Goal: Task Accomplishment & Management: Manage account settings

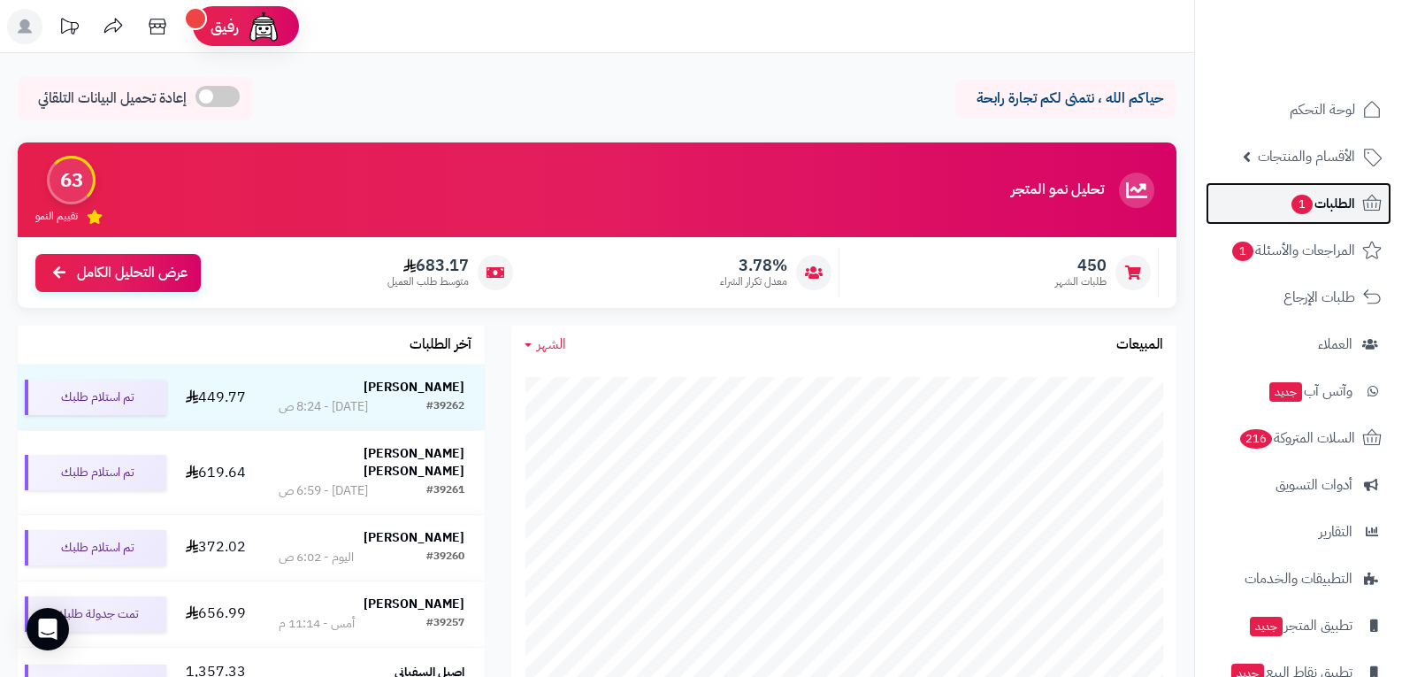
drag, startPoint x: 1334, startPoint y: 208, endPoint x: 1322, endPoint y: 214, distance: 13.1
click at [1335, 209] on span "الطلبات 1" at bounding box center [1322, 203] width 65 height 25
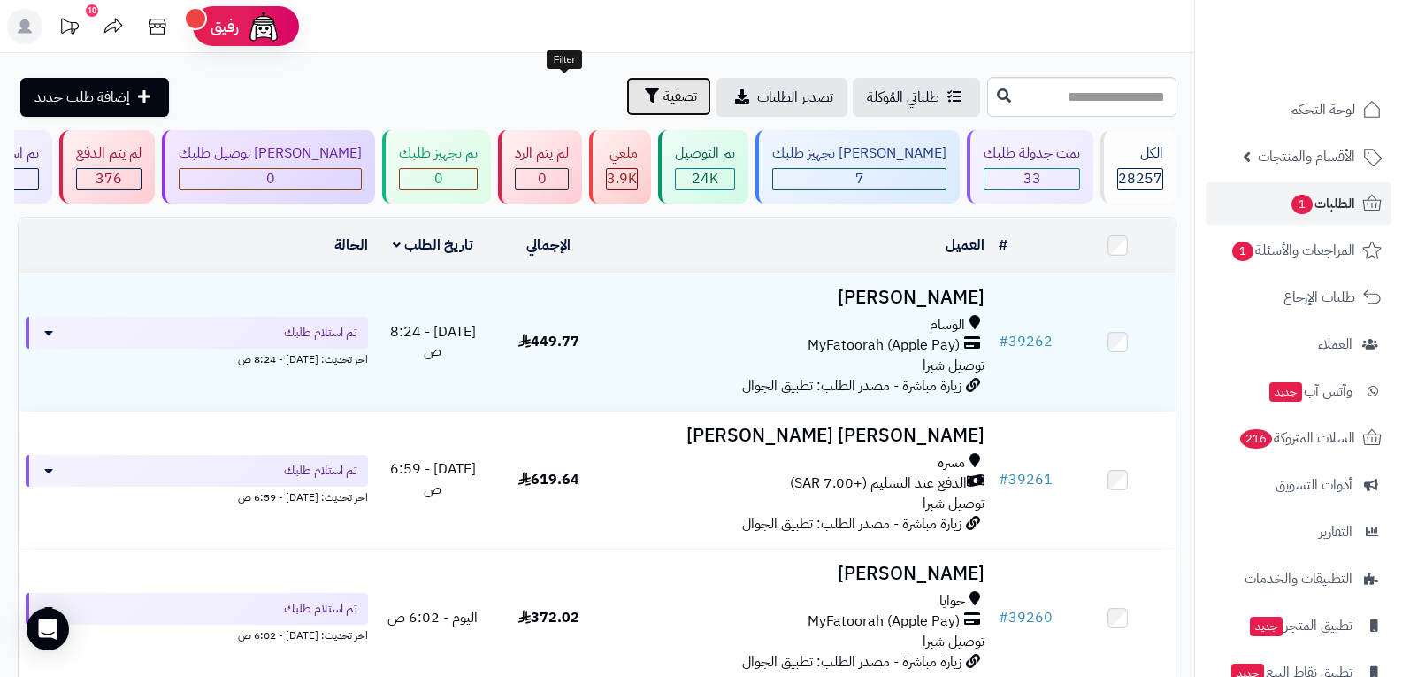
click at [663, 90] on span "تصفية" at bounding box center [680, 96] width 34 height 21
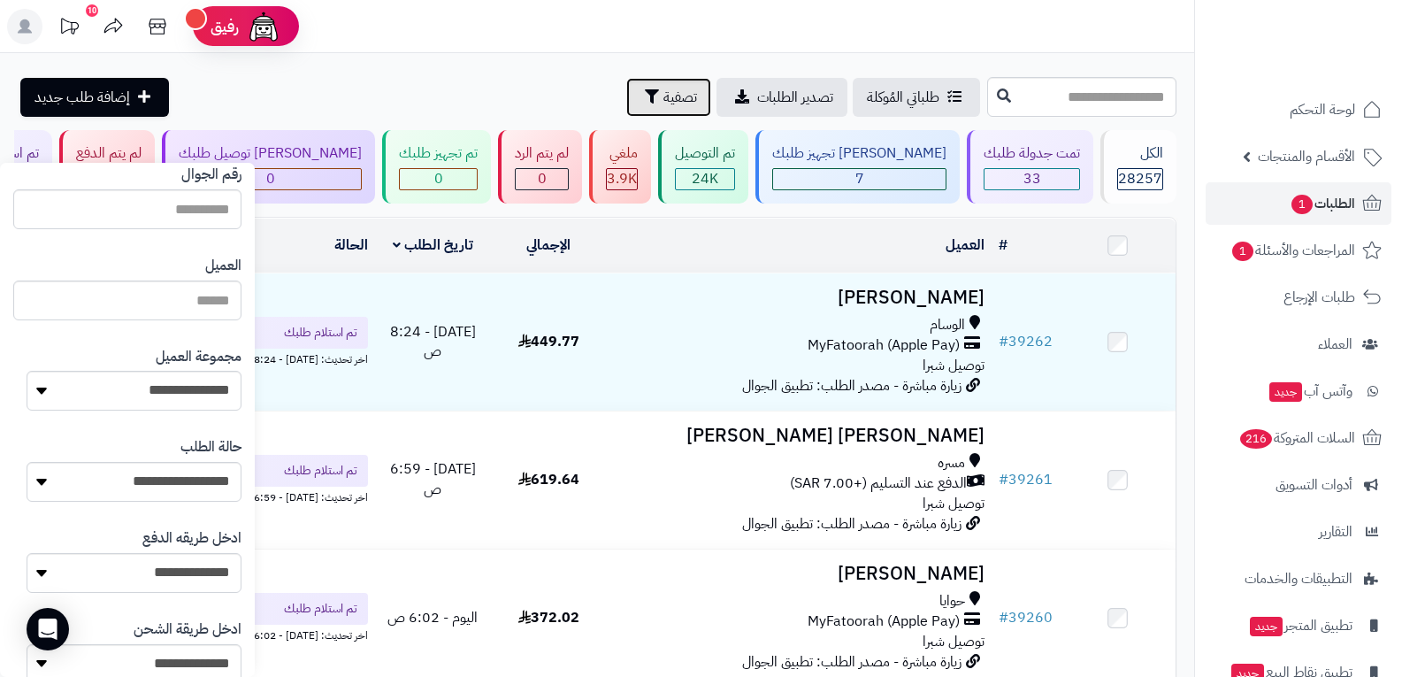
scroll to position [177, 0]
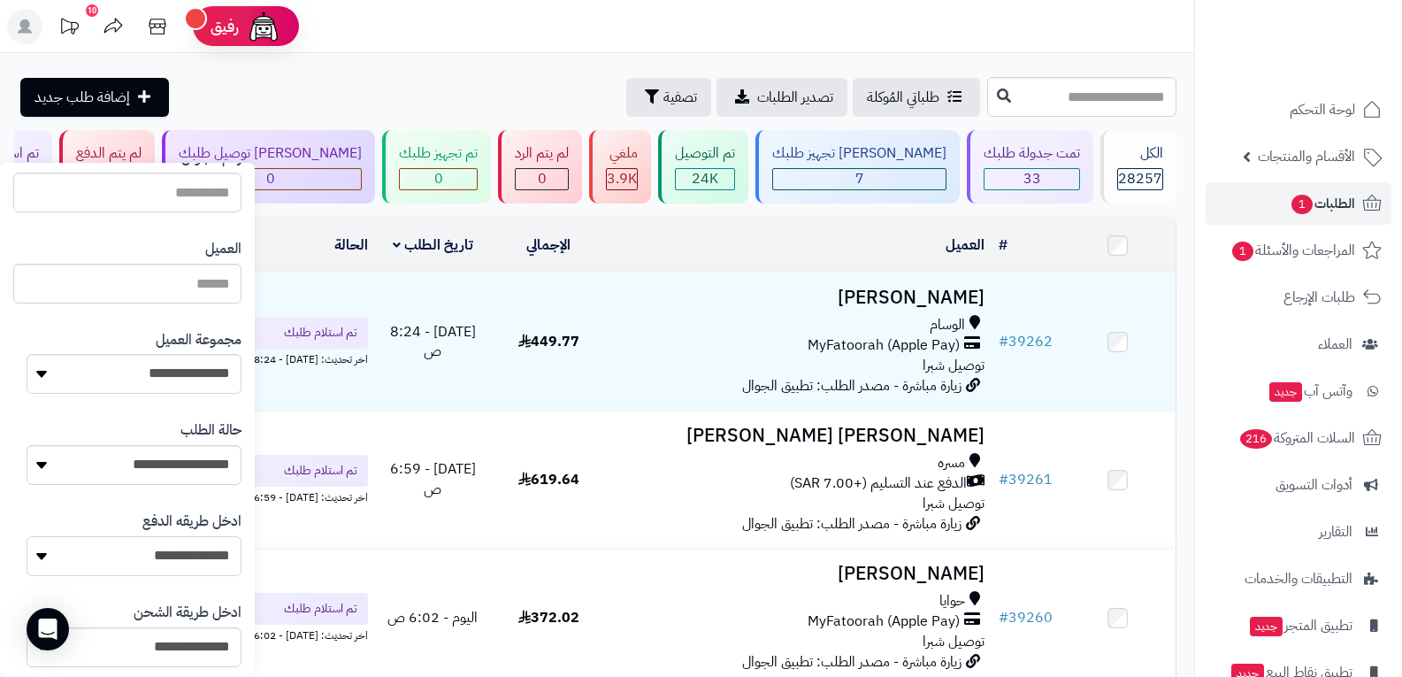
click at [212, 555] on select "**********" at bounding box center [134, 556] width 215 height 40
select select "**********"
click at [27, 536] on select "**********" at bounding box center [134, 556] width 215 height 40
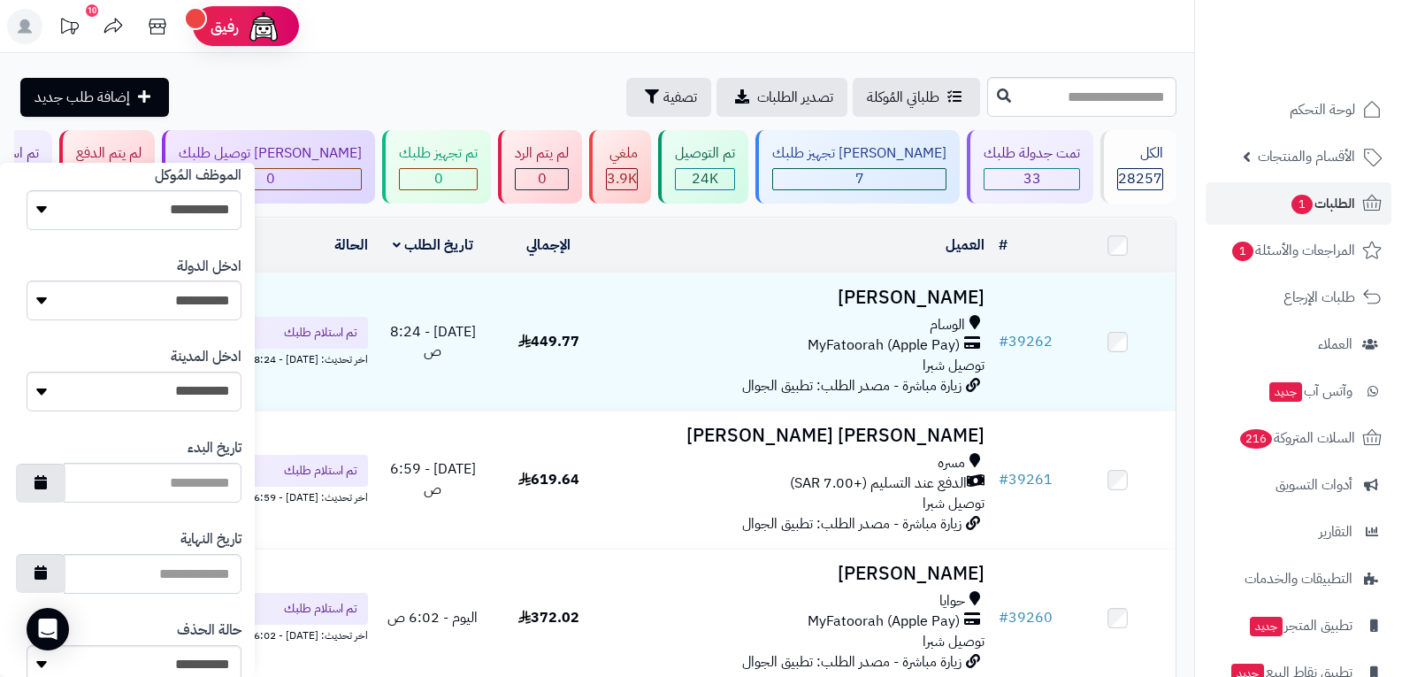
scroll to position [911, 0]
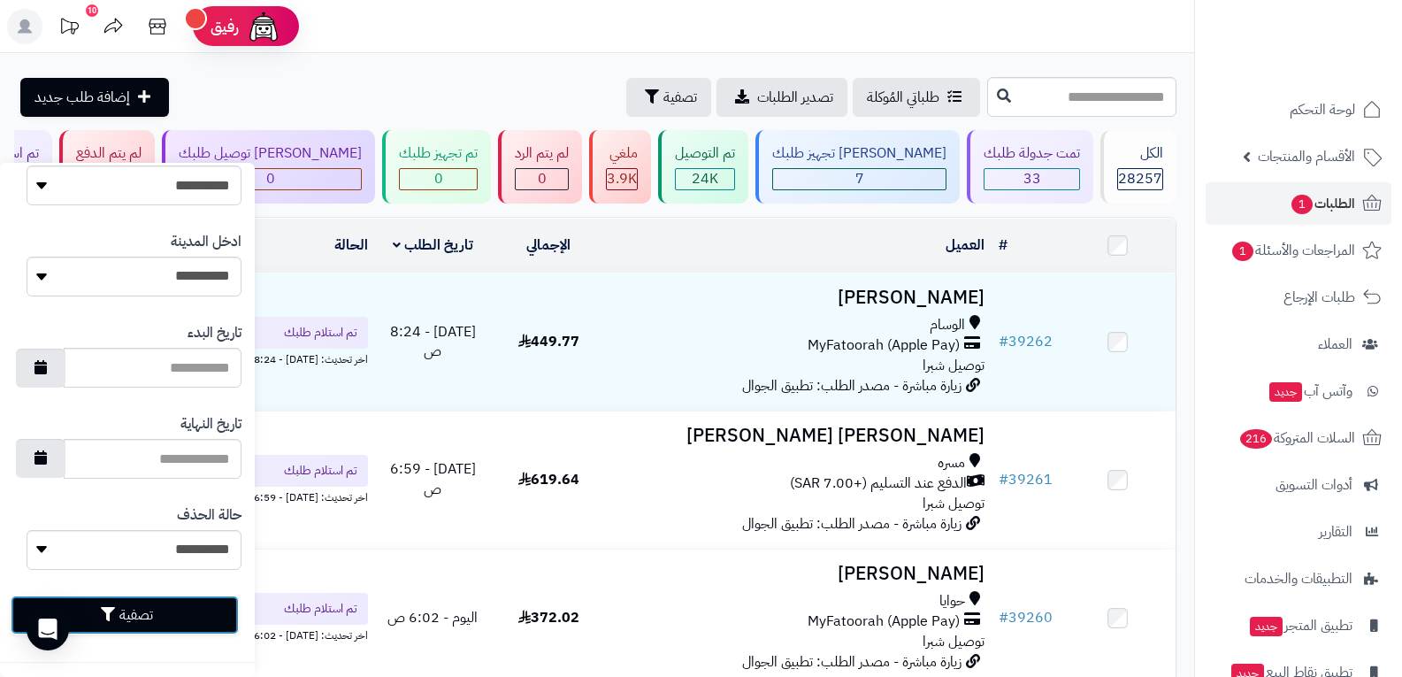
click at [179, 630] on button "تصفية" at bounding box center [125, 614] width 228 height 39
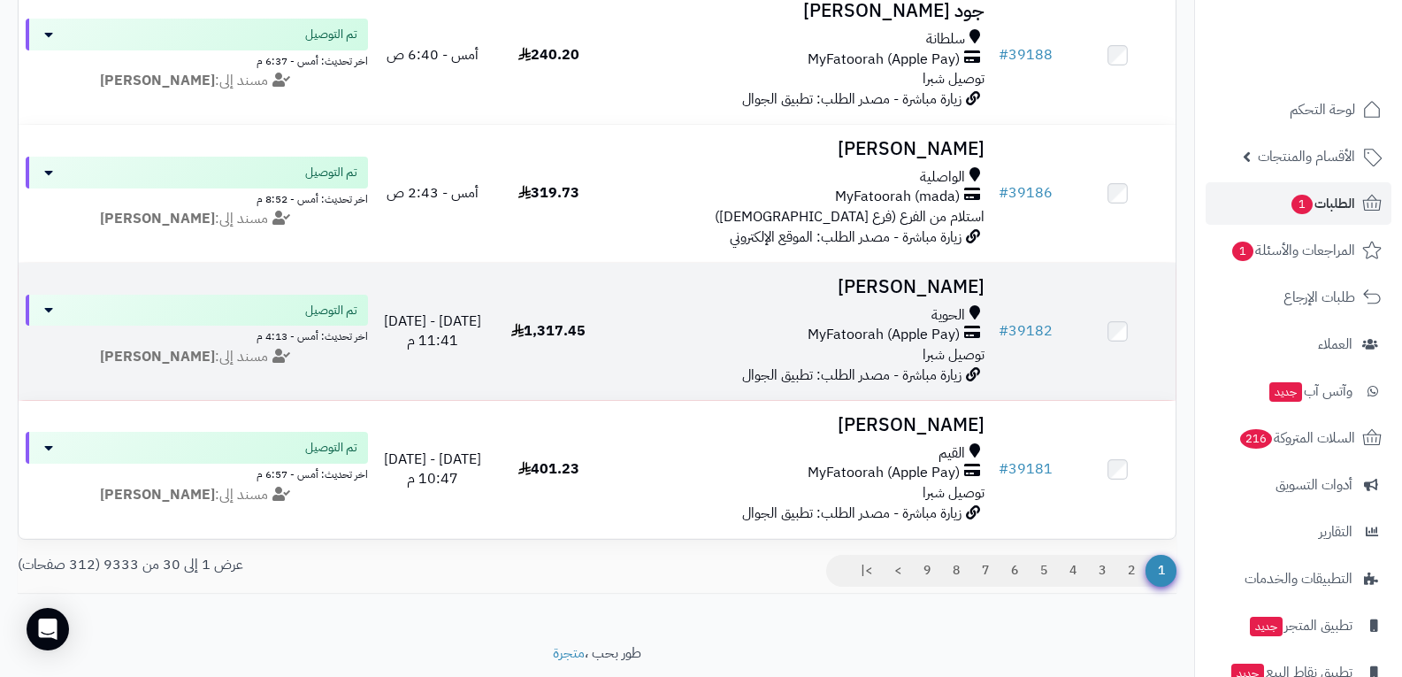
scroll to position [3938, 0]
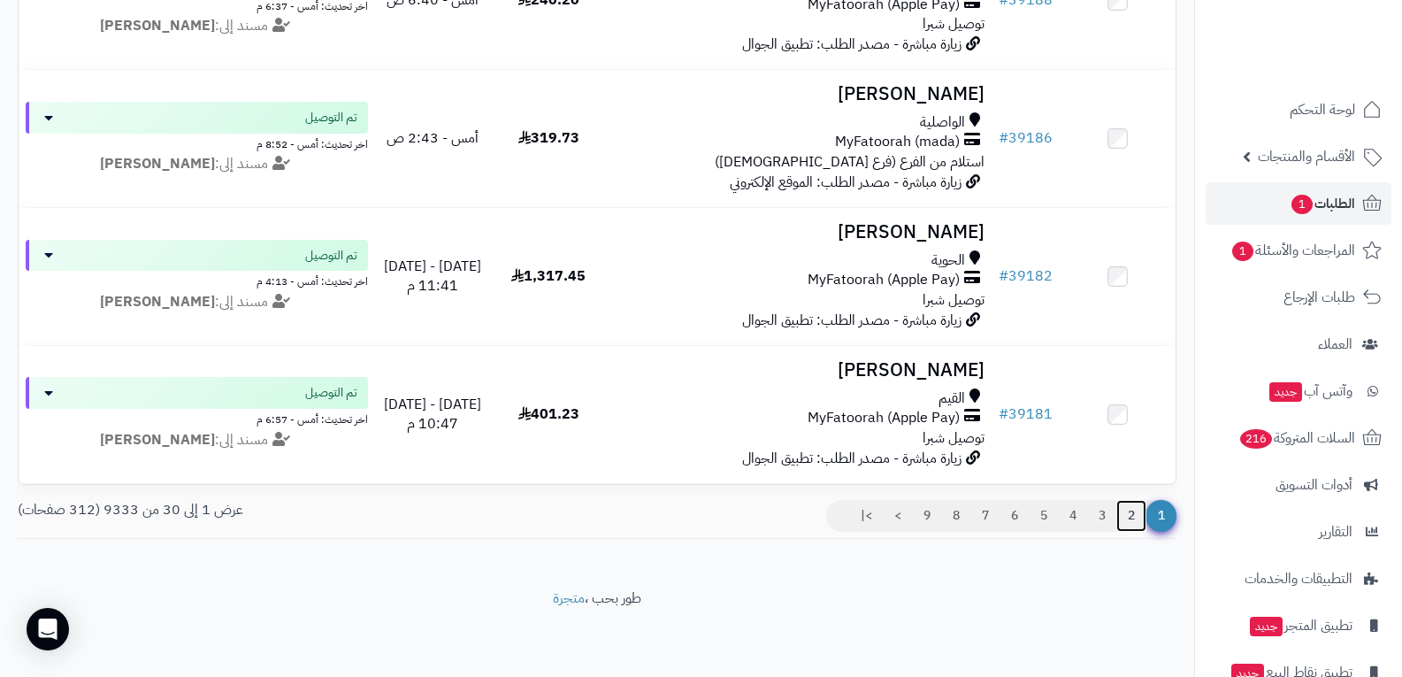
click at [1133, 515] on link "2" at bounding box center [1131, 516] width 30 height 32
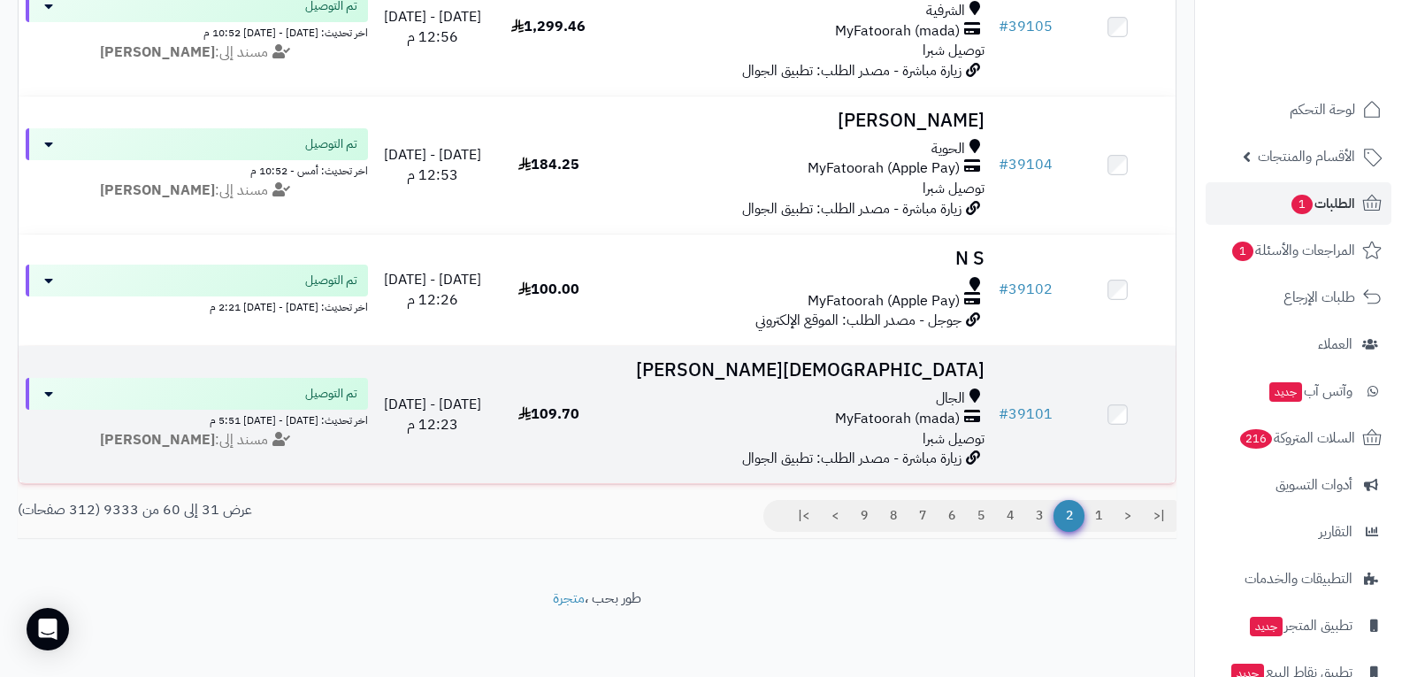
scroll to position [3912, 0]
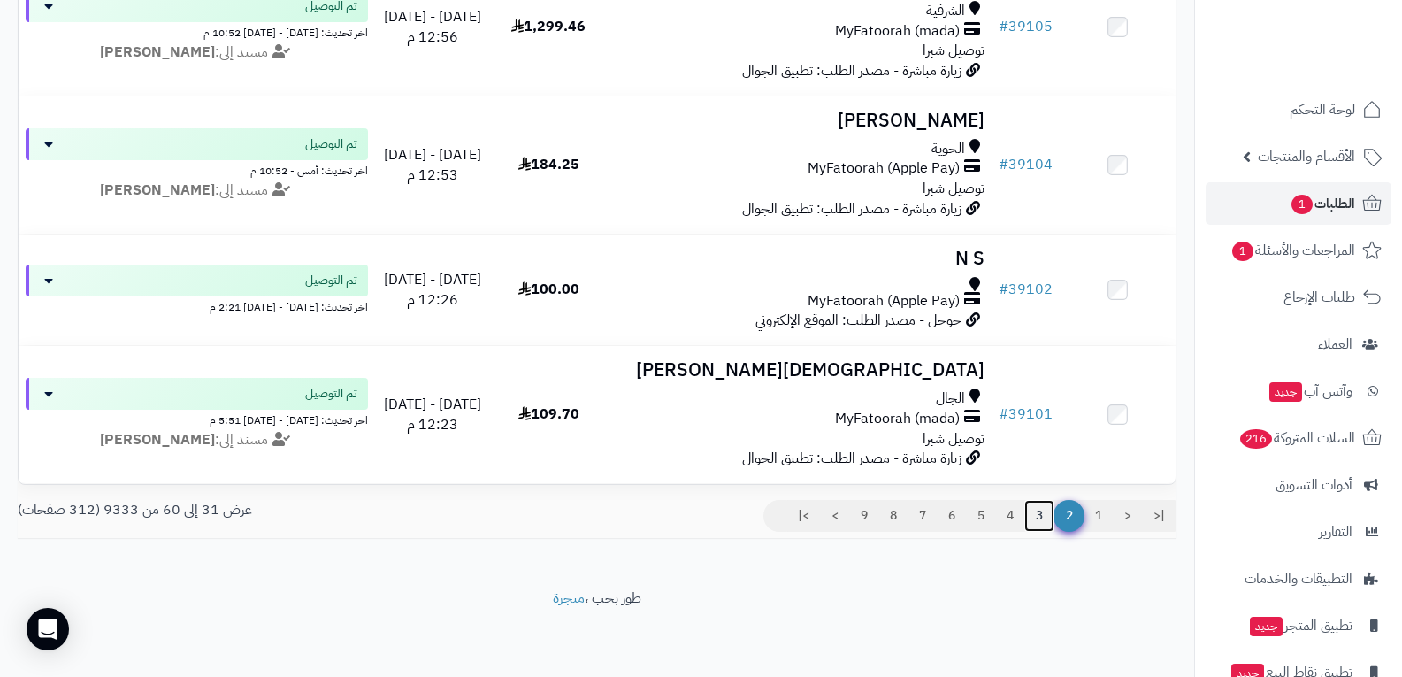
click at [1039, 513] on link "3" at bounding box center [1039, 516] width 30 height 32
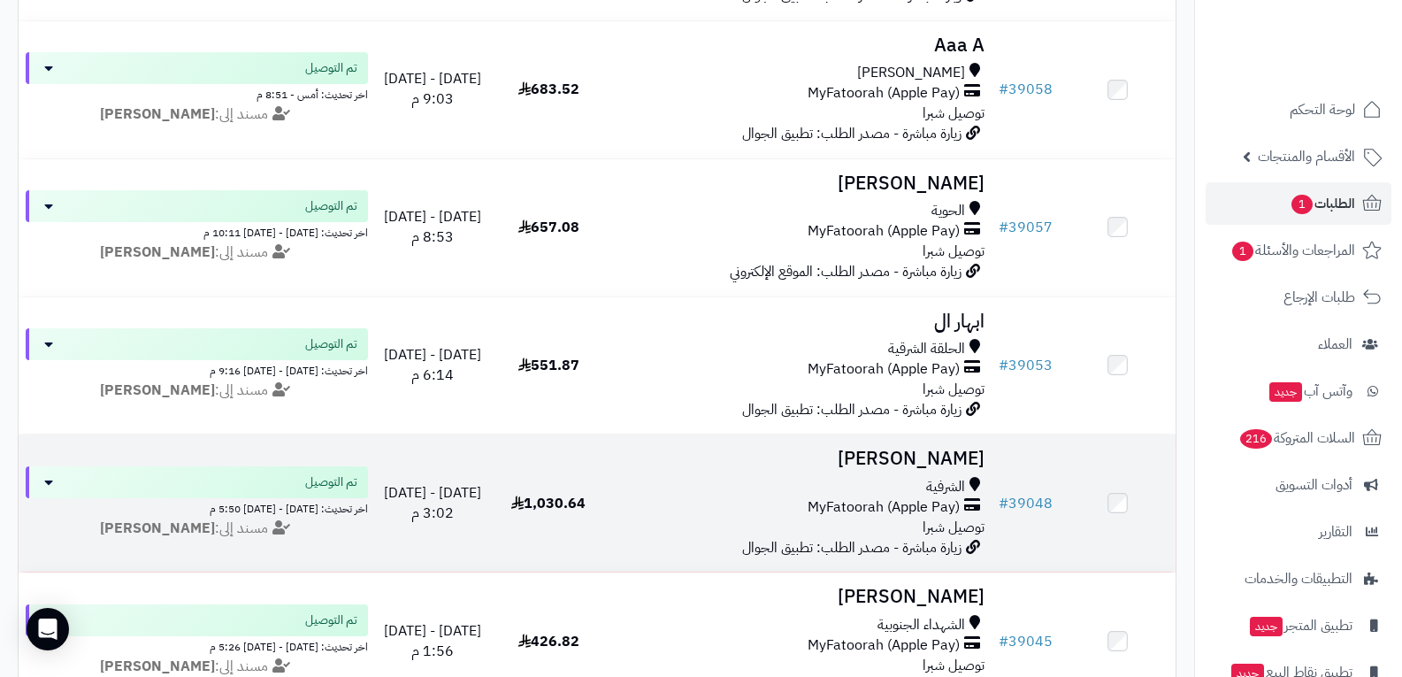
scroll to position [1592, 0]
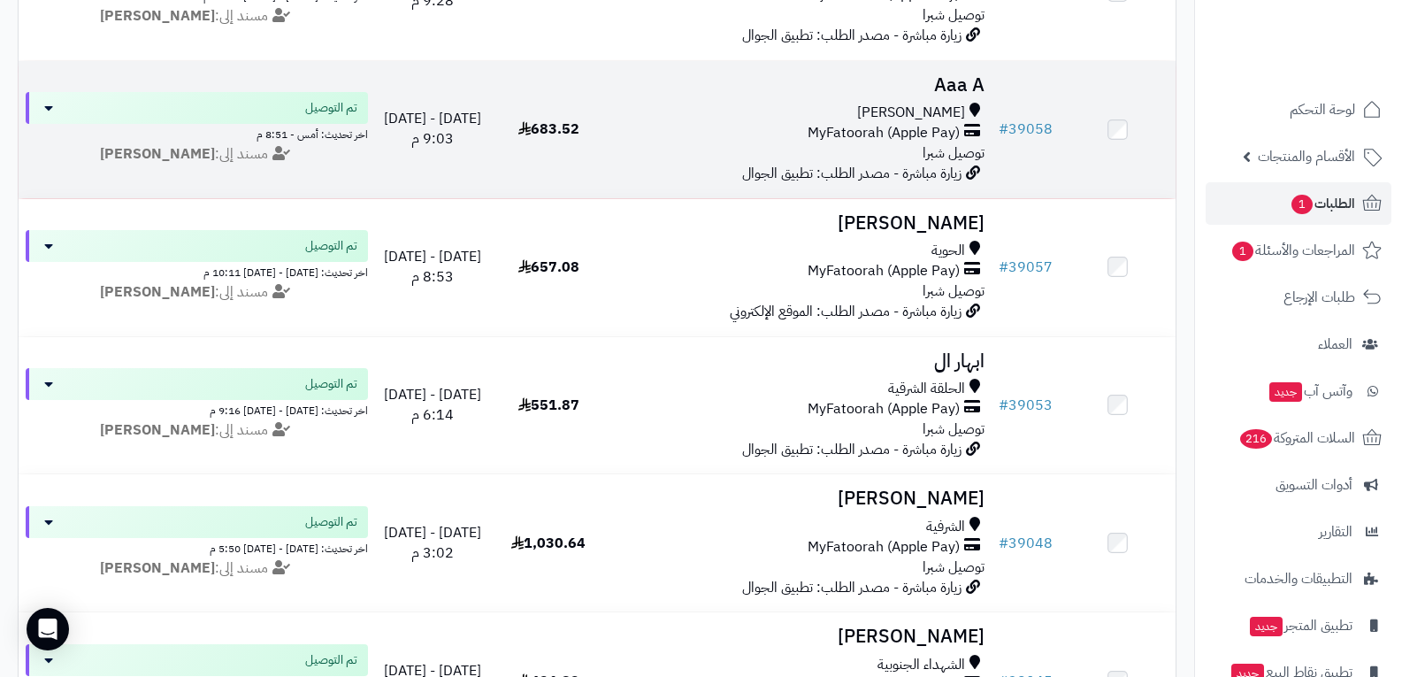
click at [922, 142] on div "السيل الصغير MyFatoorah (Apple Pay) توصيل شبرا" at bounding box center [799, 133] width 371 height 61
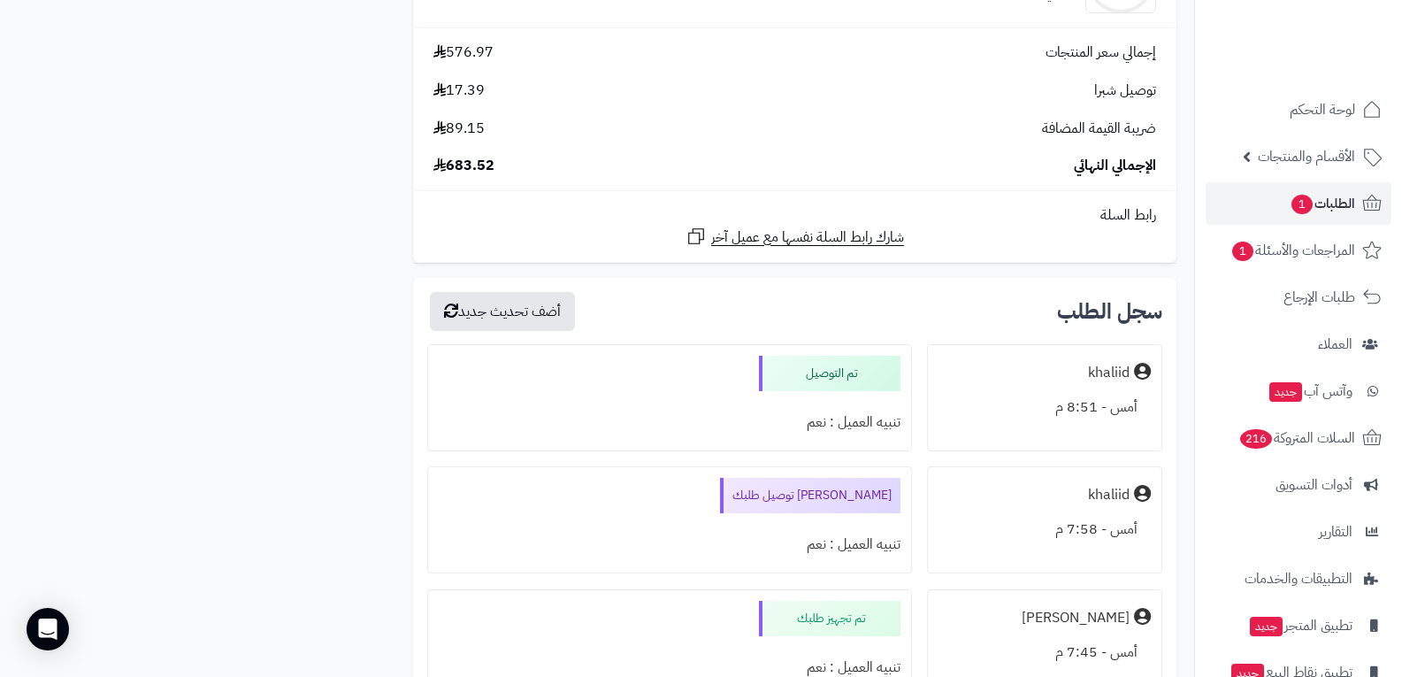
scroll to position [2211, 0]
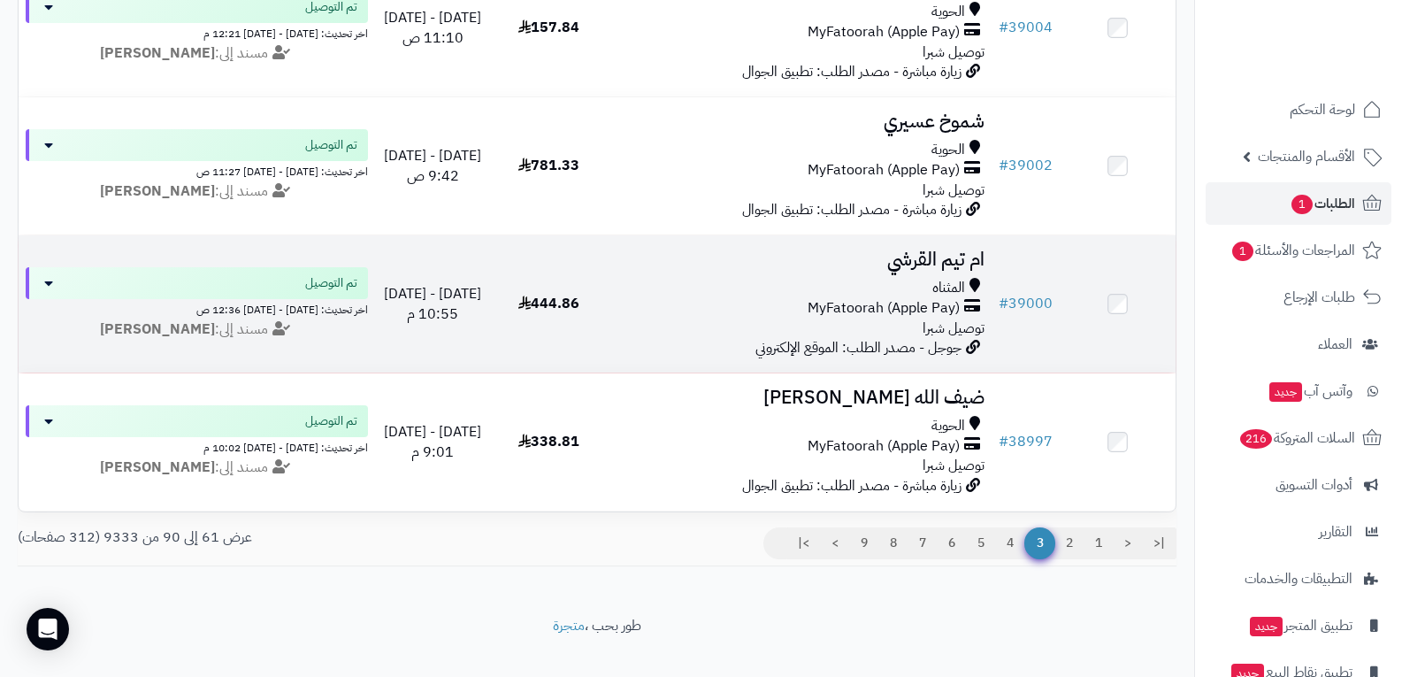
scroll to position [3912, 0]
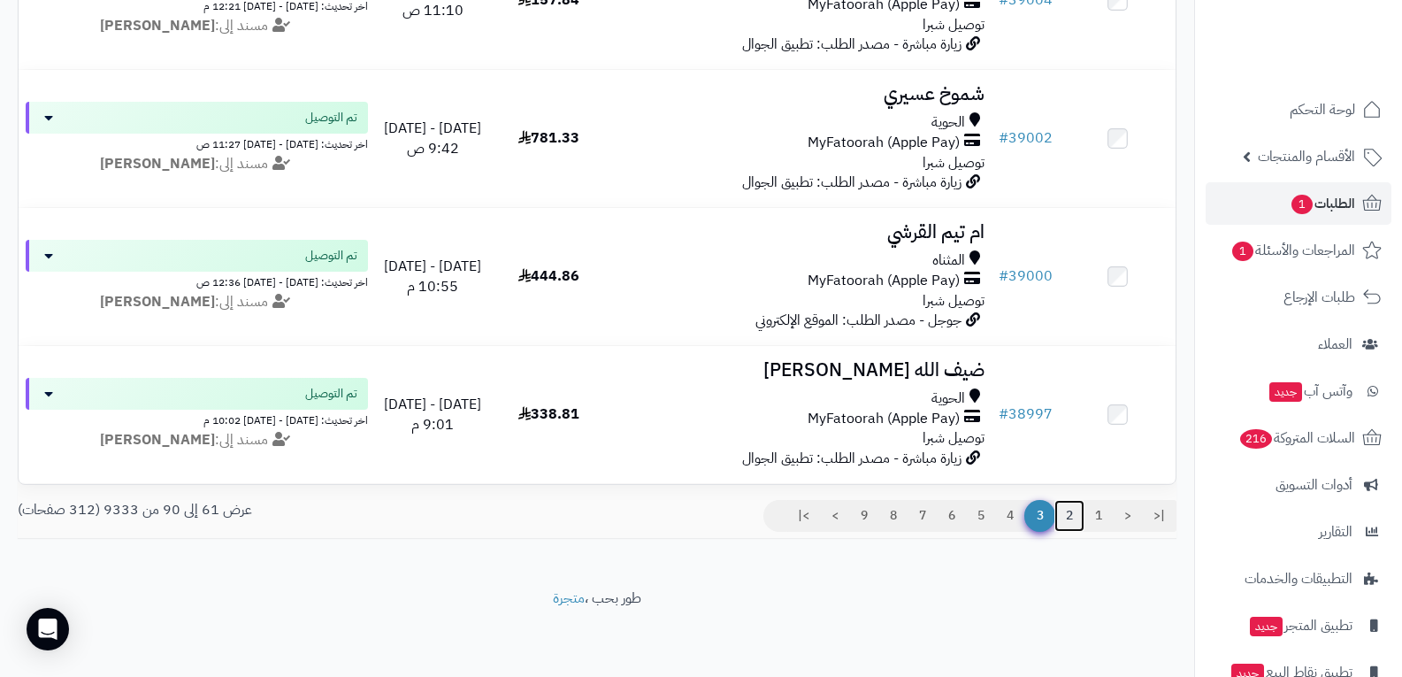
click at [1070, 520] on link "2" at bounding box center [1069, 516] width 30 height 32
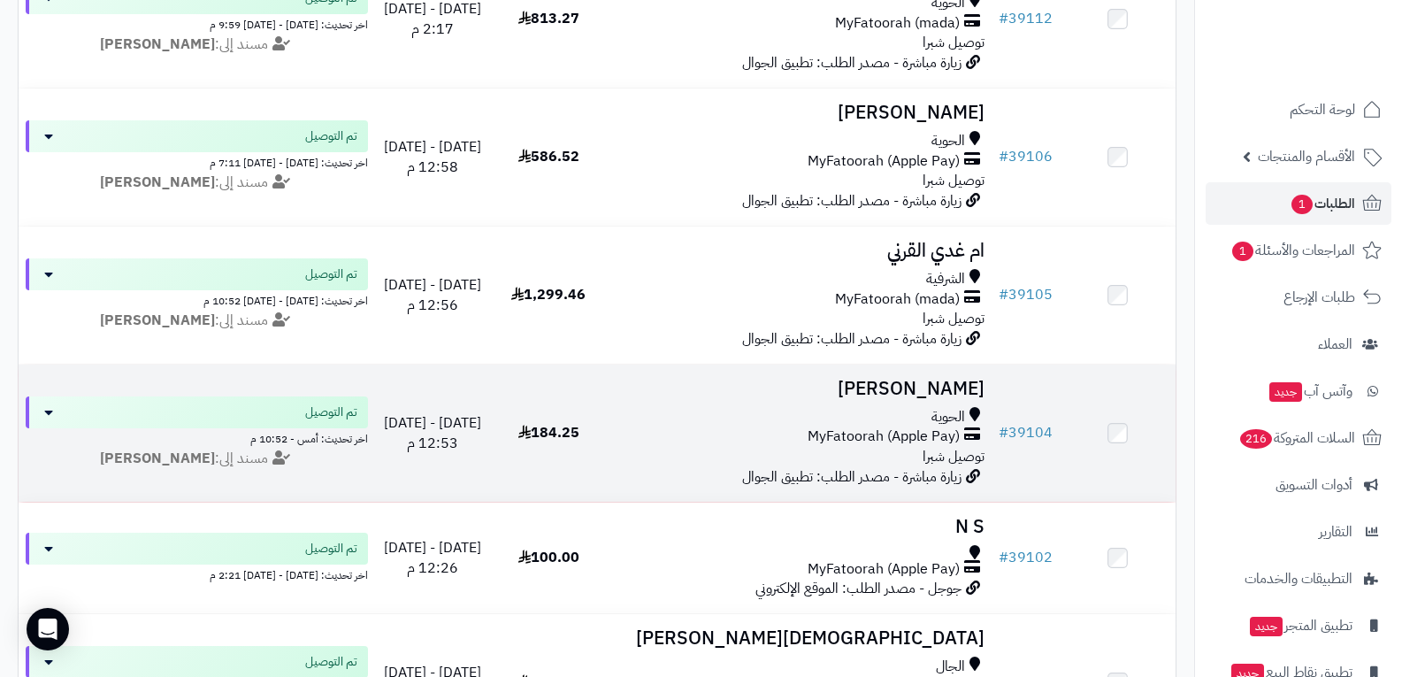
scroll to position [3647, 0]
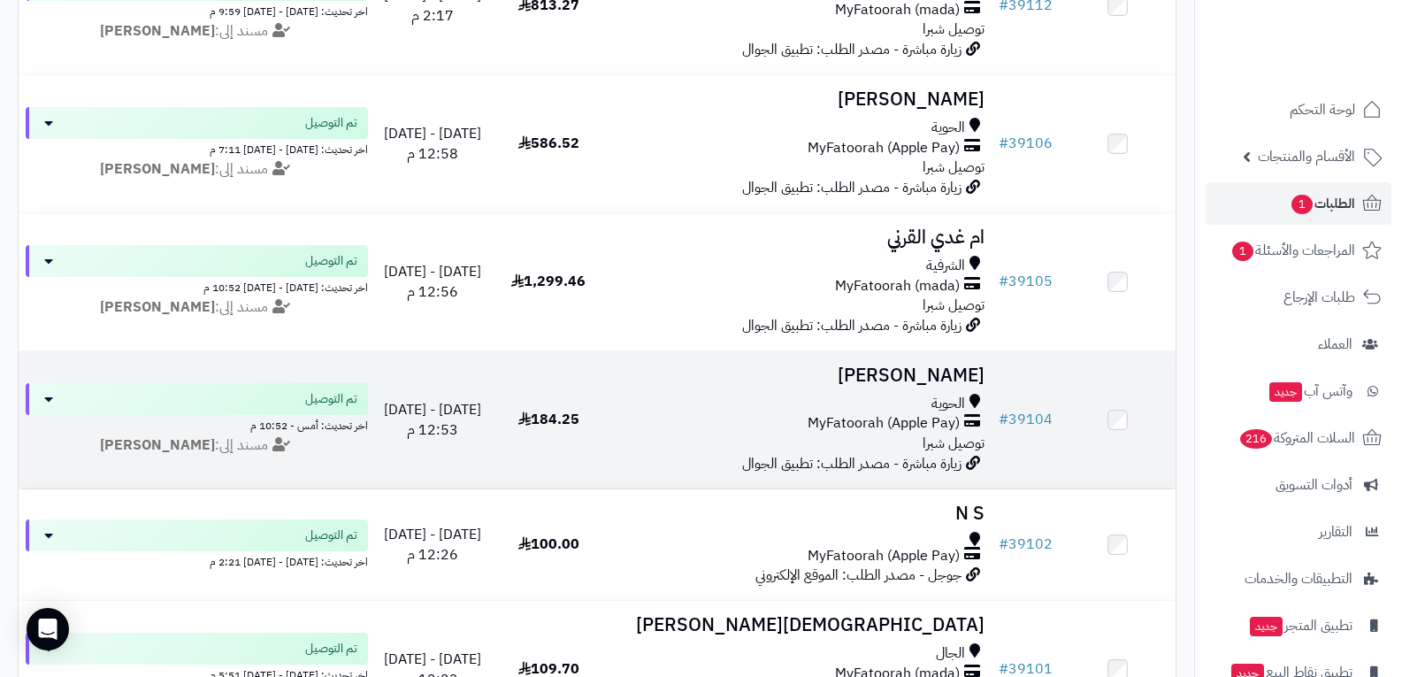
click at [928, 439] on span "توصيل شبرا" at bounding box center [953, 442] width 62 height 21
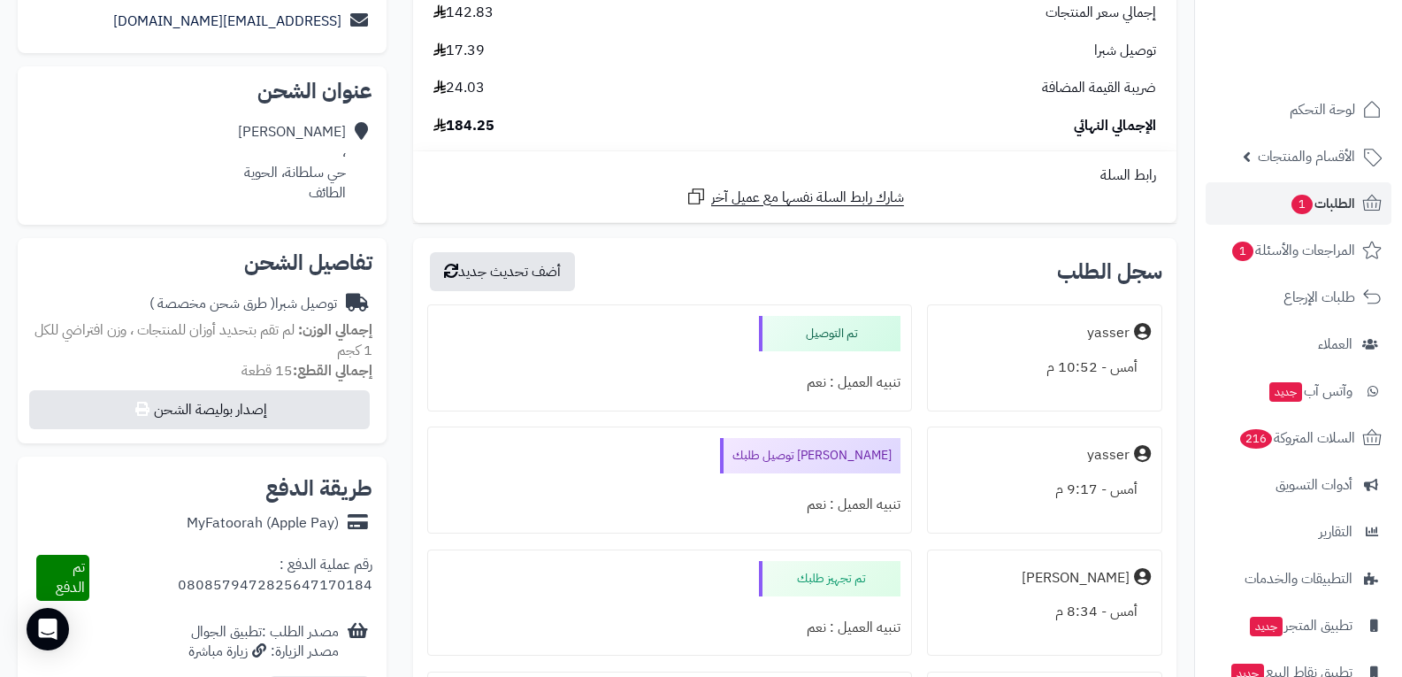
scroll to position [354, 0]
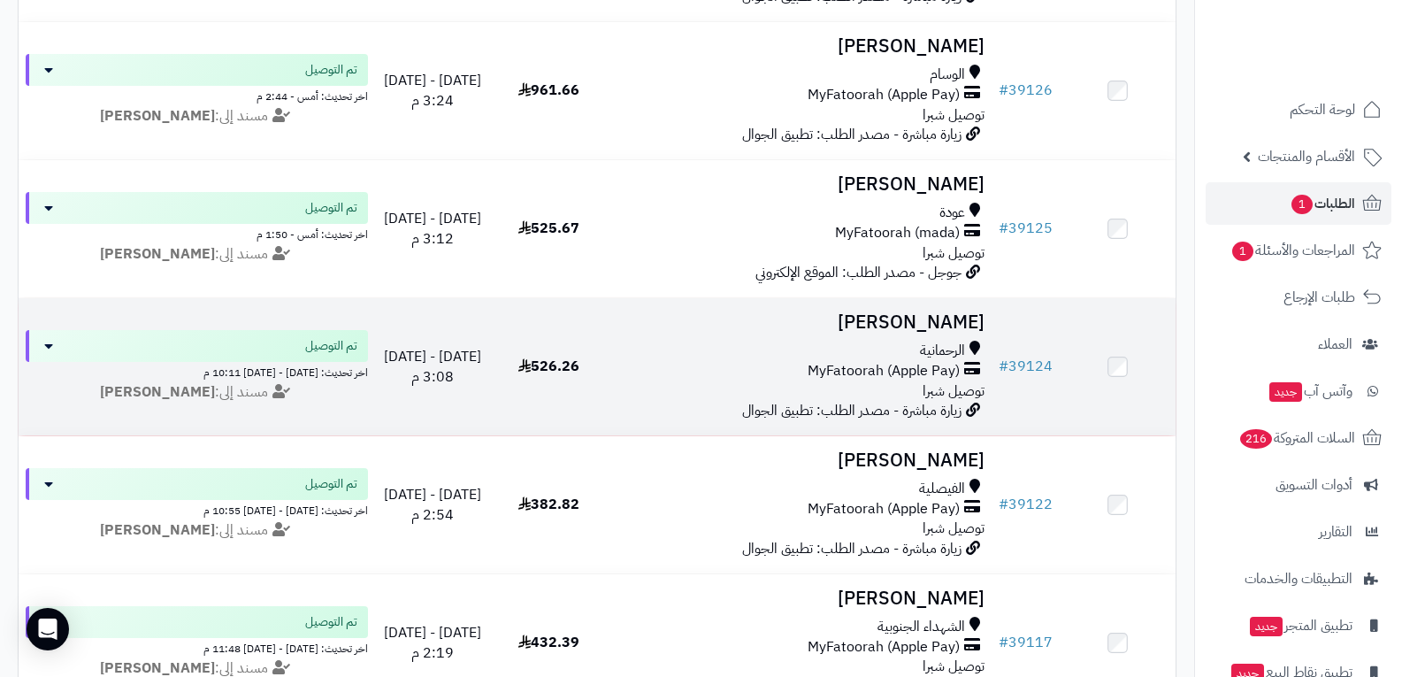
scroll to position [2851, 0]
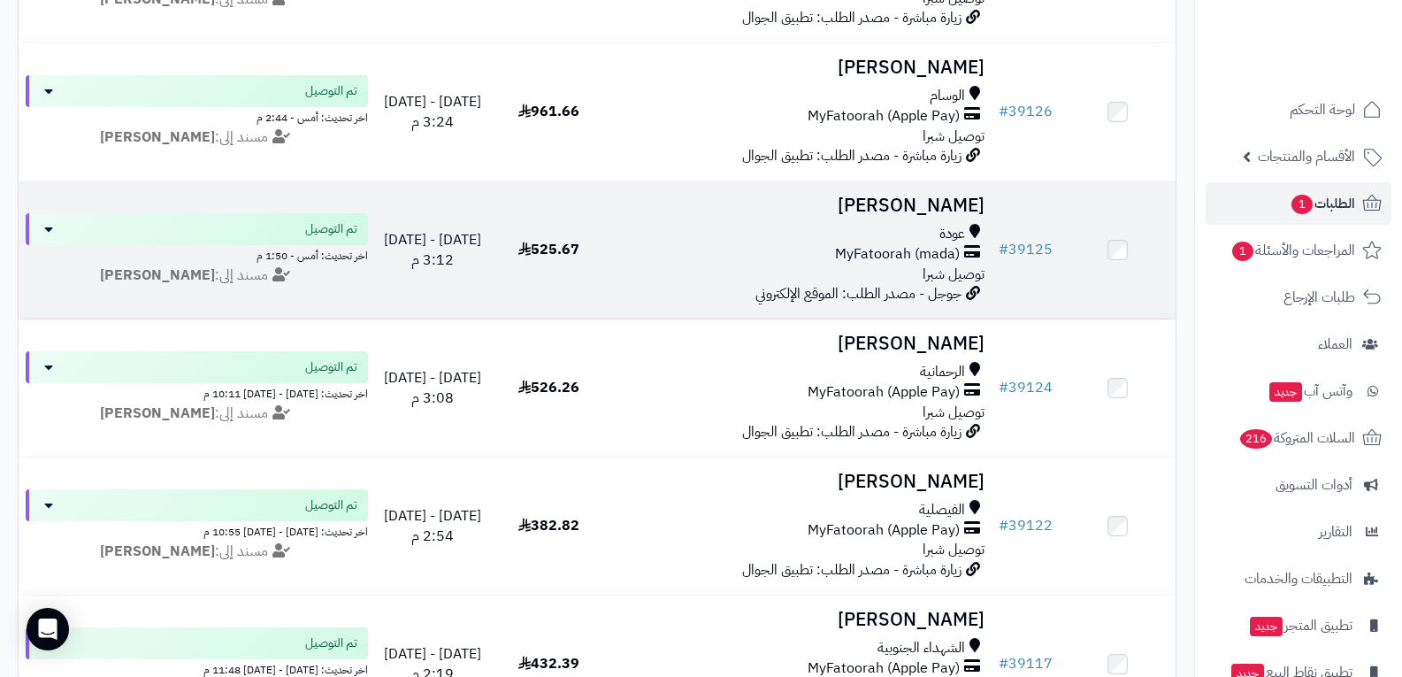
click at [940, 244] on span "MyFatoorah (mada)" at bounding box center [897, 254] width 125 height 20
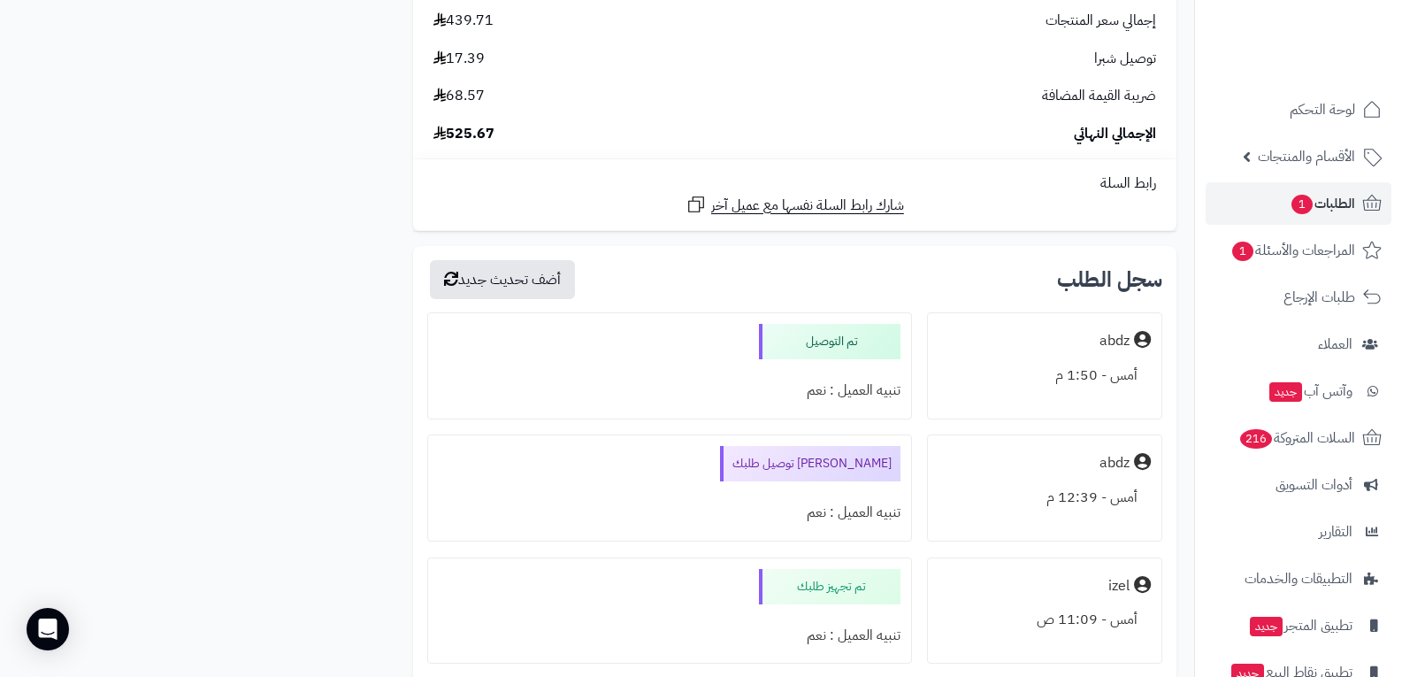
scroll to position [1680, 0]
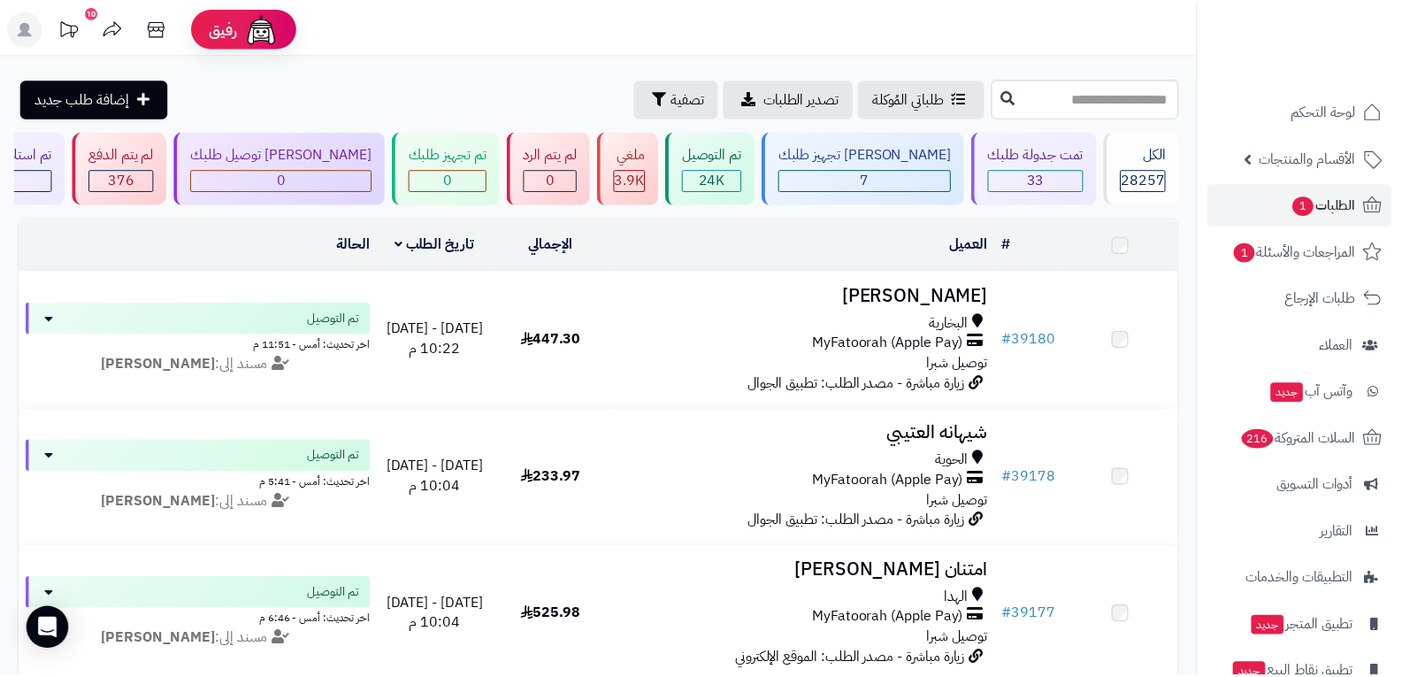
scroll to position [2851, 0]
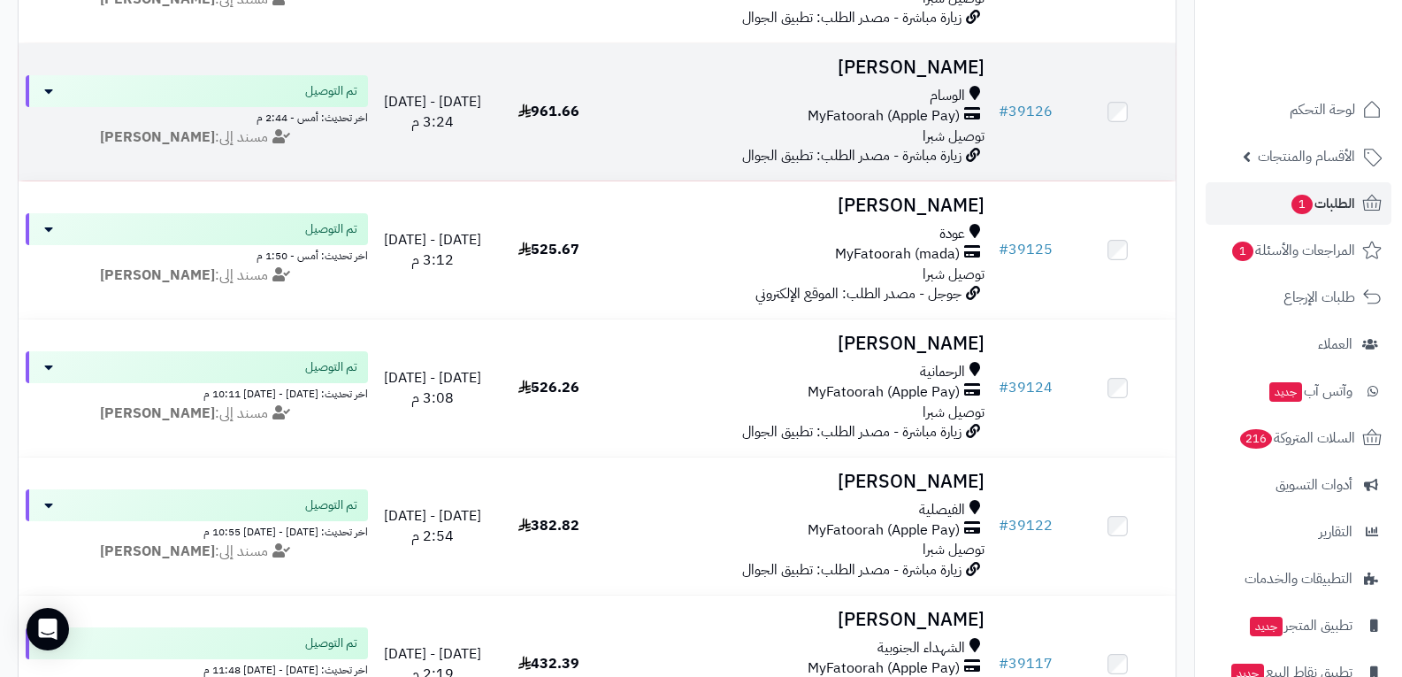
click at [858, 124] on div "الوسام MyFatoorah (Apple Pay) توصيل شبرا" at bounding box center [799, 116] width 371 height 61
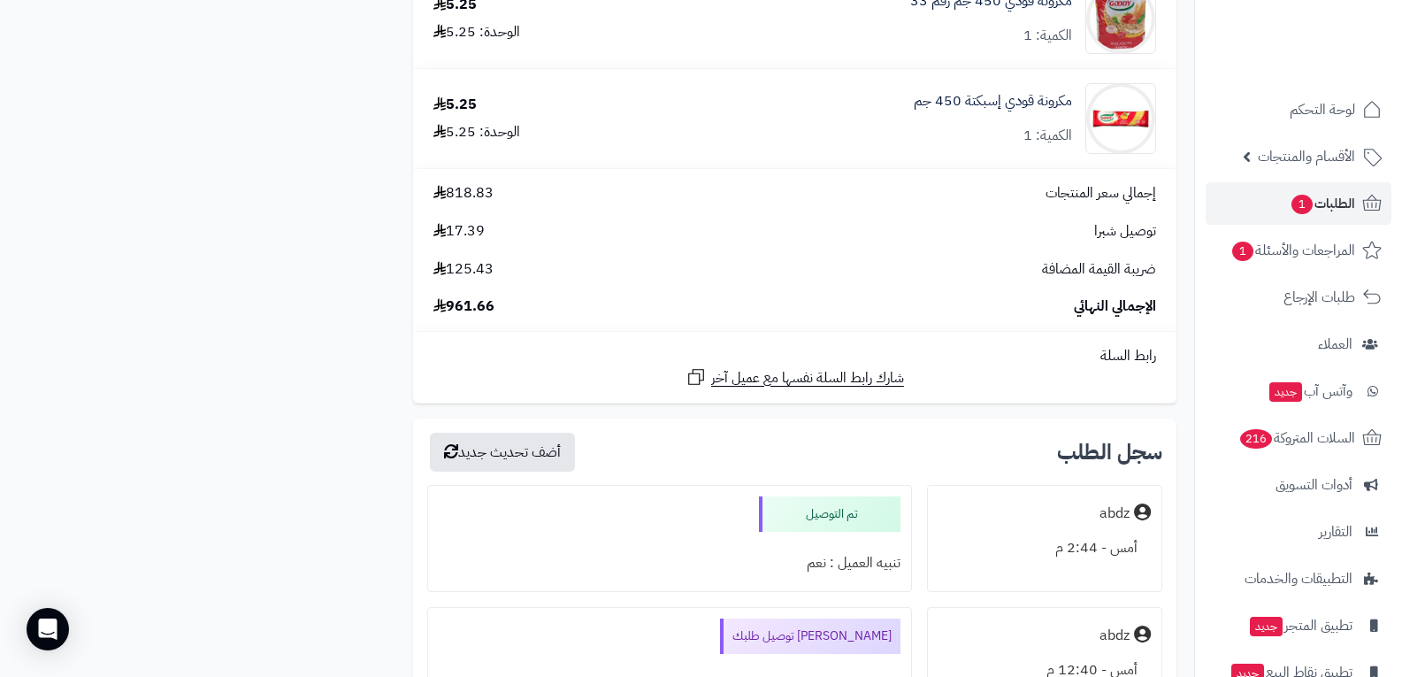
scroll to position [5749, 0]
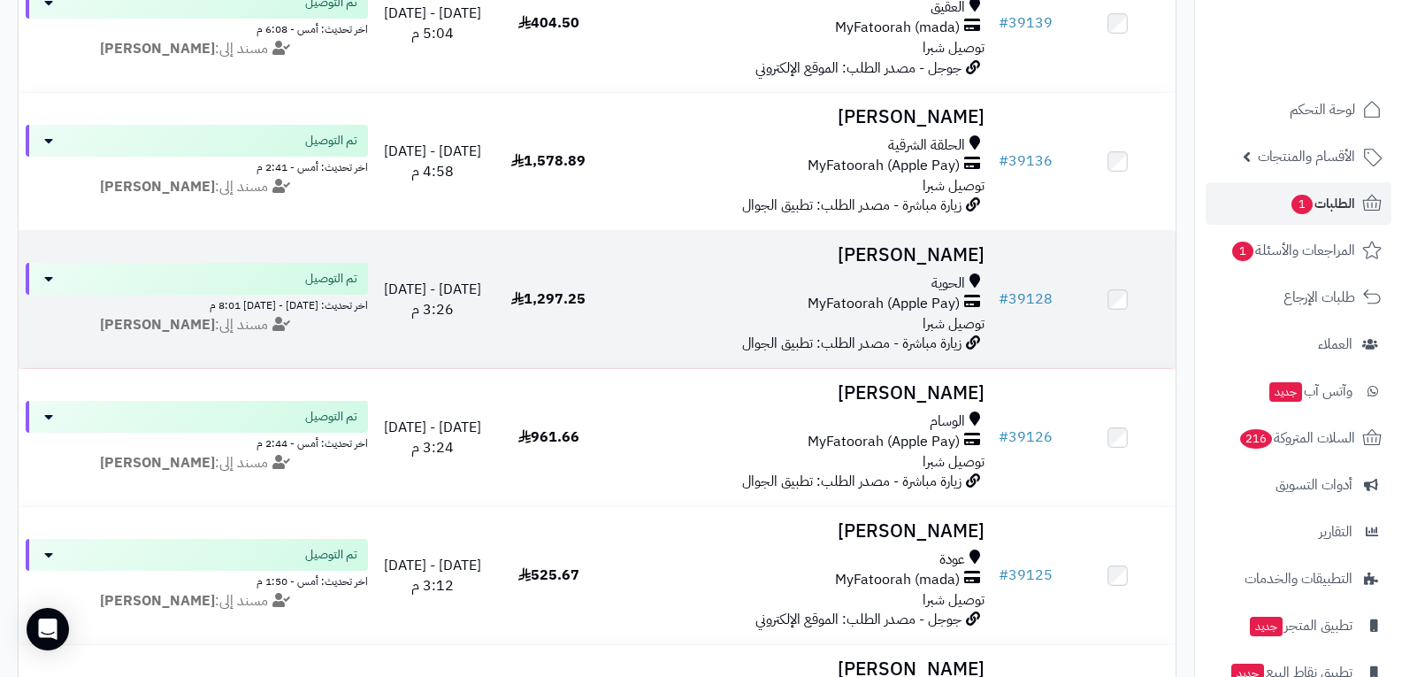
scroll to position [2408, 0]
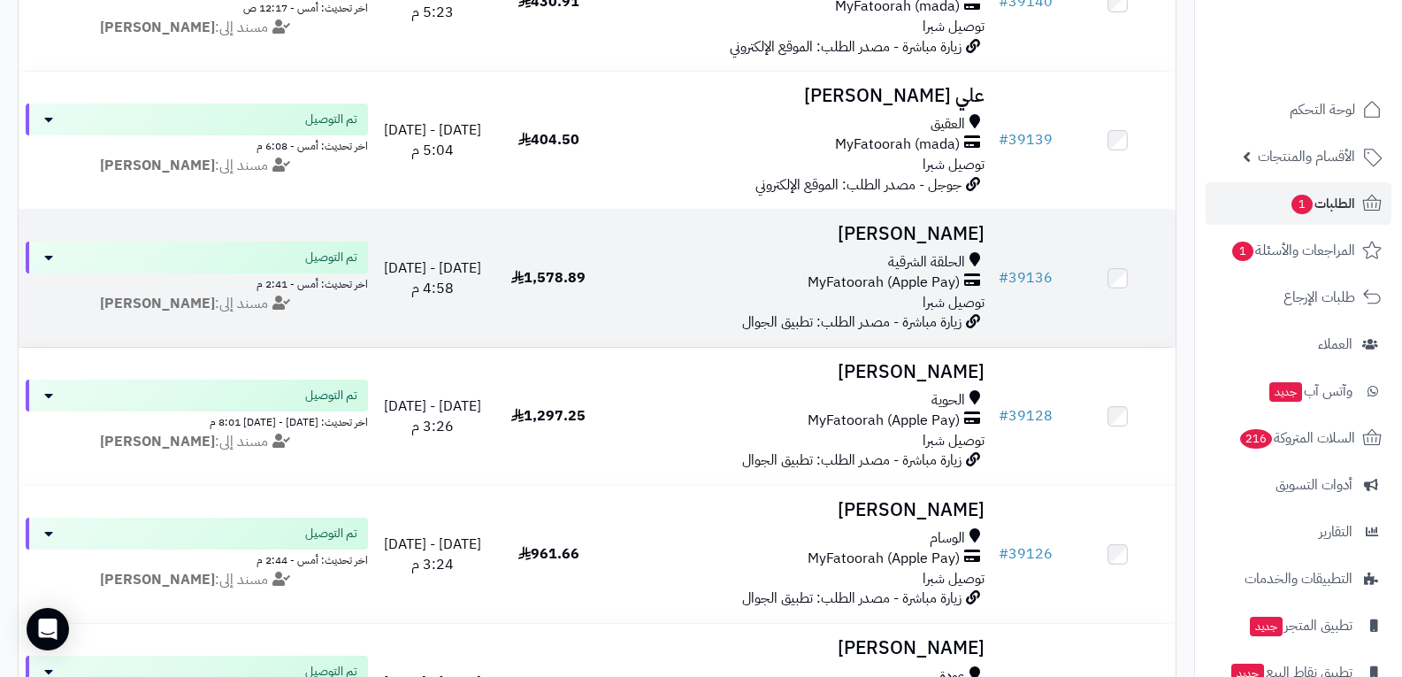
click at [906, 288] on span "MyFatoorah (Apple Pay)" at bounding box center [884, 282] width 152 height 20
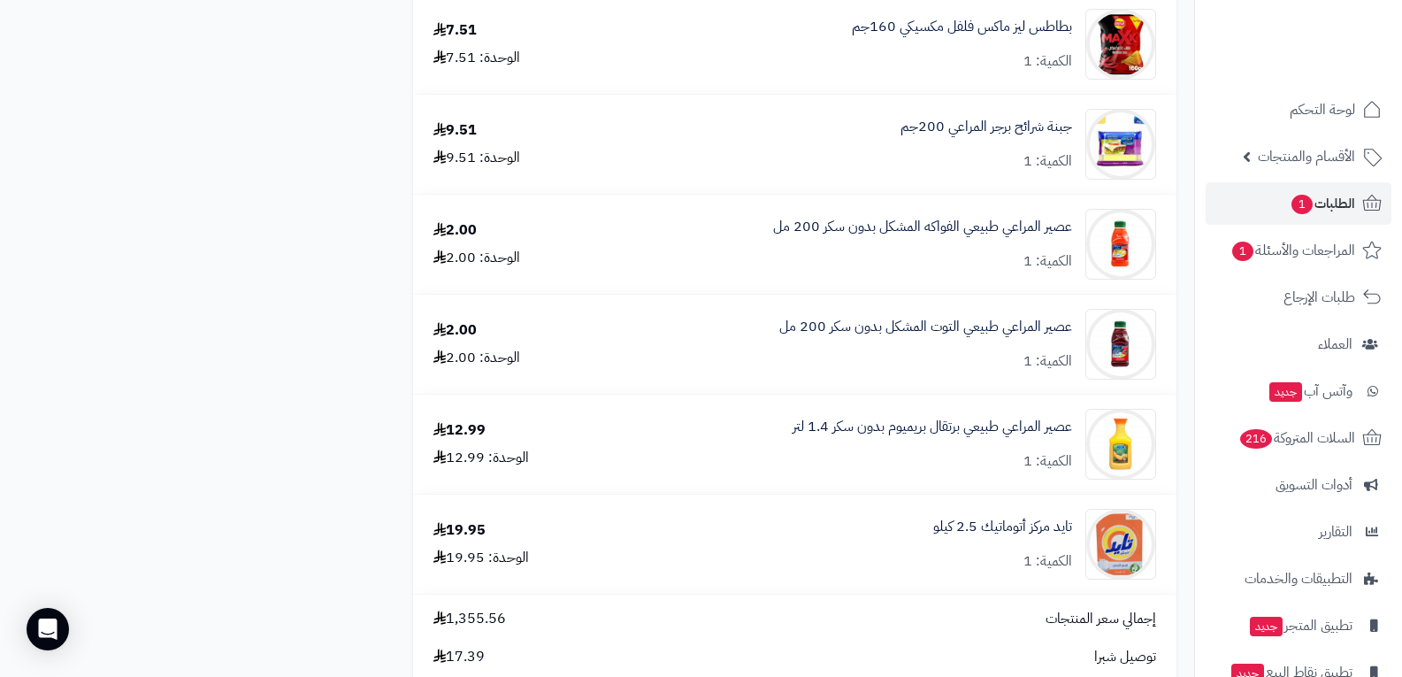
scroll to position [8756, 0]
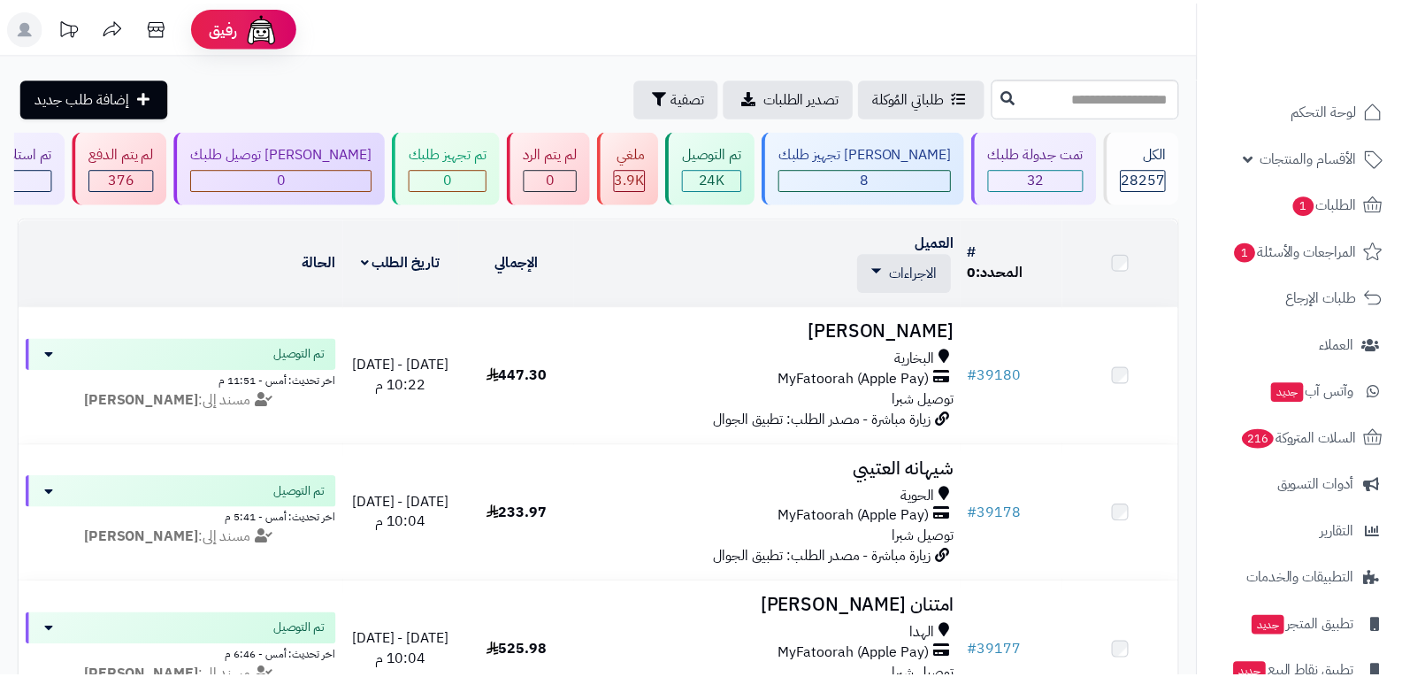
scroll to position [2408, 0]
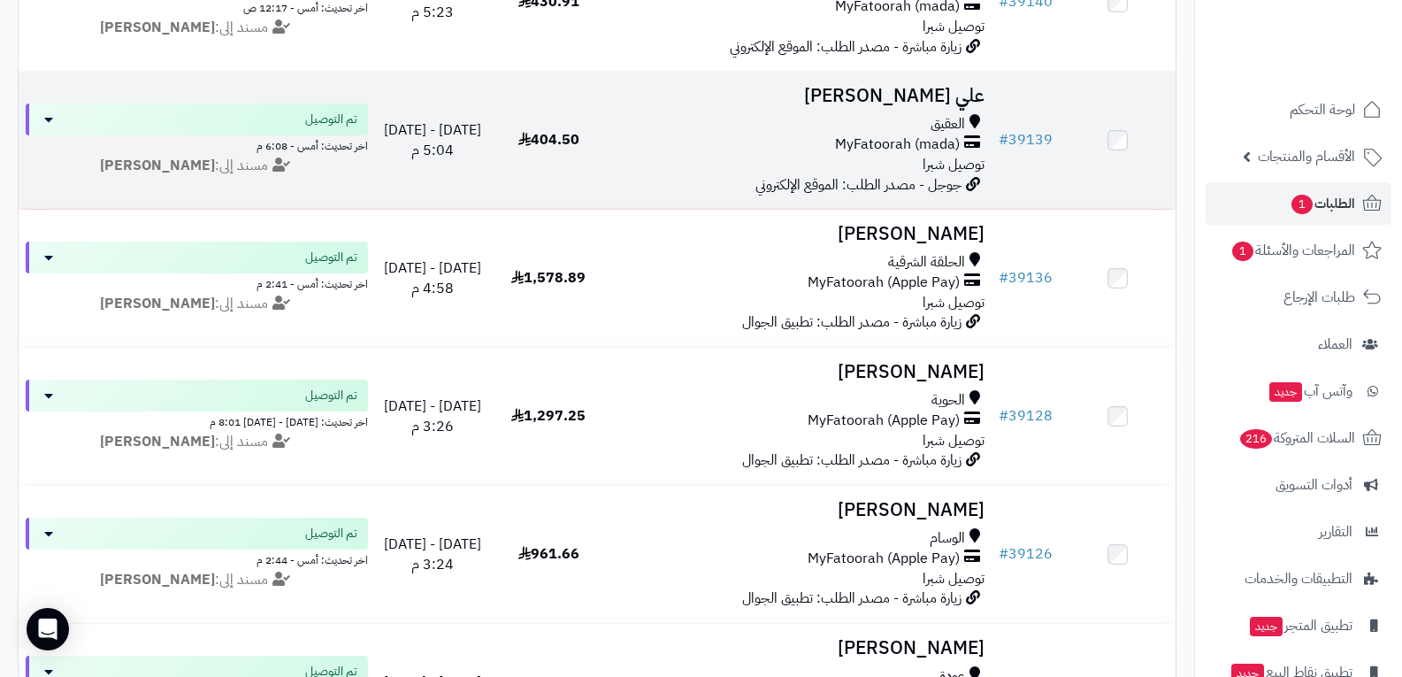
click at [849, 154] on div "العقيق MyFatoorah (mada) توصيل شبرا" at bounding box center [799, 144] width 371 height 61
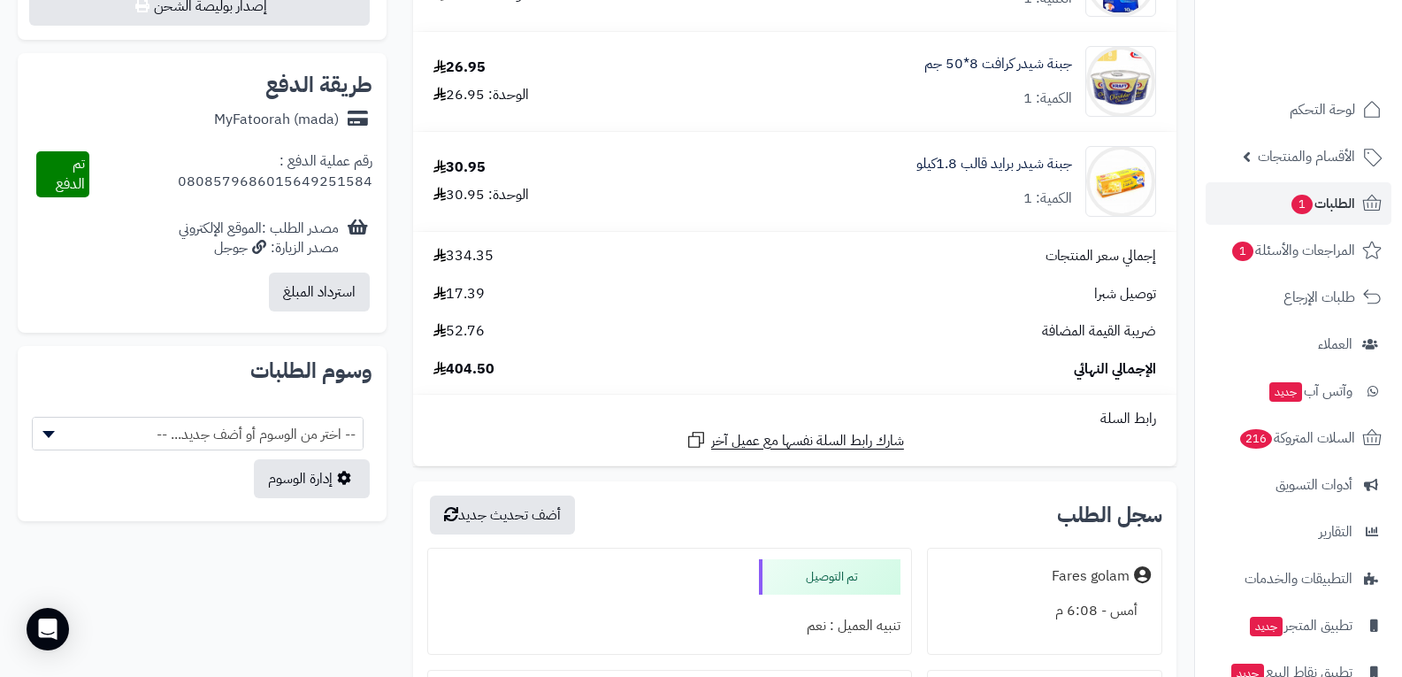
scroll to position [1150, 0]
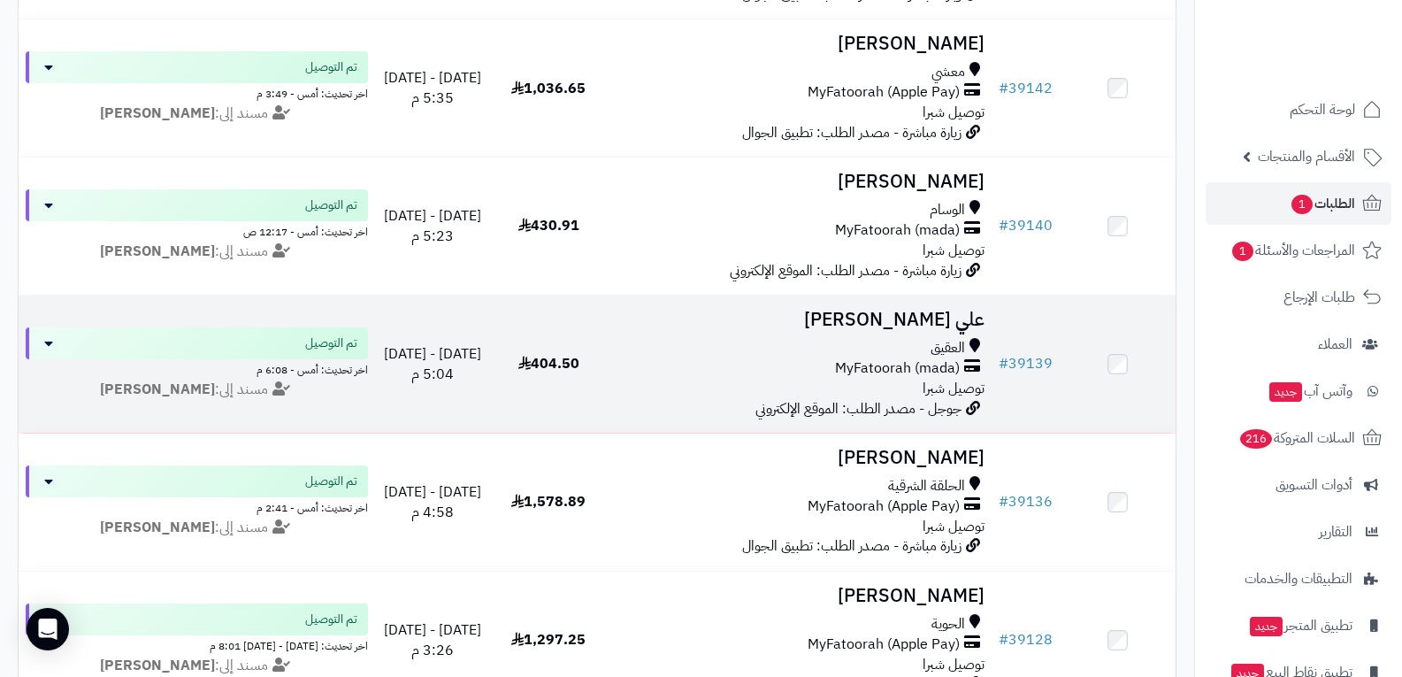
scroll to position [2143, 0]
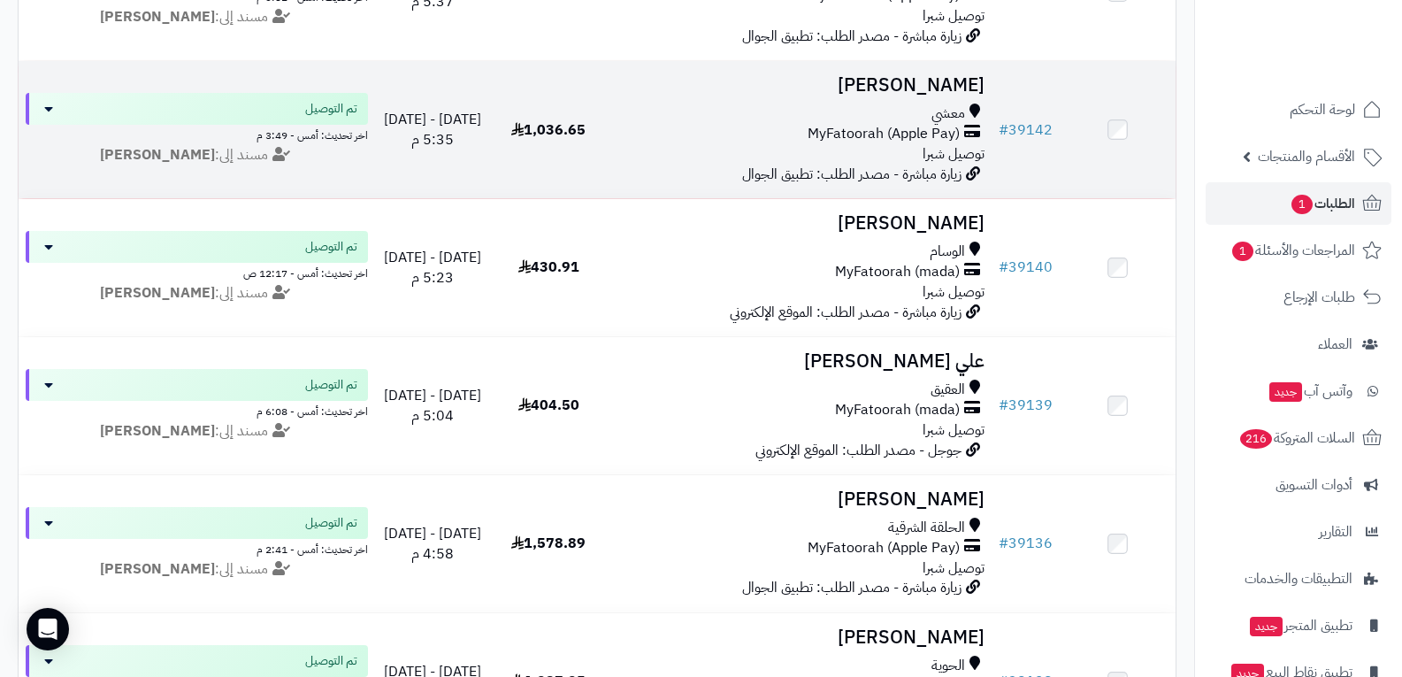
click at [879, 133] on span "MyFatoorah (Apple Pay)" at bounding box center [884, 134] width 152 height 20
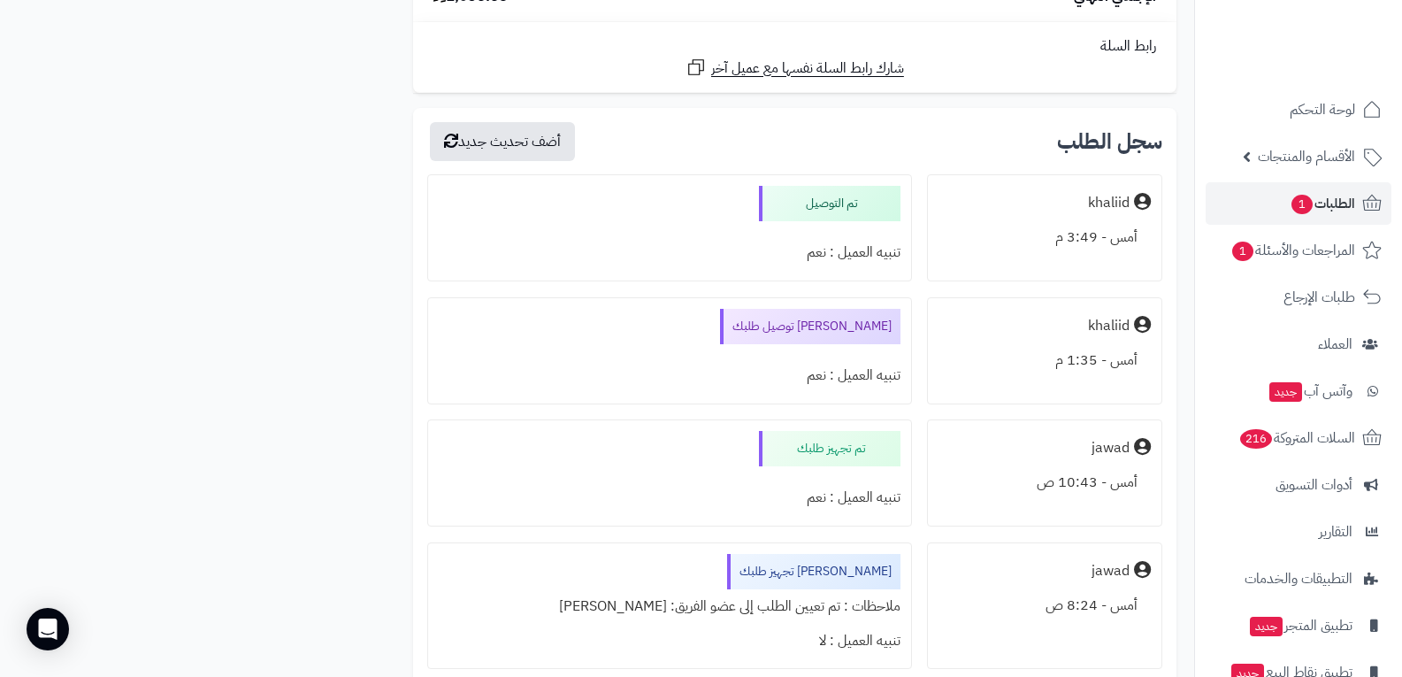
scroll to position [5218, 0]
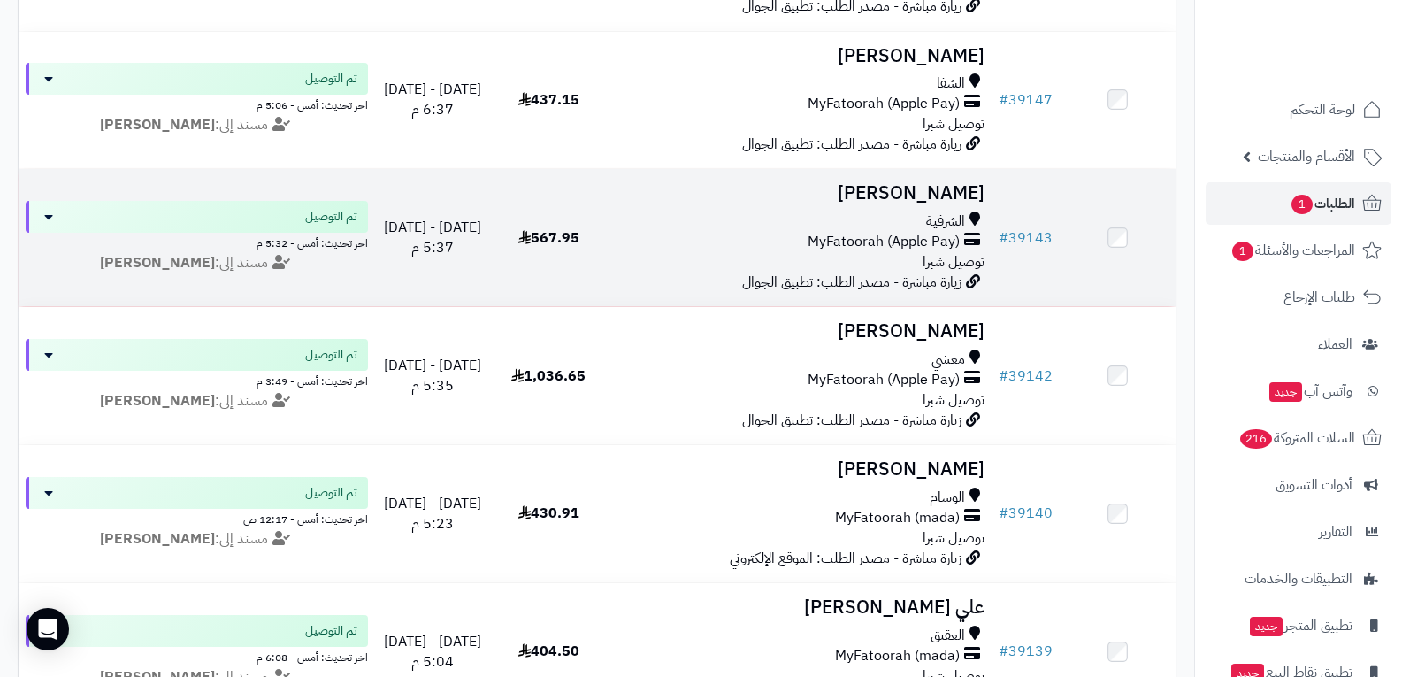
scroll to position [1878, 0]
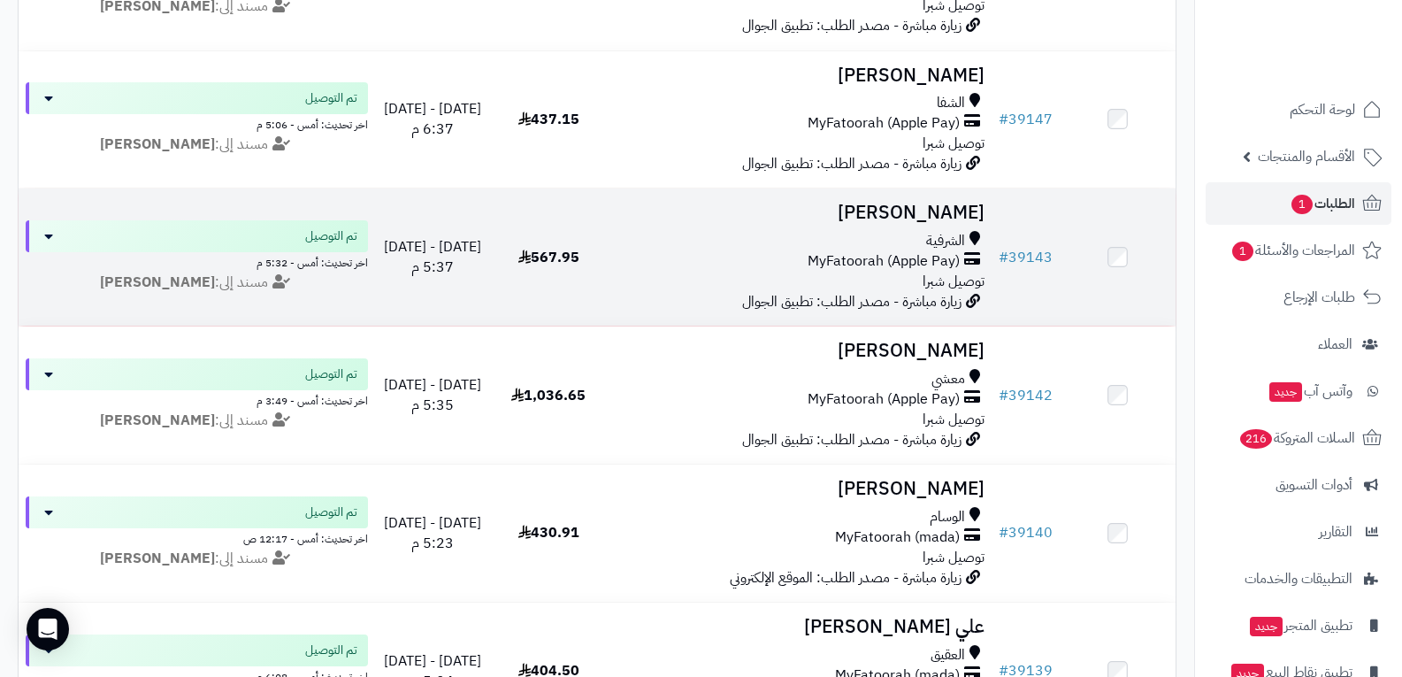
click at [899, 268] on span "MyFatoorah (Apple Pay)" at bounding box center [884, 261] width 152 height 20
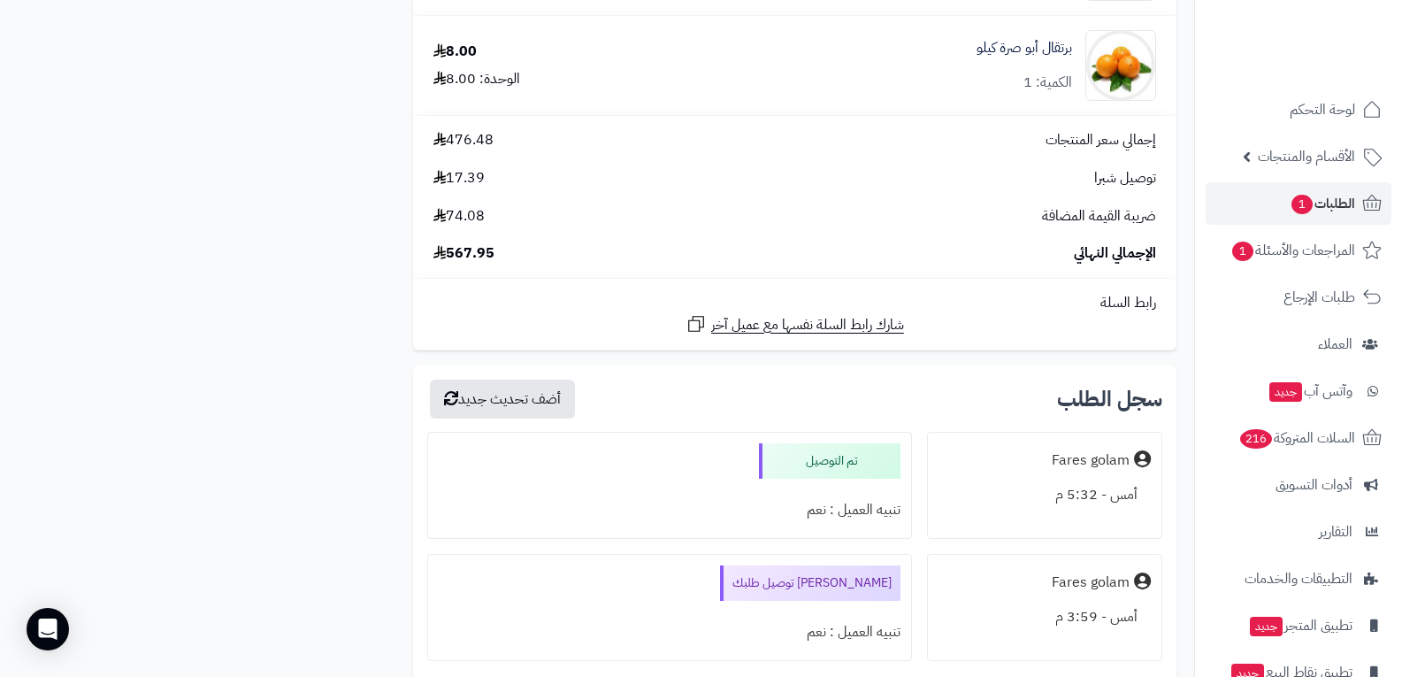
scroll to position [4157, 0]
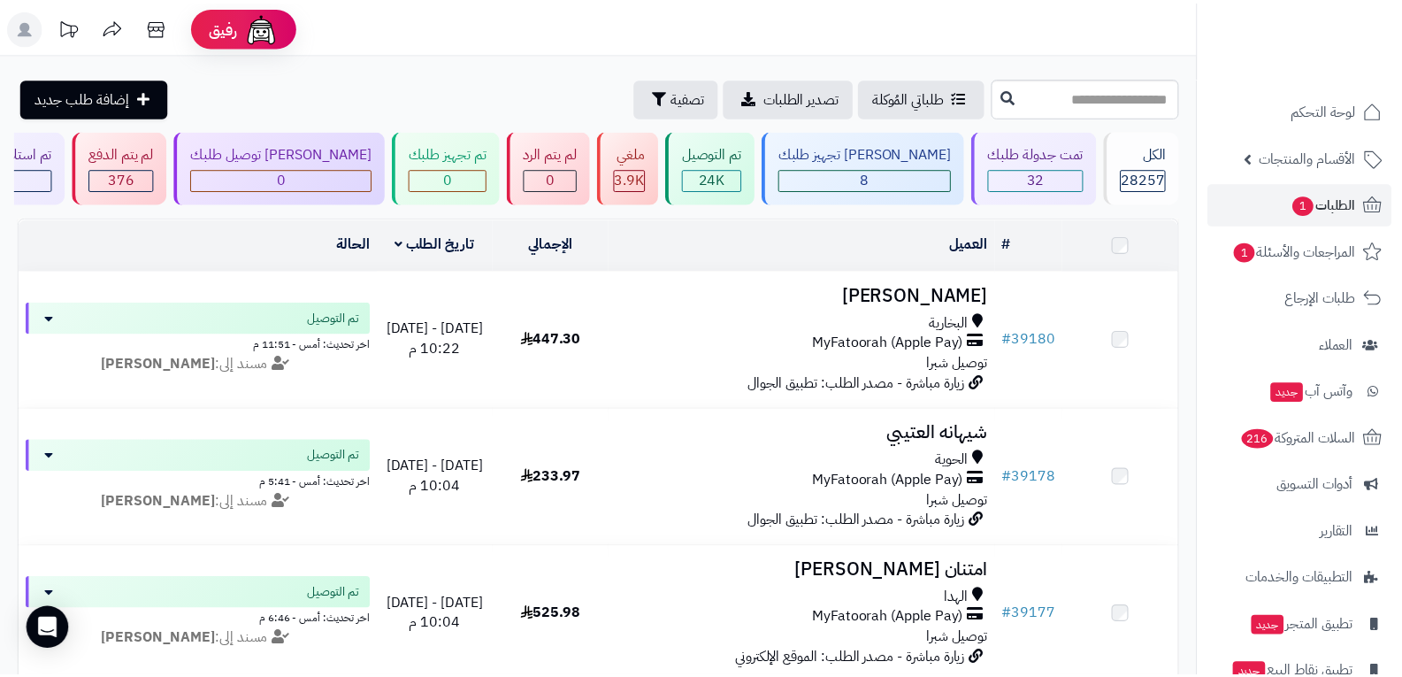
scroll to position [1878, 0]
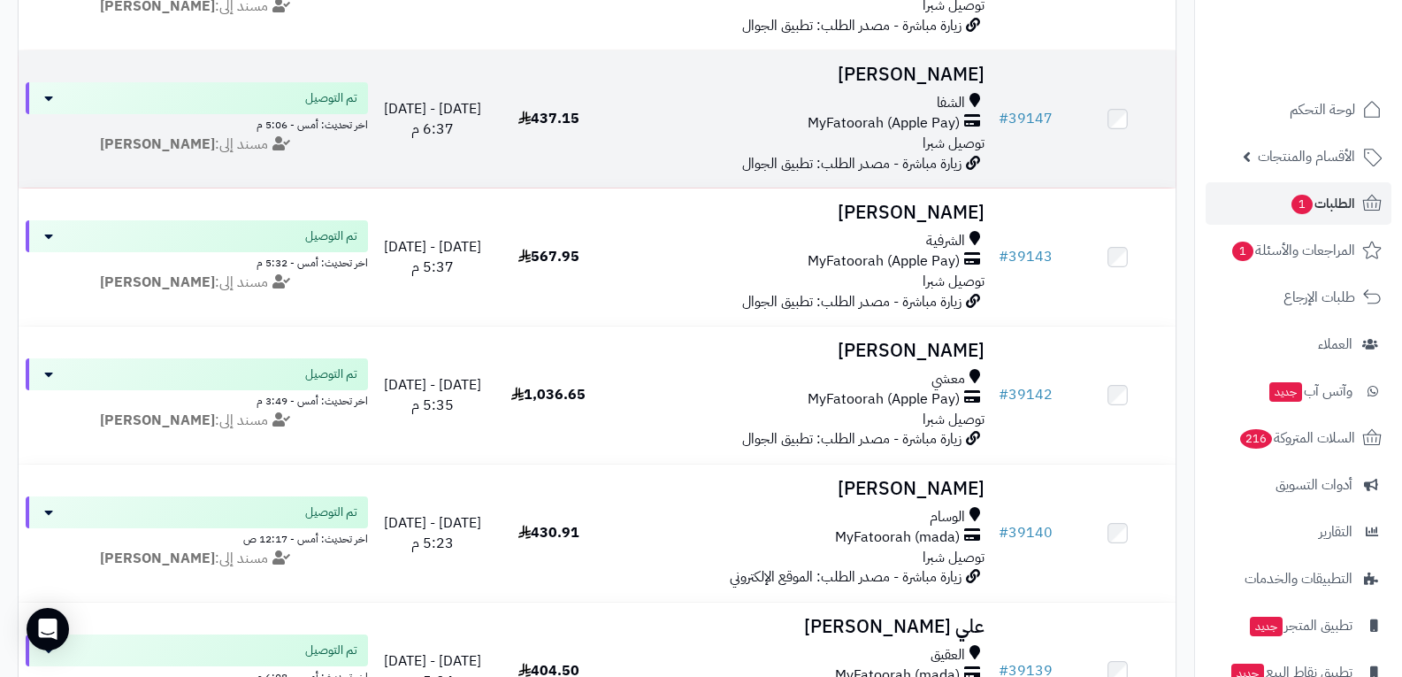
click at [892, 134] on div "الشفا MyFatoorah (Apple Pay) توصيل شبرا" at bounding box center [799, 123] width 371 height 61
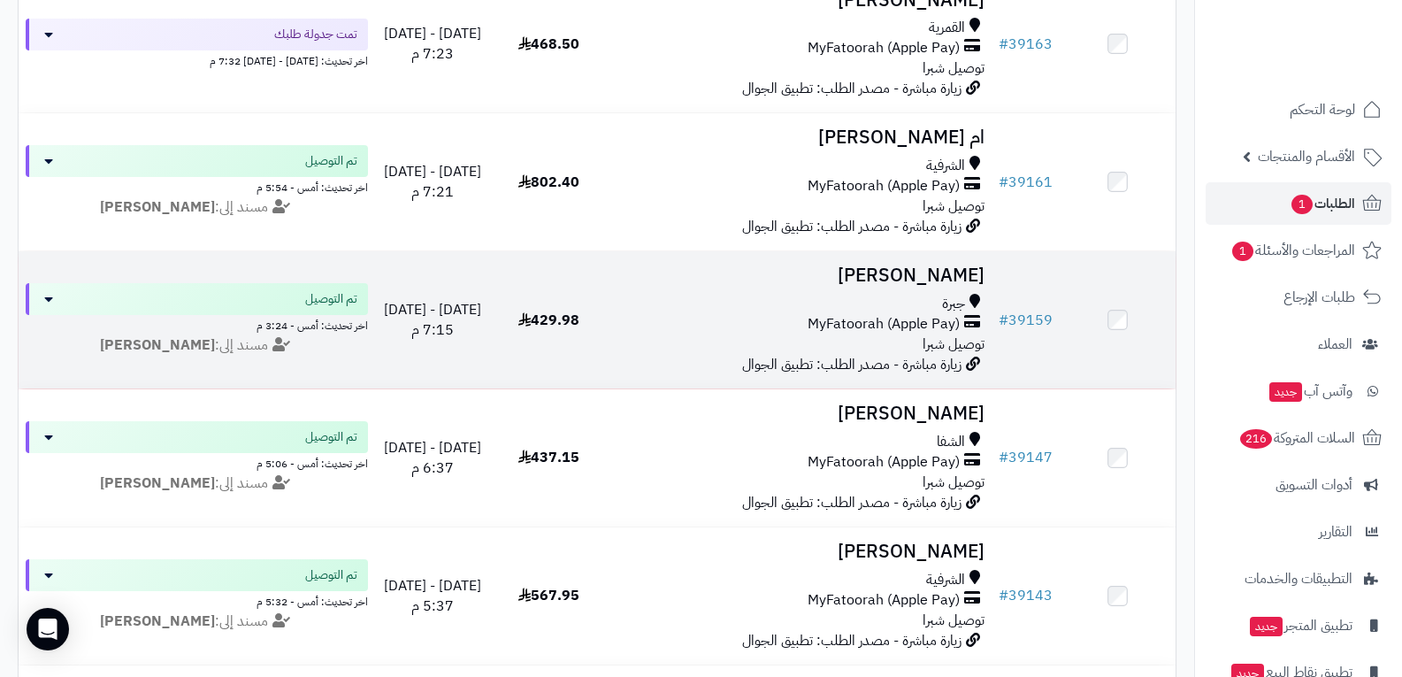
scroll to position [1524, 0]
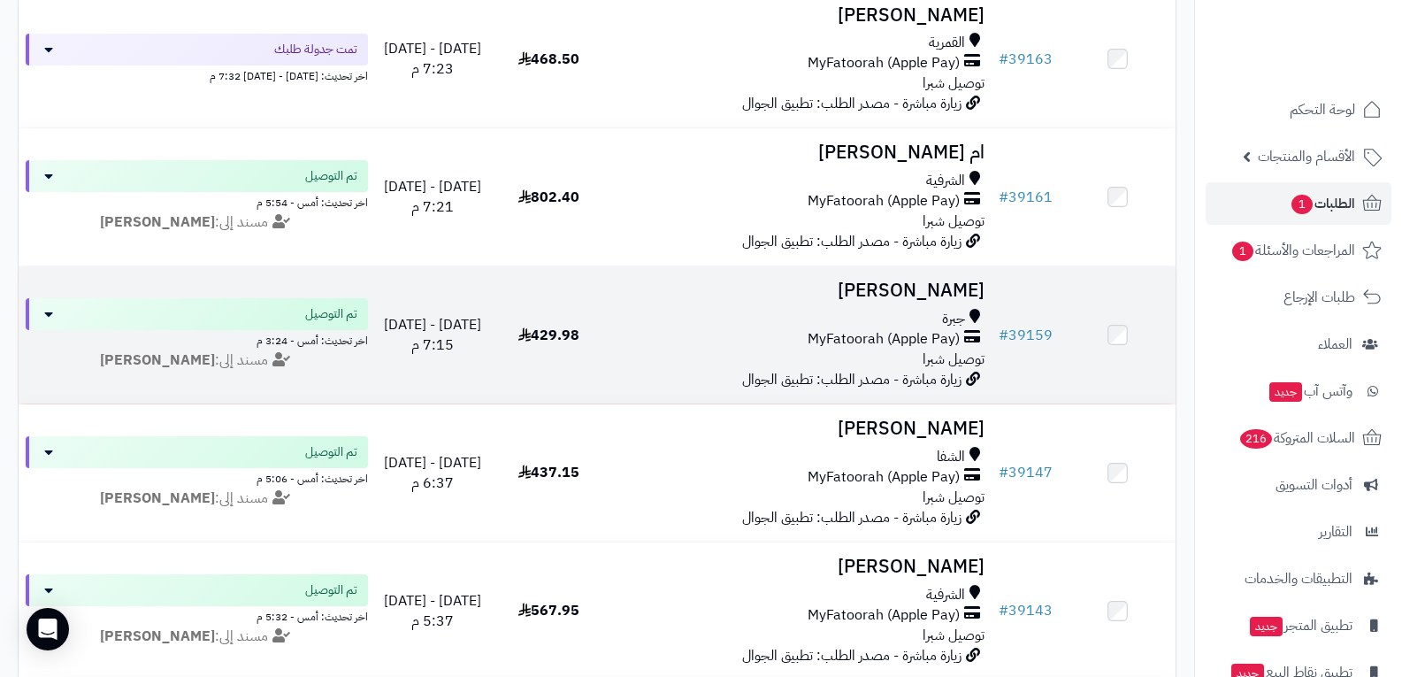
click at [939, 329] on span "MyFatoorah (Apple Pay)" at bounding box center [884, 339] width 152 height 20
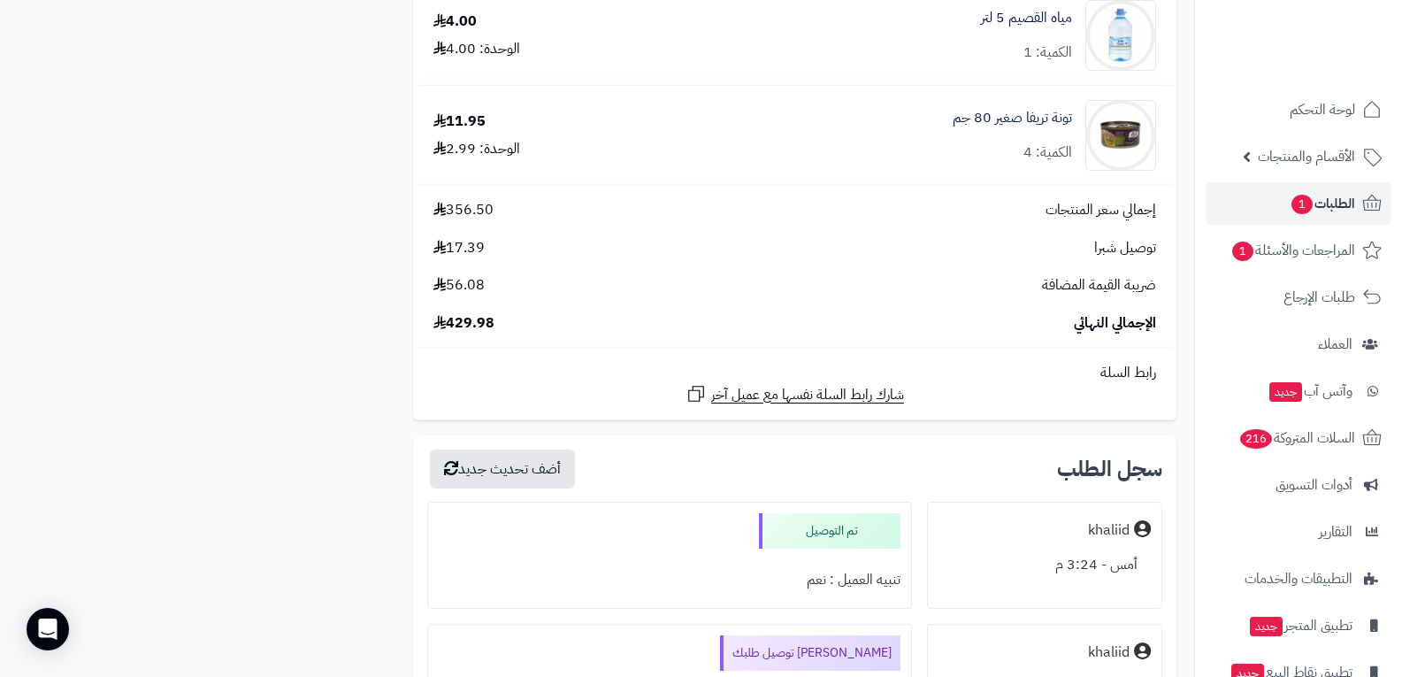
scroll to position [4245, 0]
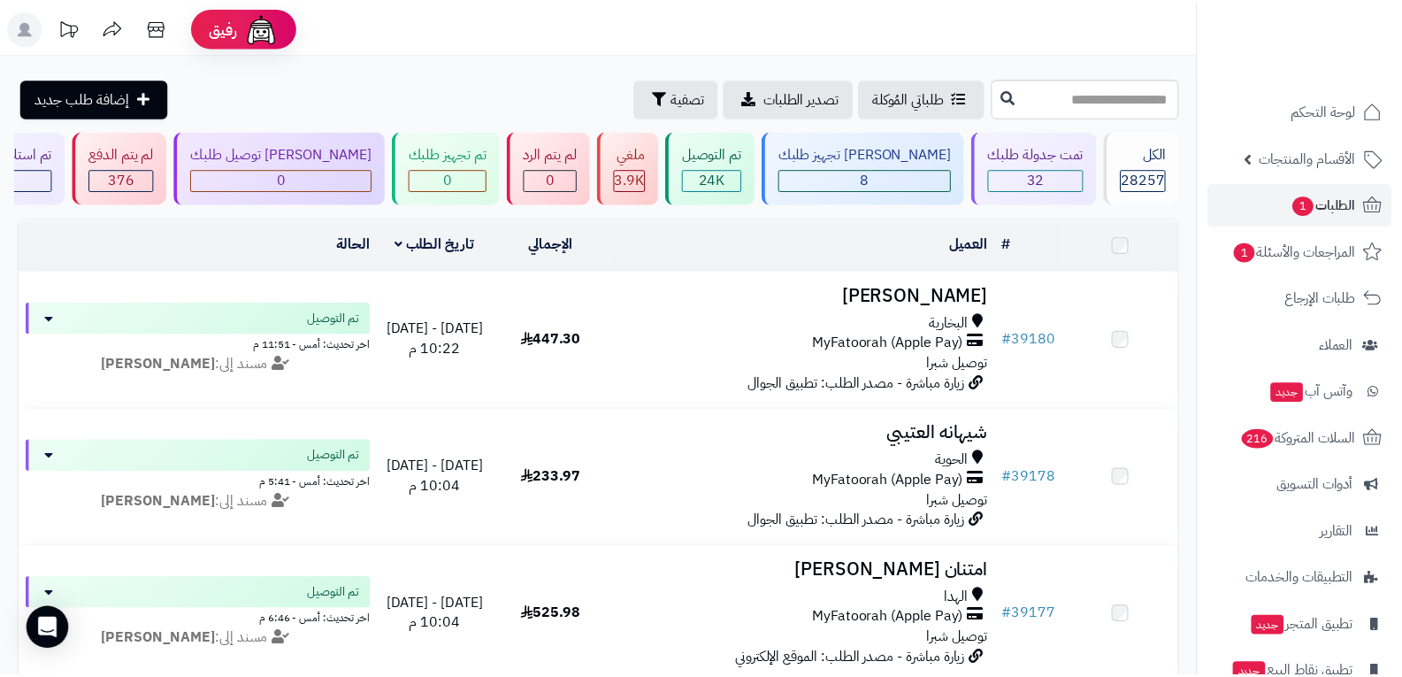
scroll to position [1524, 0]
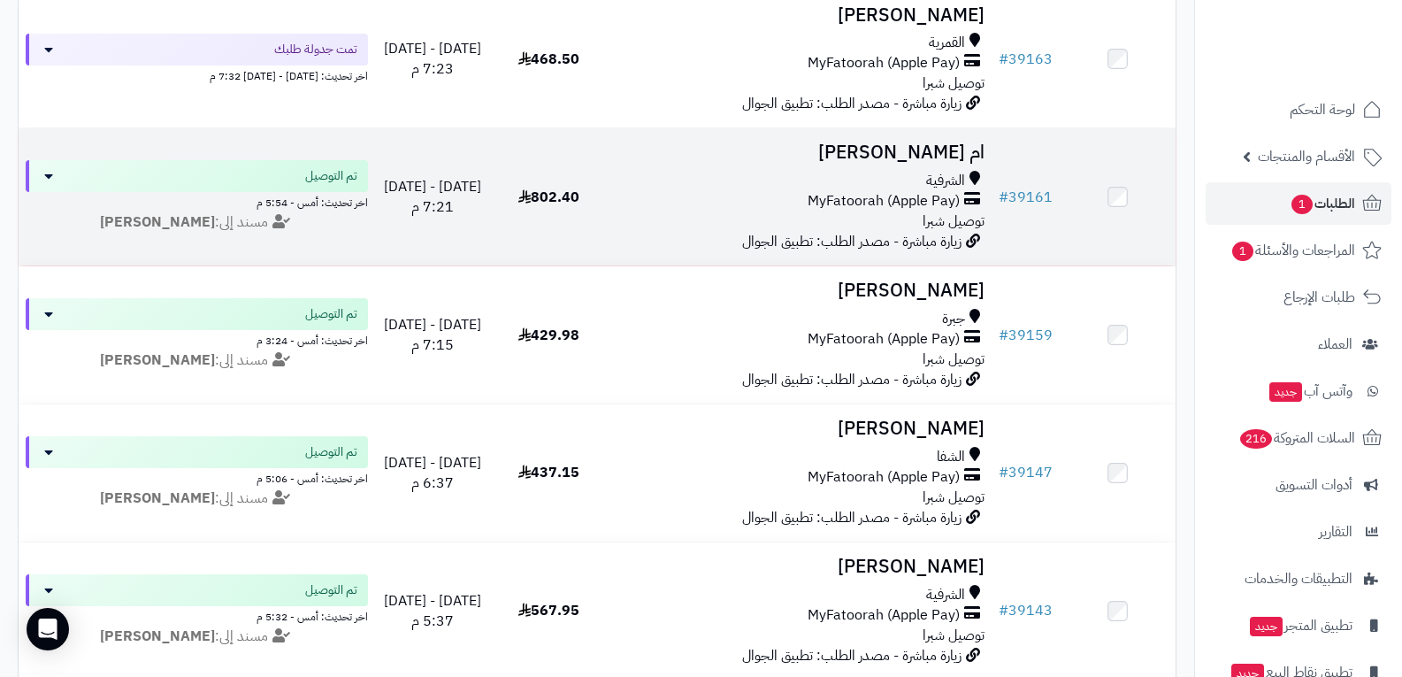
click at [914, 191] on span "MyFatoorah (Apple Pay)" at bounding box center [884, 201] width 152 height 20
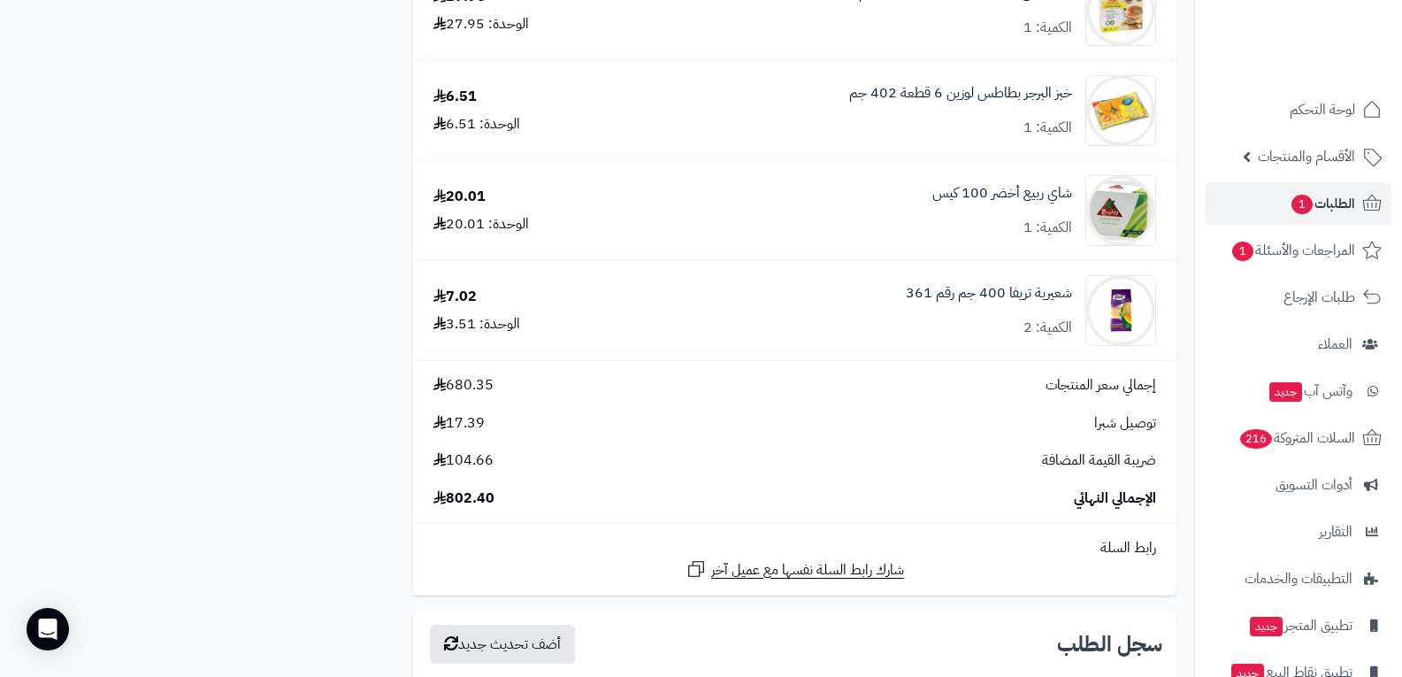
scroll to position [2653, 0]
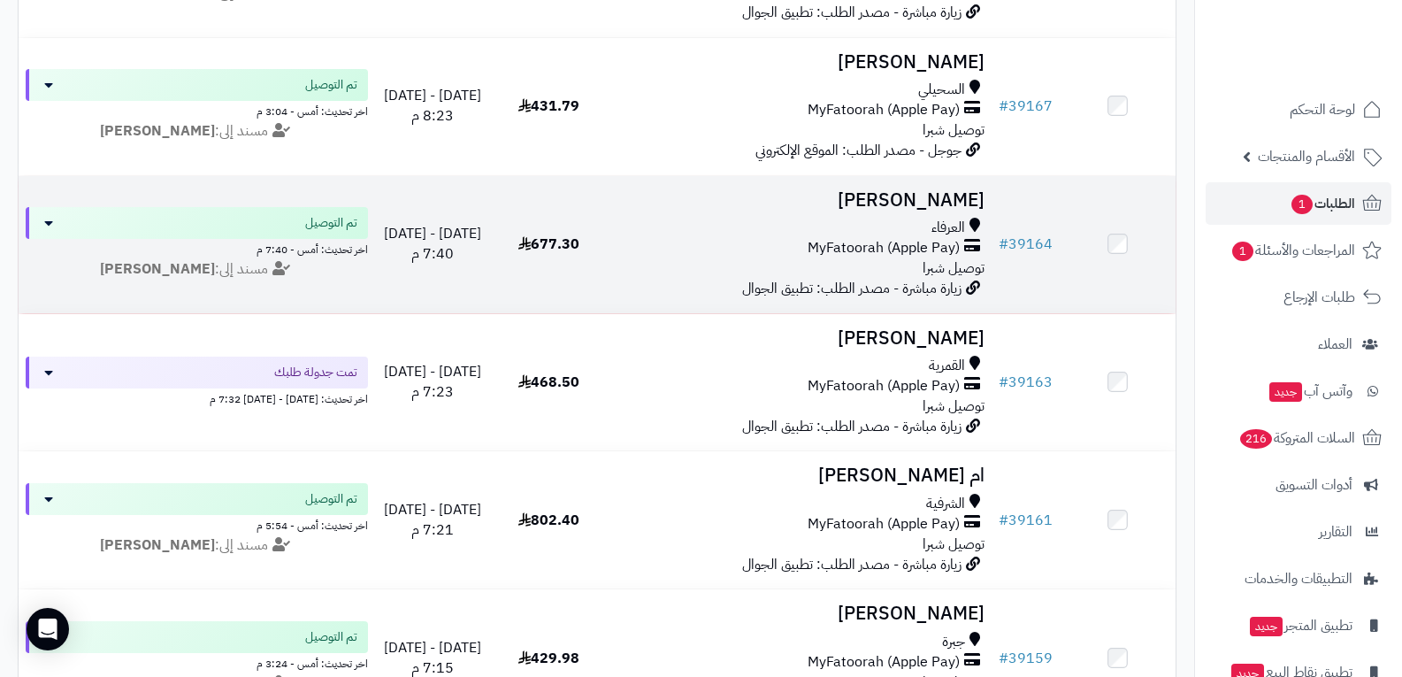
scroll to position [1170, 0]
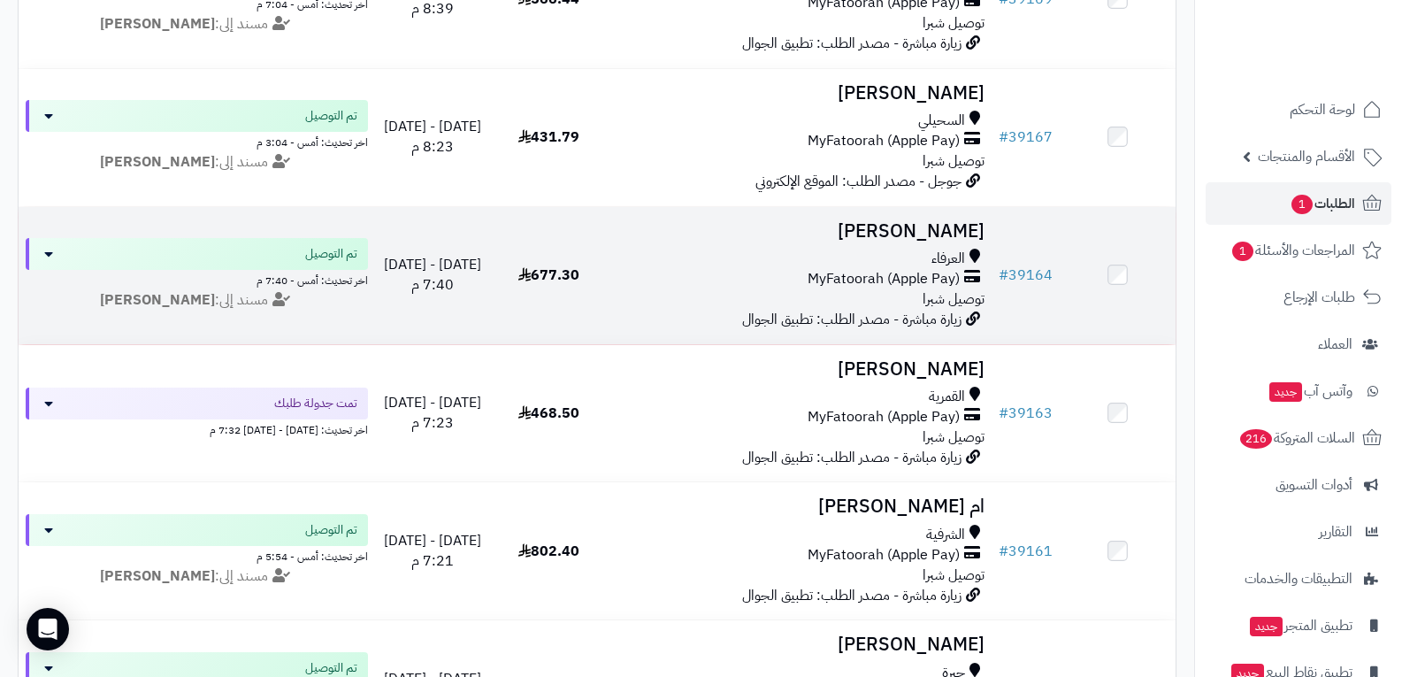
click at [930, 292] on span "توصيل شبرا" at bounding box center [953, 298] width 62 height 21
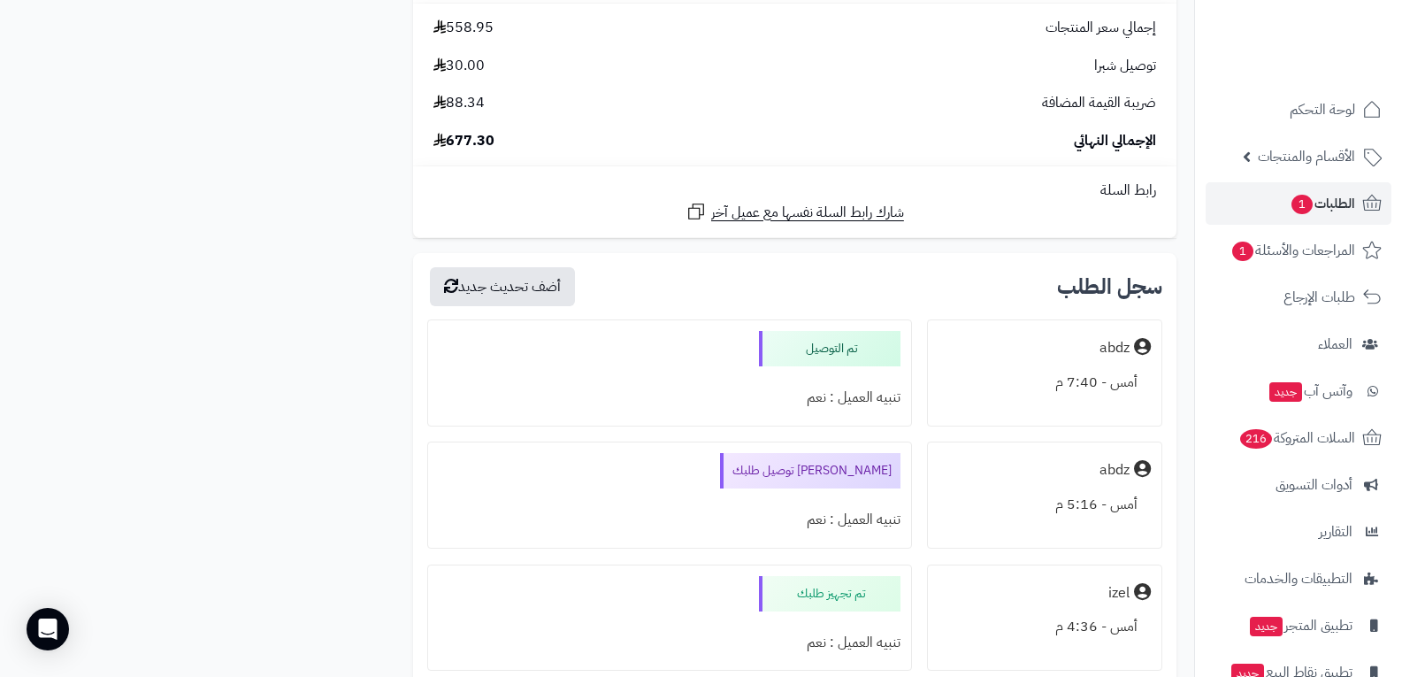
scroll to position [2300, 0]
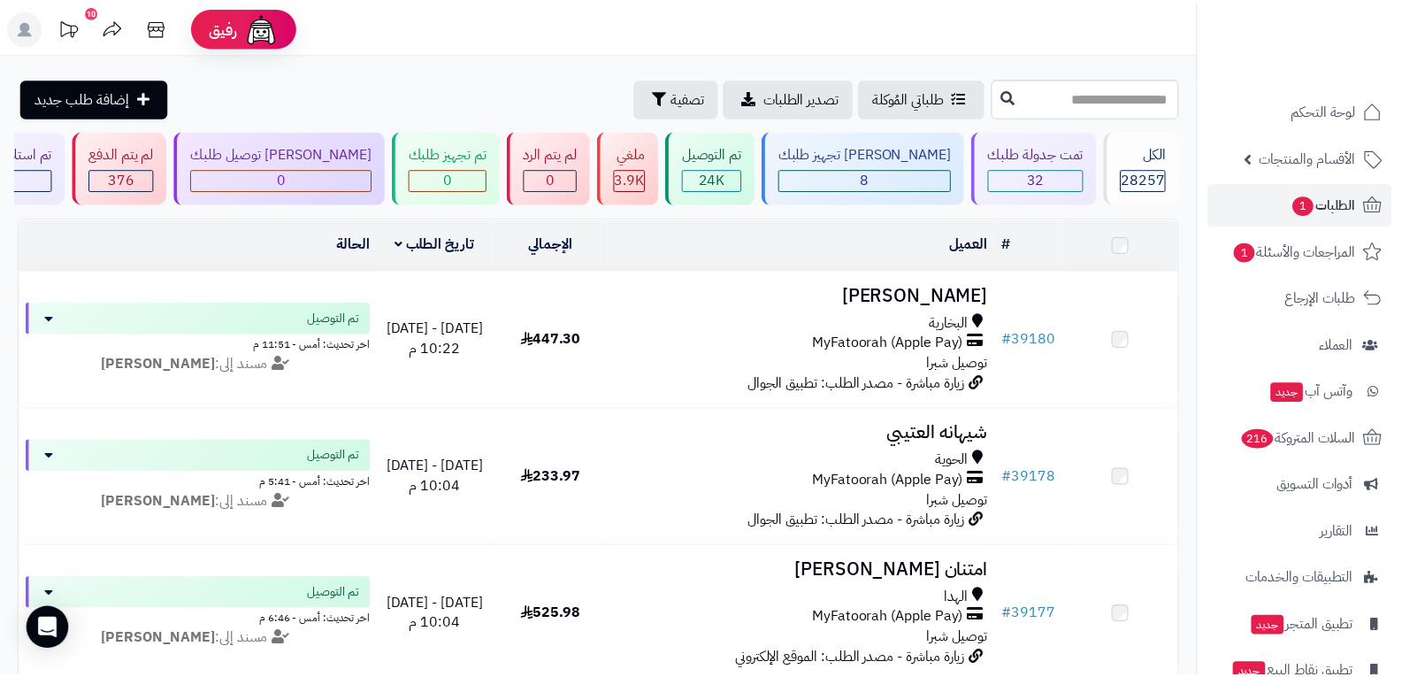
scroll to position [1170, 0]
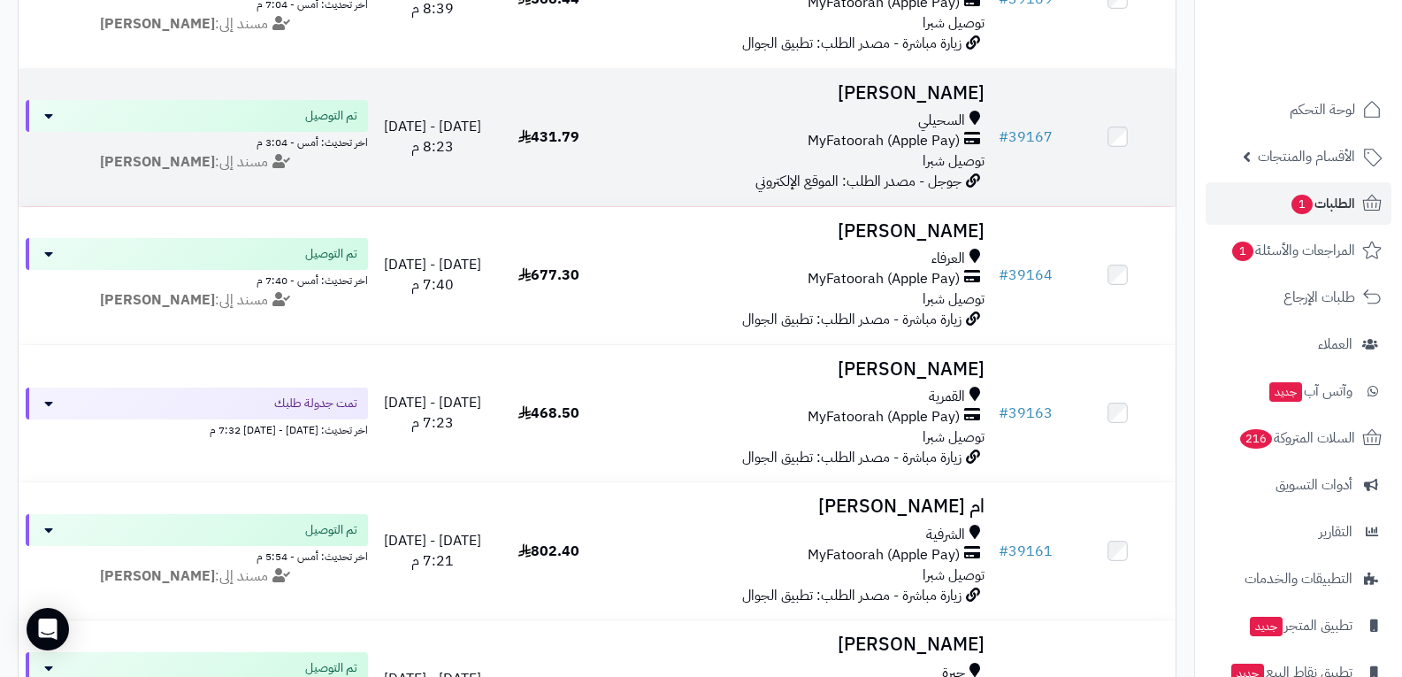
click at [921, 153] on div "السحيلي MyFatoorah (Apple Pay) توصيل شبرا" at bounding box center [799, 141] width 371 height 61
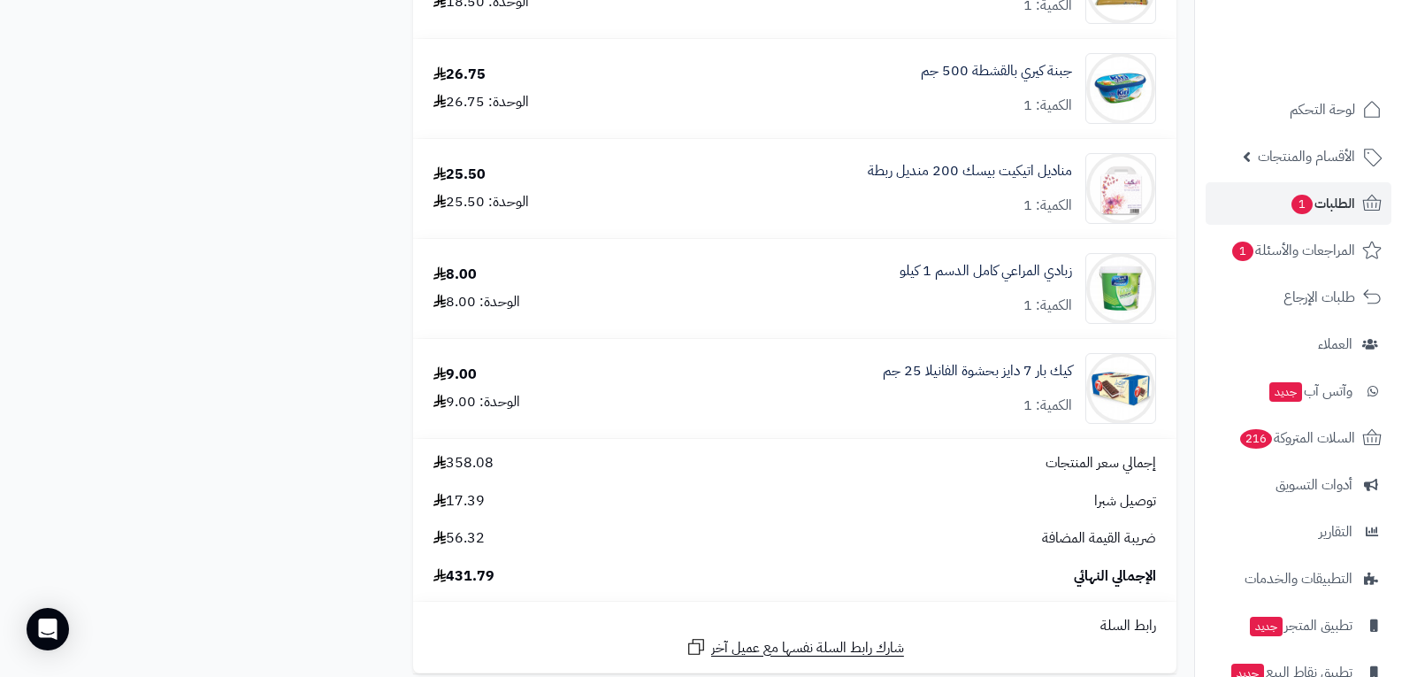
scroll to position [1857, 0]
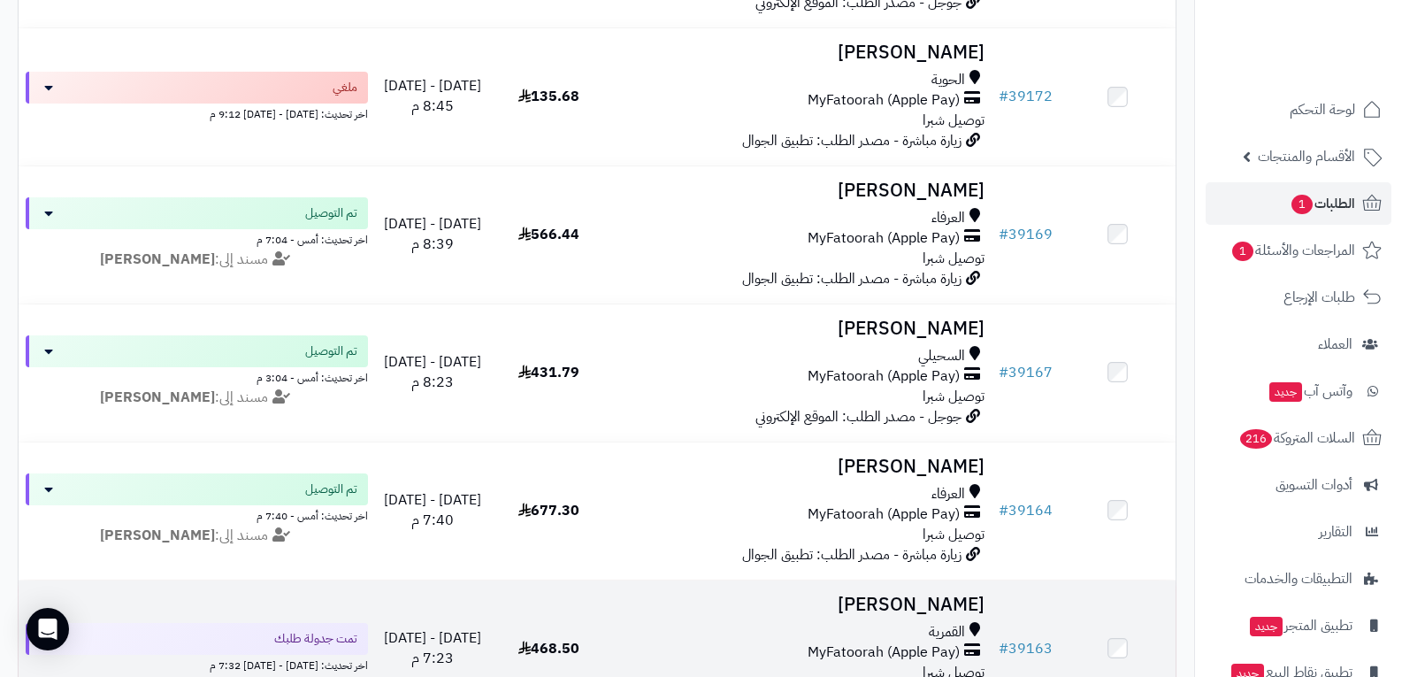
scroll to position [905, 0]
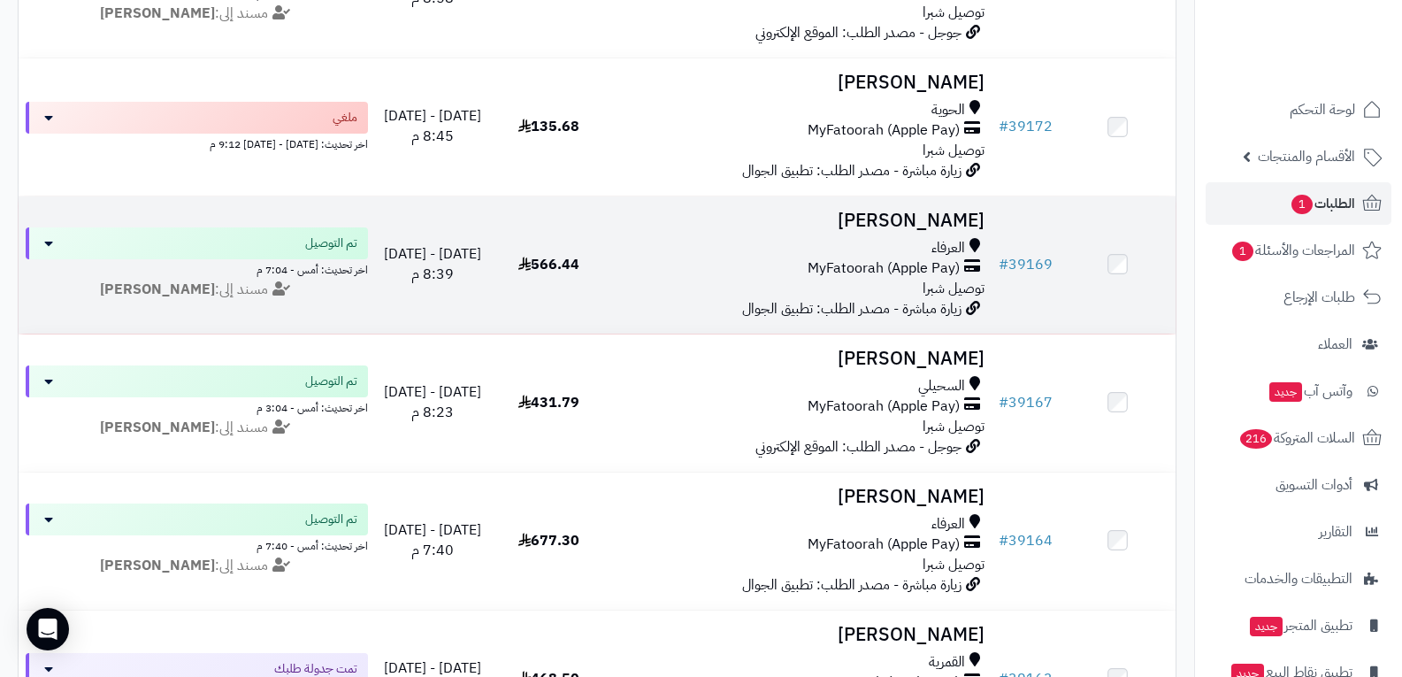
click at [852, 266] on span "MyFatoorah (Apple Pay)" at bounding box center [884, 268] width 152 height 20
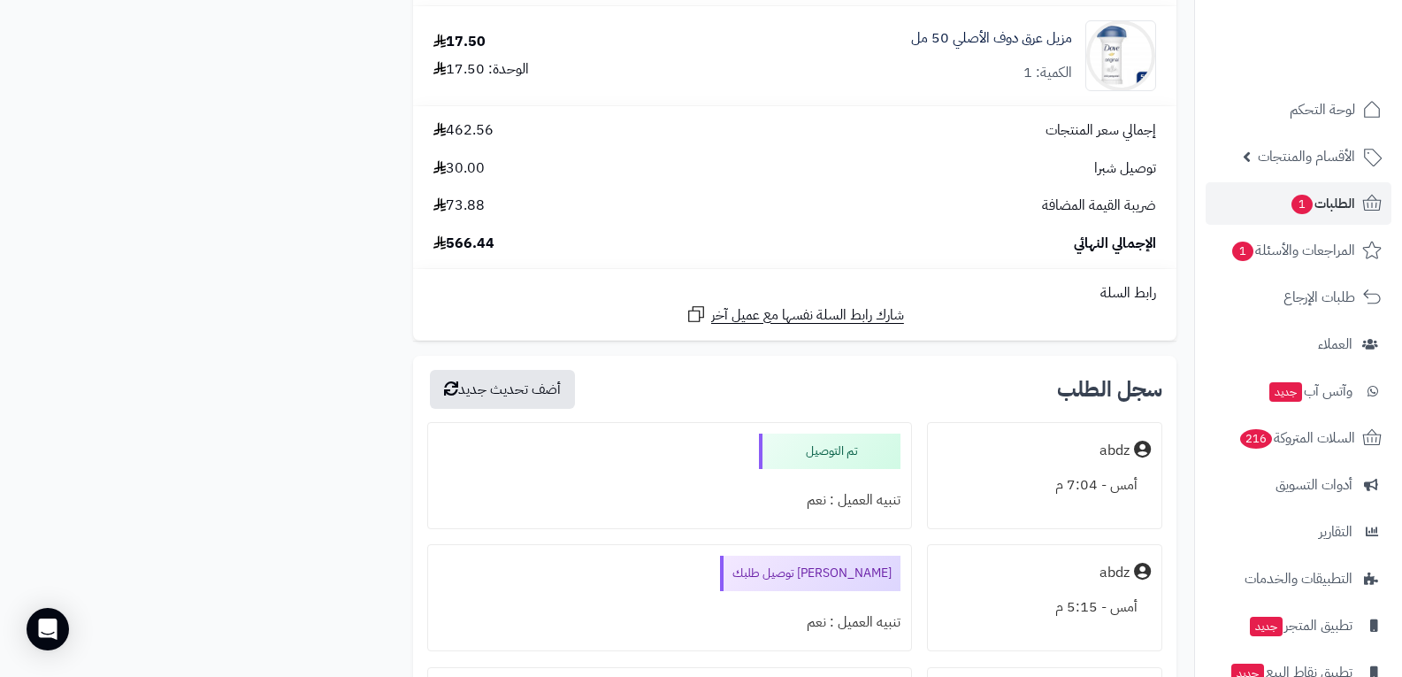
scroll to position [2211, 0]
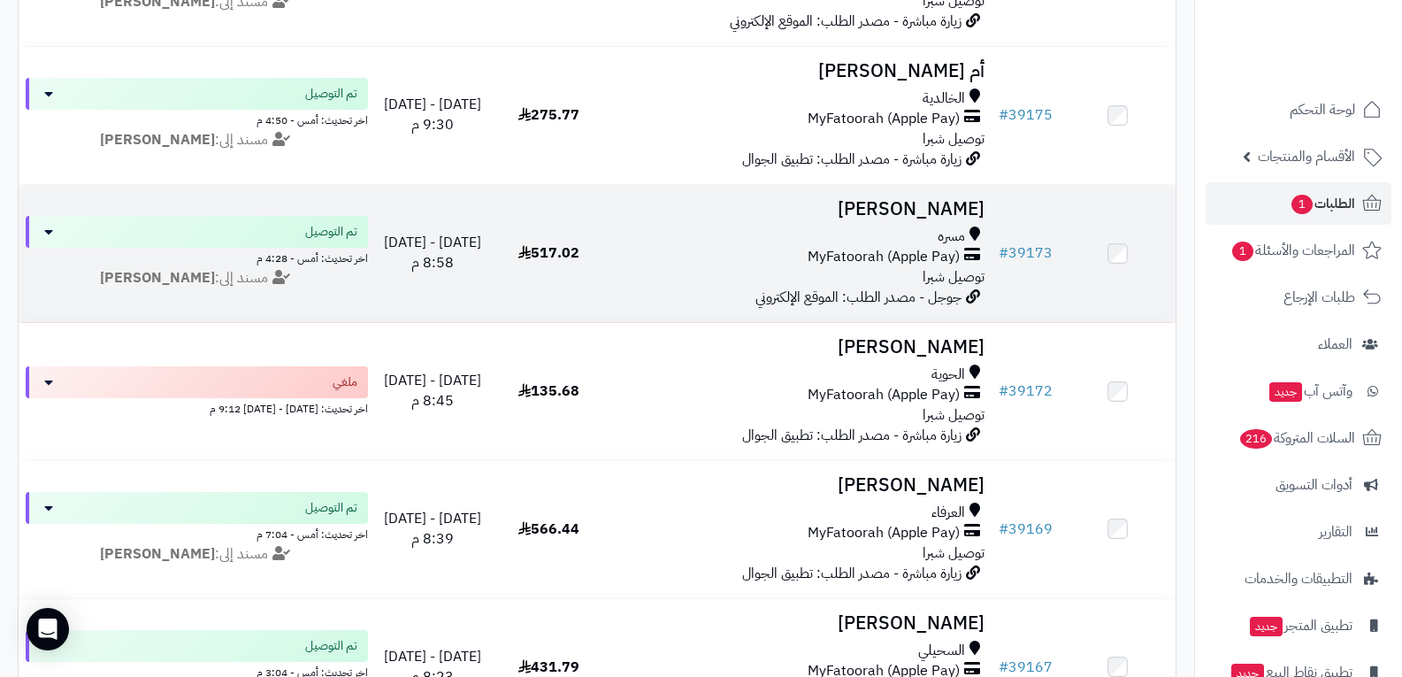
scroll to position [639, 0]
click at [876, 254] on span "MyFatoorah (Apple Pay)" at bounding box center [884, 258] width 152 height 20
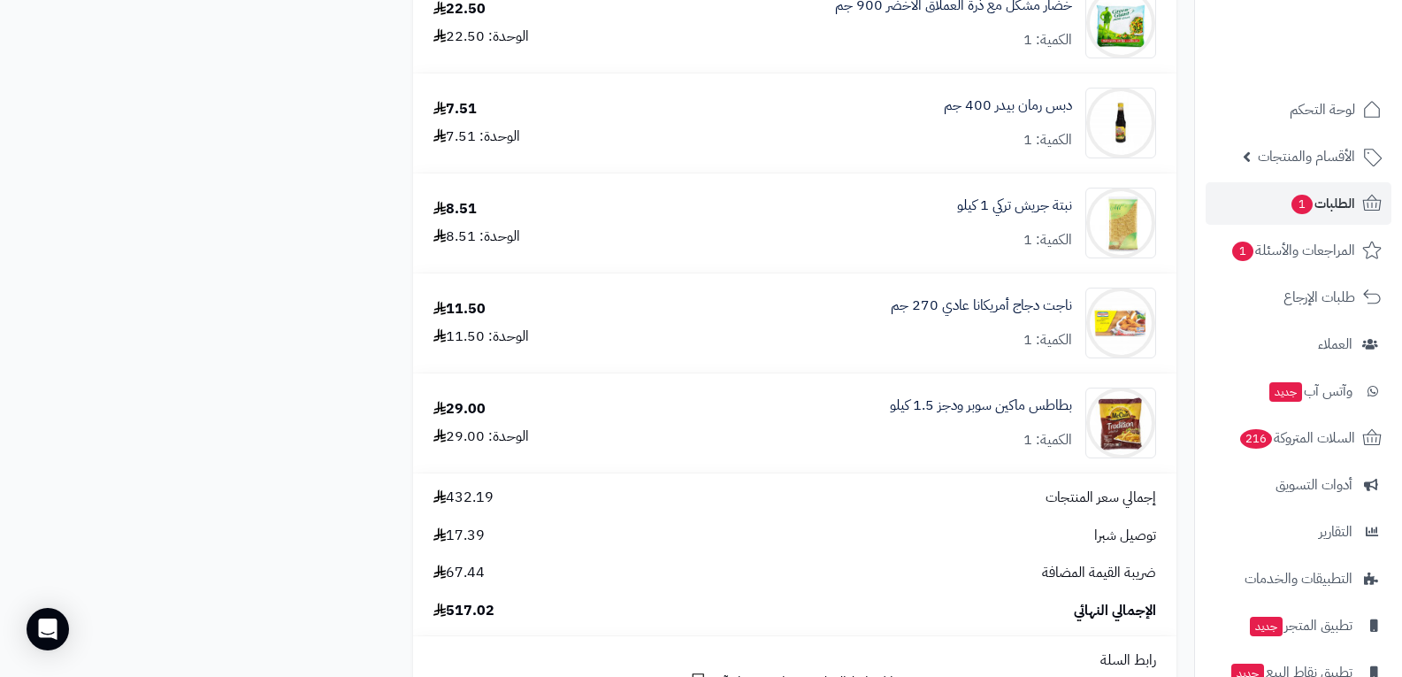
scroll to position [3184, 0]
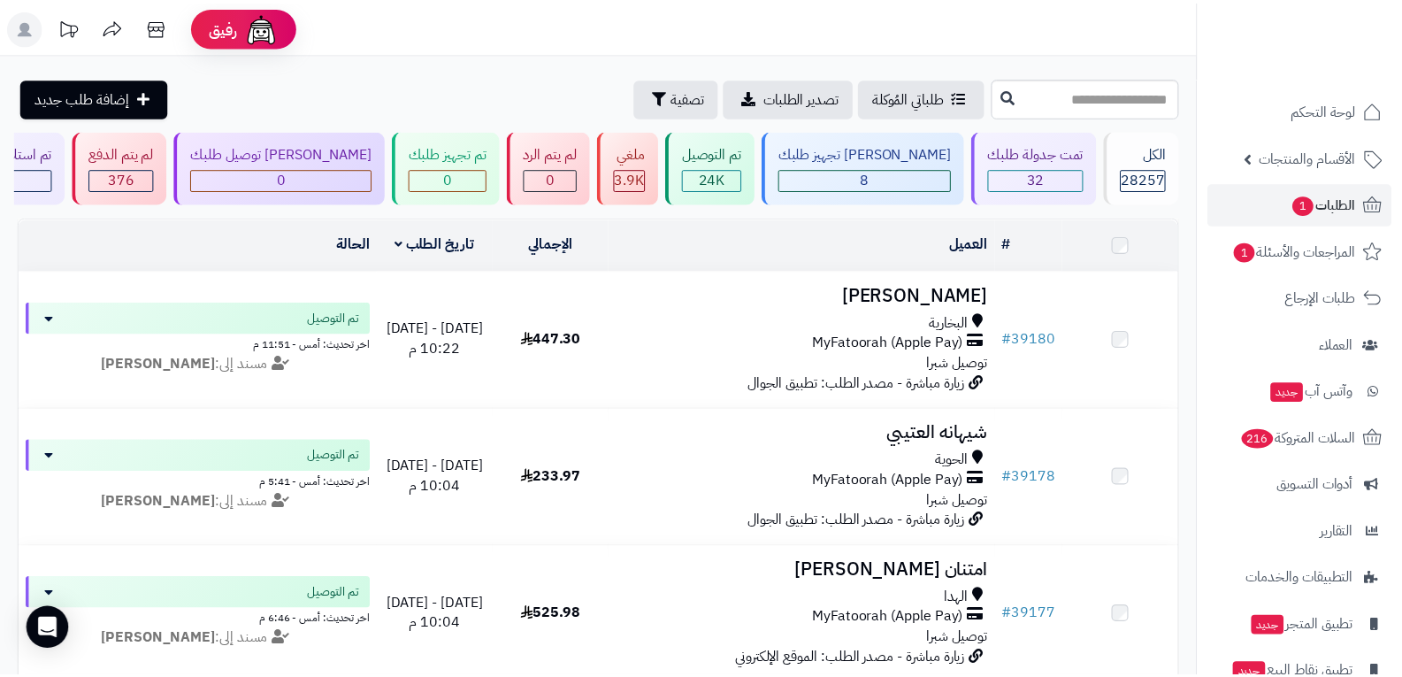
scroll to position [639, 0]
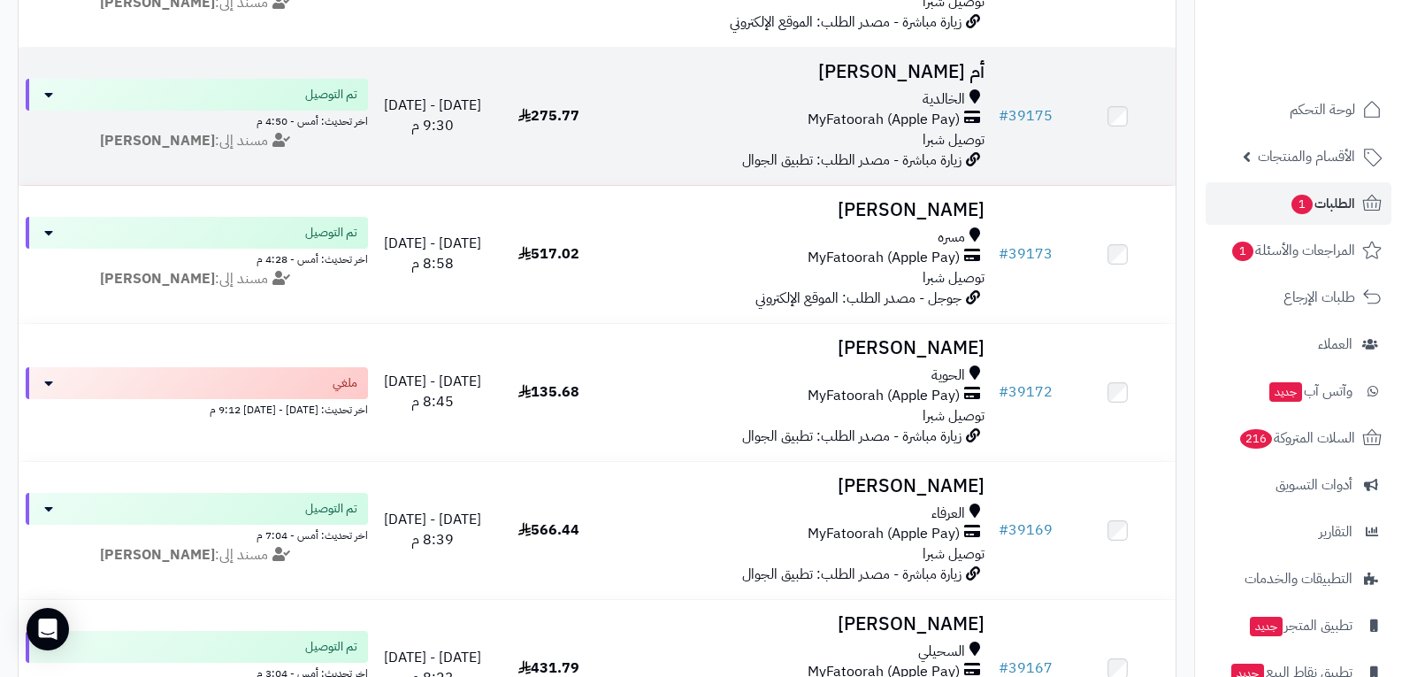
click at [912, 100] on div "الخالدية" at bounding box center [799, 99] width 371 height 20
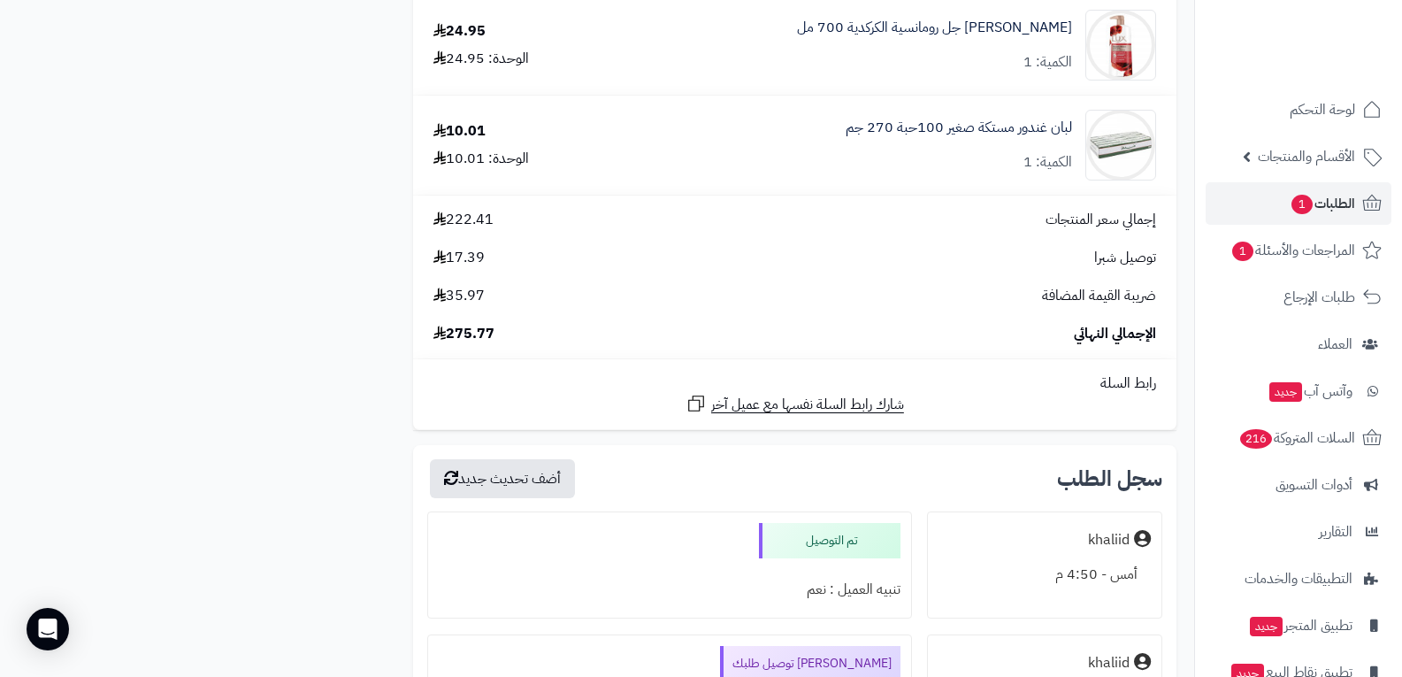
scroll to position [2034, 0]
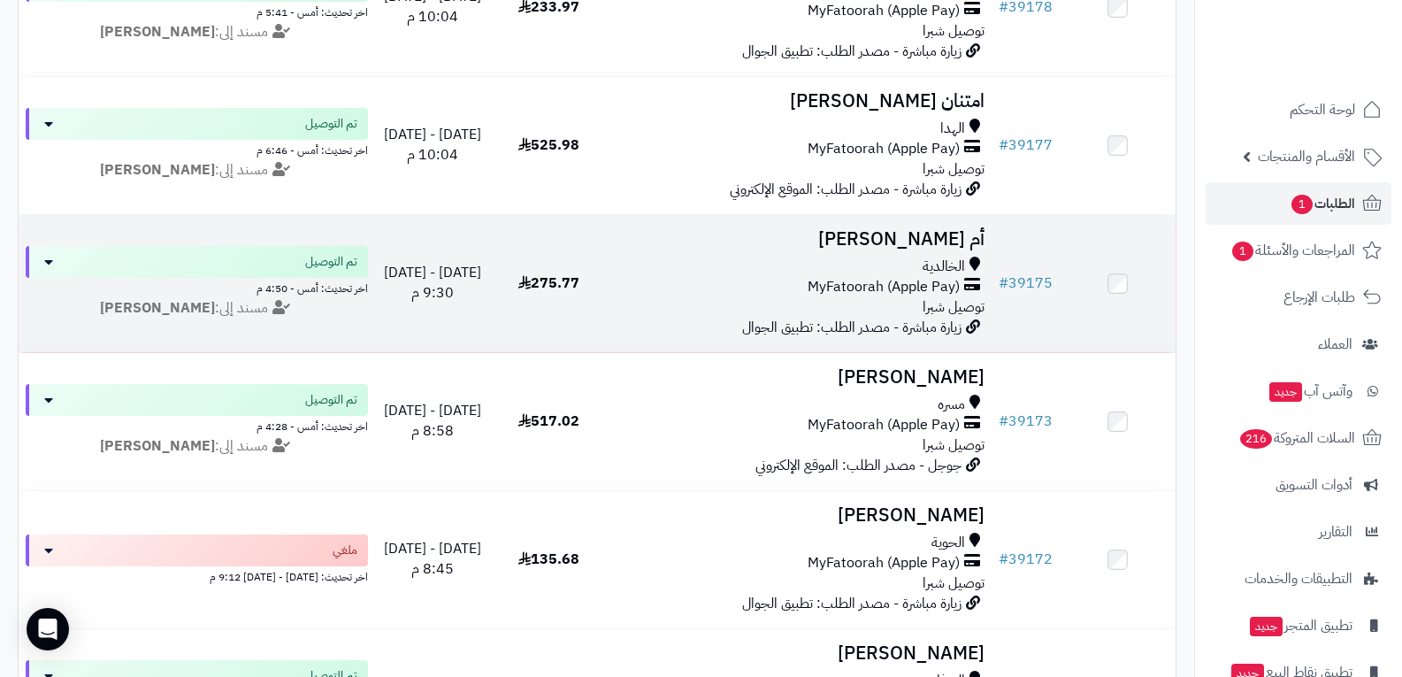
scroll to position [463, 0]
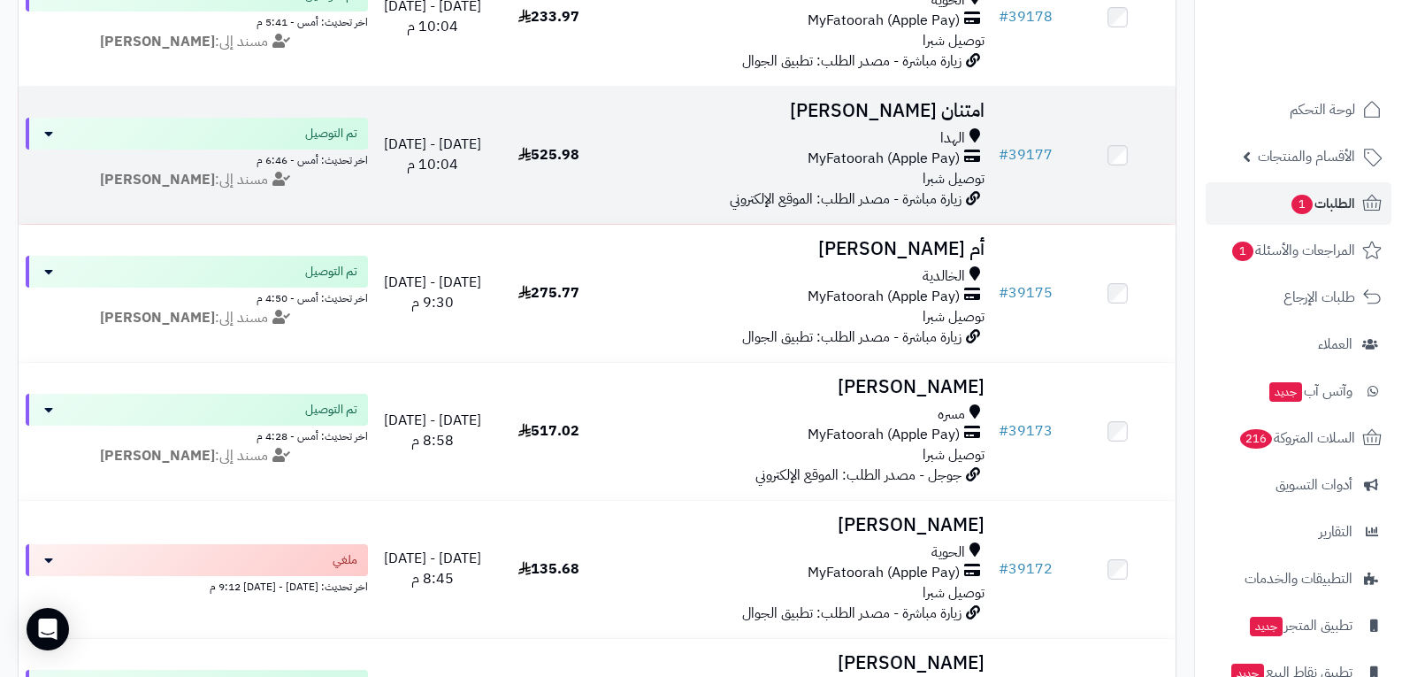
click at [892, 162] on span "MyFatoorah (Apple Pay)" at bounding box center [884, 159] width 152 height 20
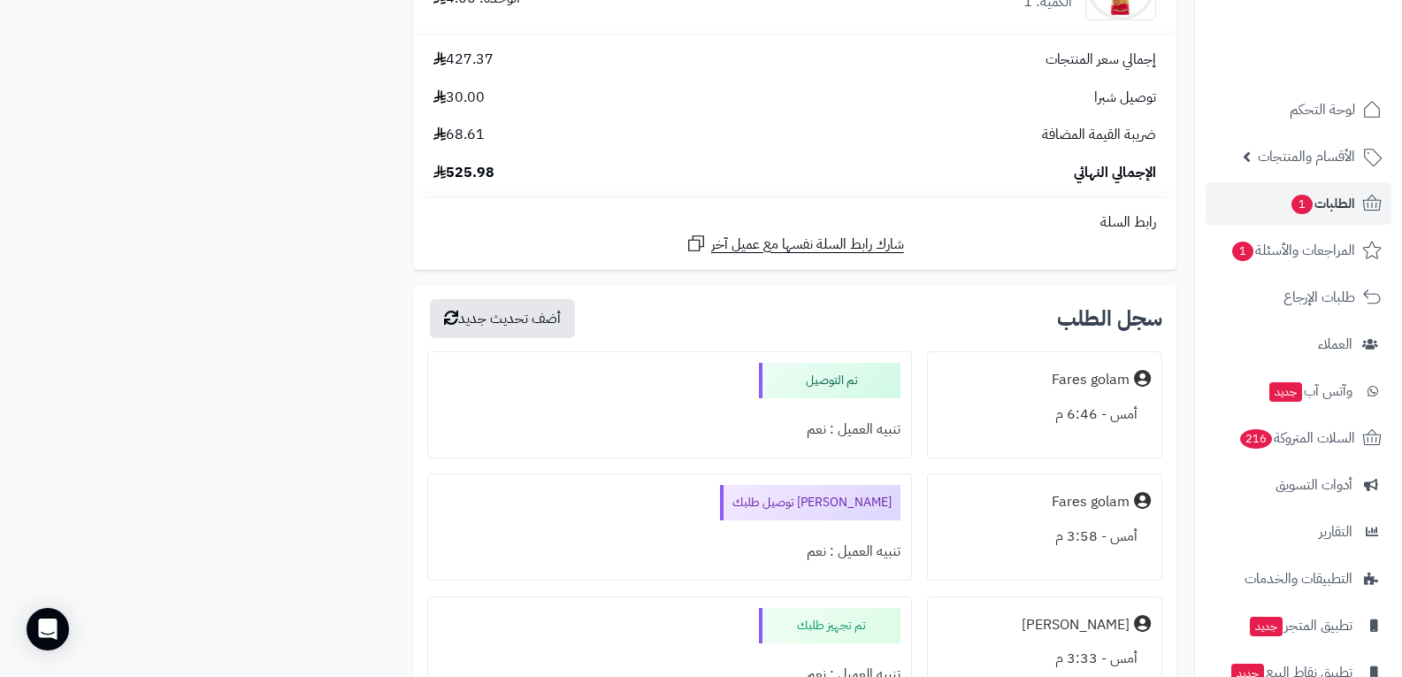
scroll to position [3538, 0]
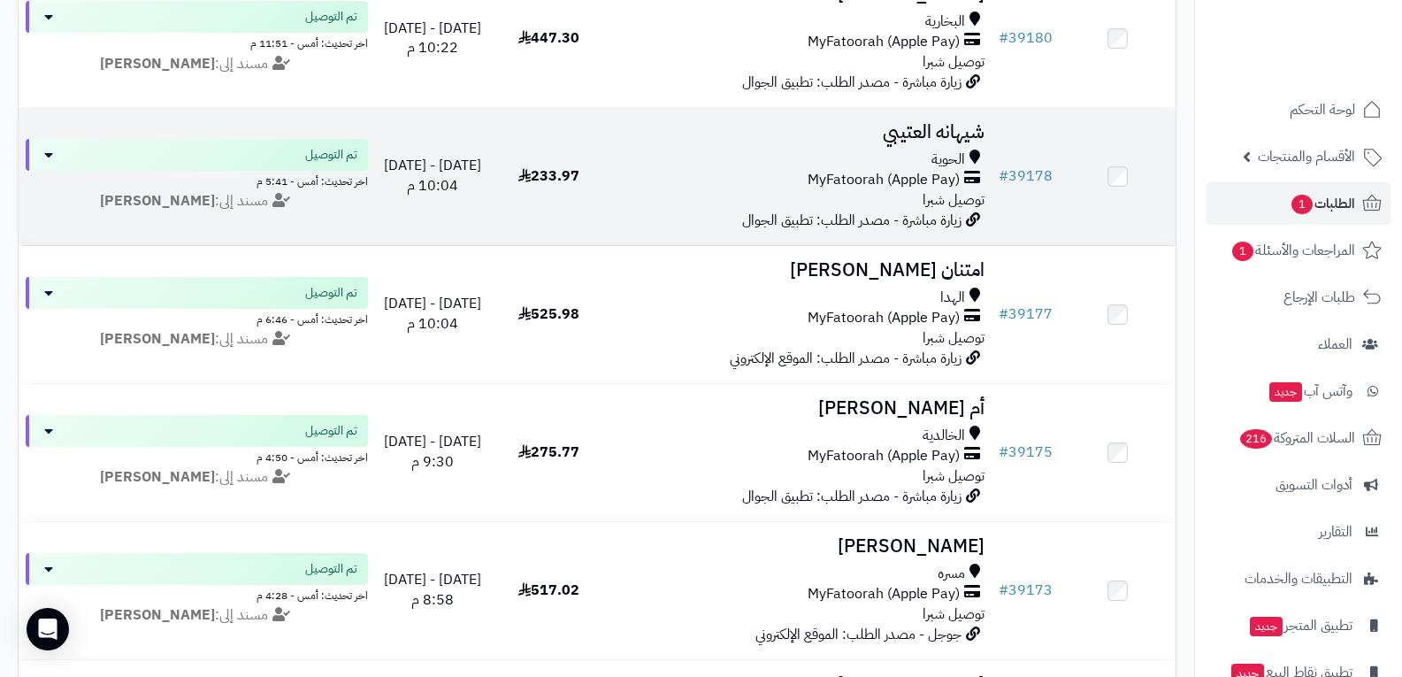
scroll to position [286, 0]
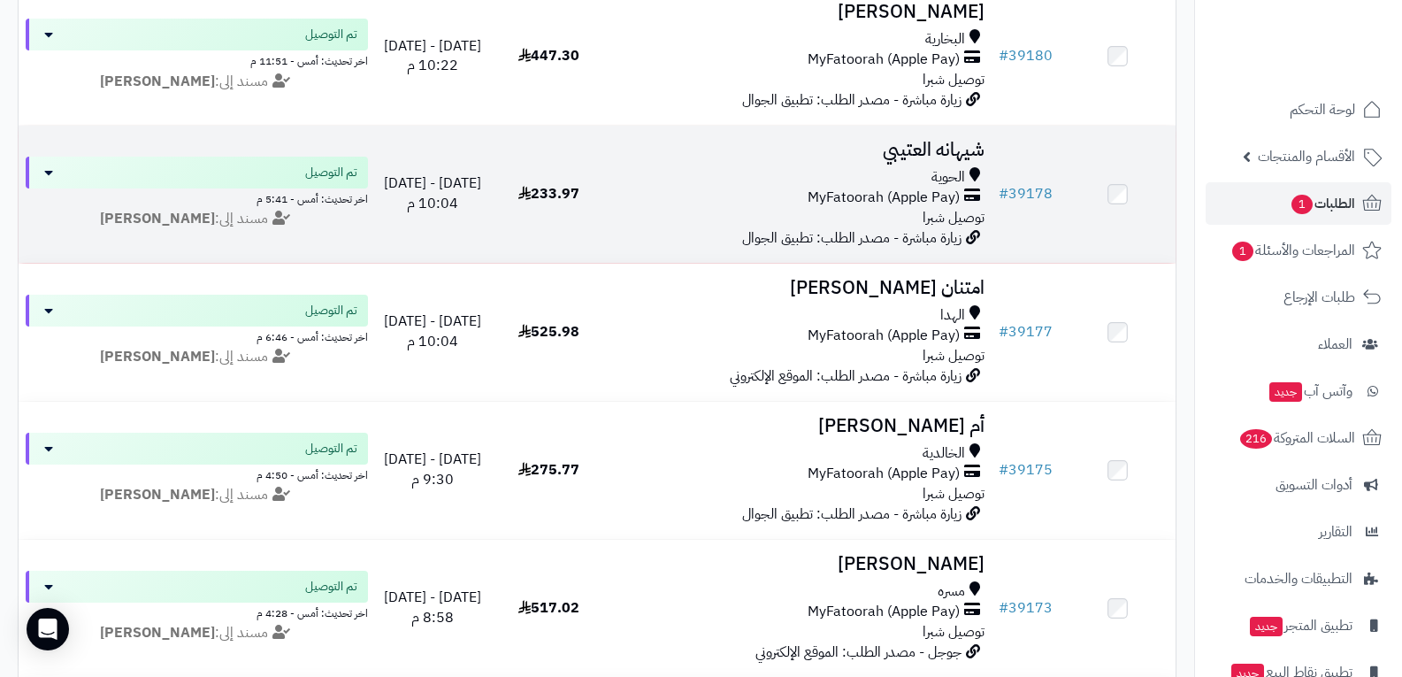
click at [915, 191] on span "MyFatoorah (Apple Pay)" at bounding box center [884, 198] width 152 height 20
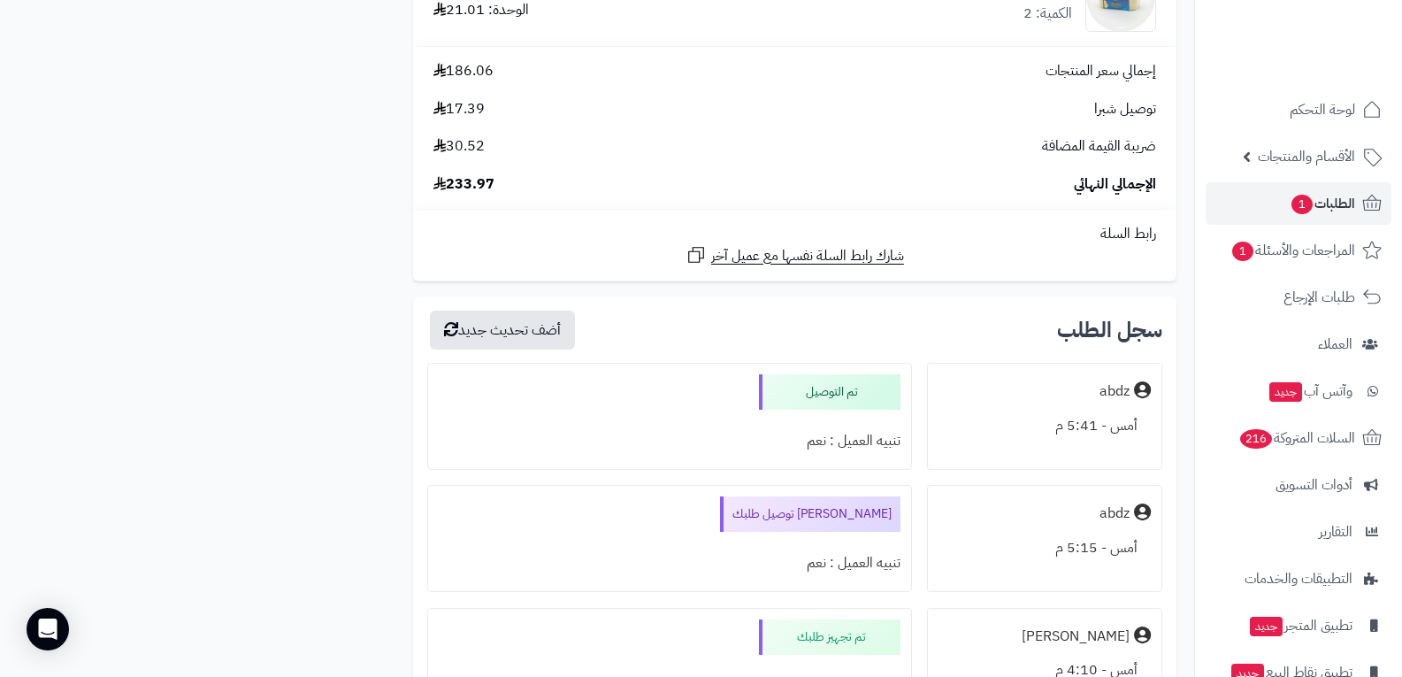
scroll to position [1327, 0]
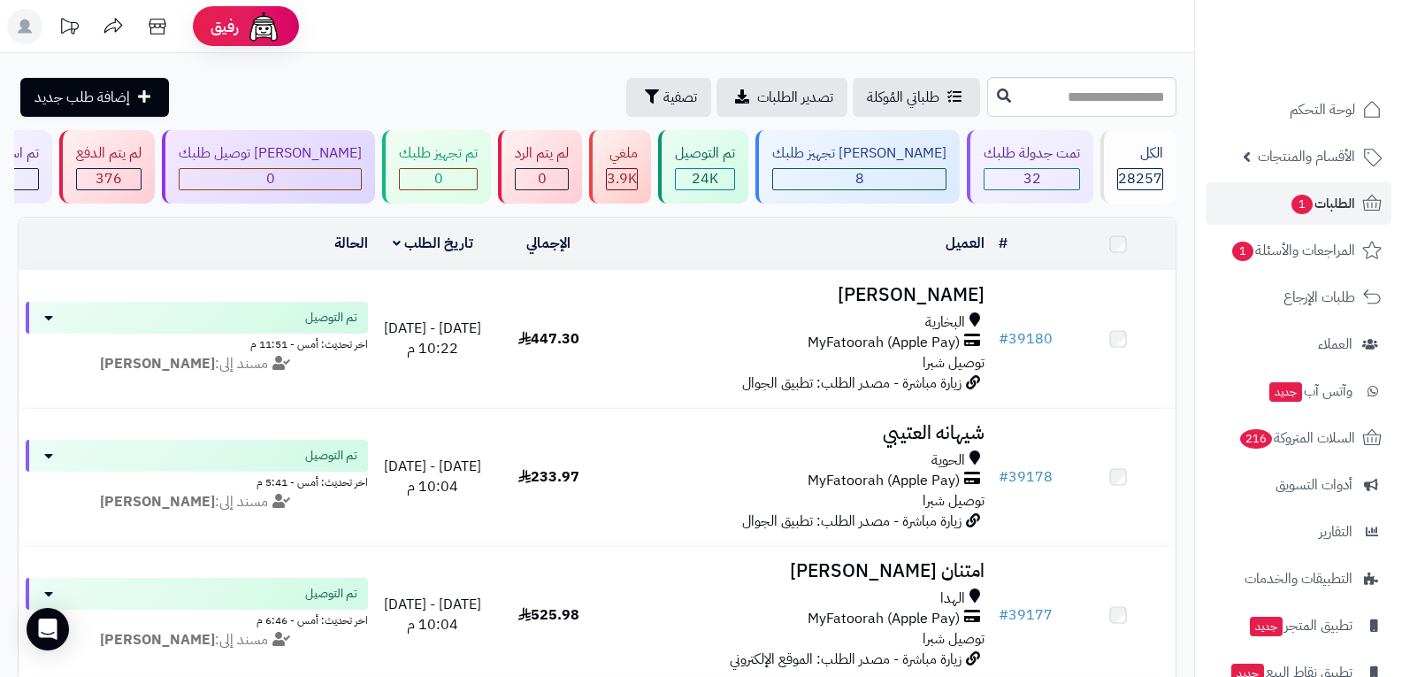
scroll to position [286, 0]
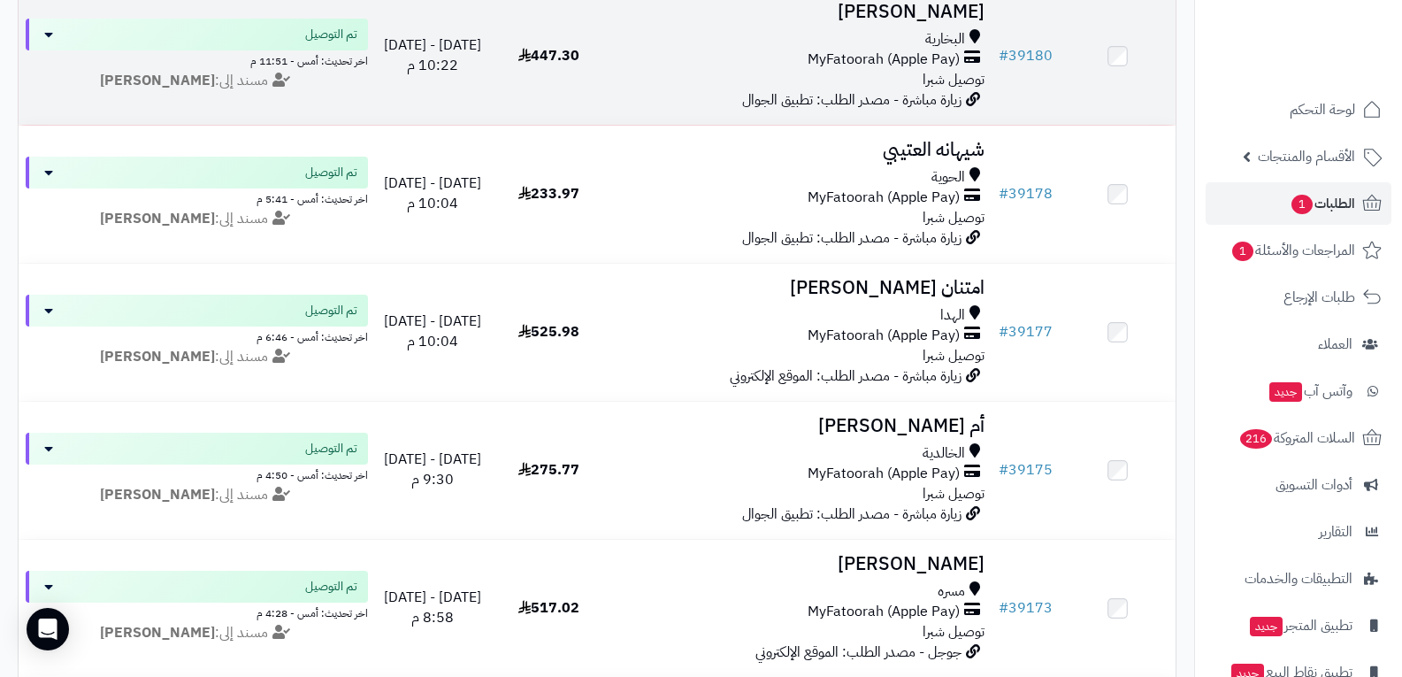
click at [928, 74] on span "توصيل شبرا" at bounding box center [953, 79] width 62 height 21
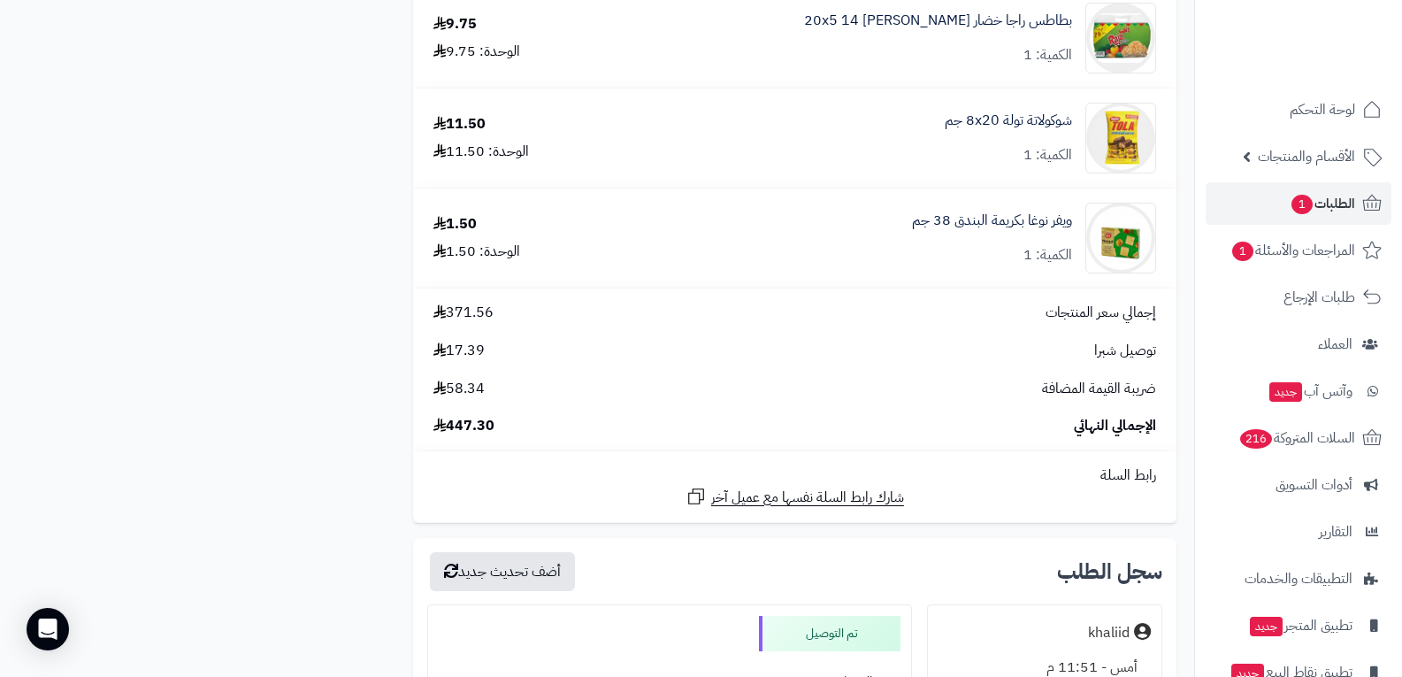
scroll to position [2476, 0]
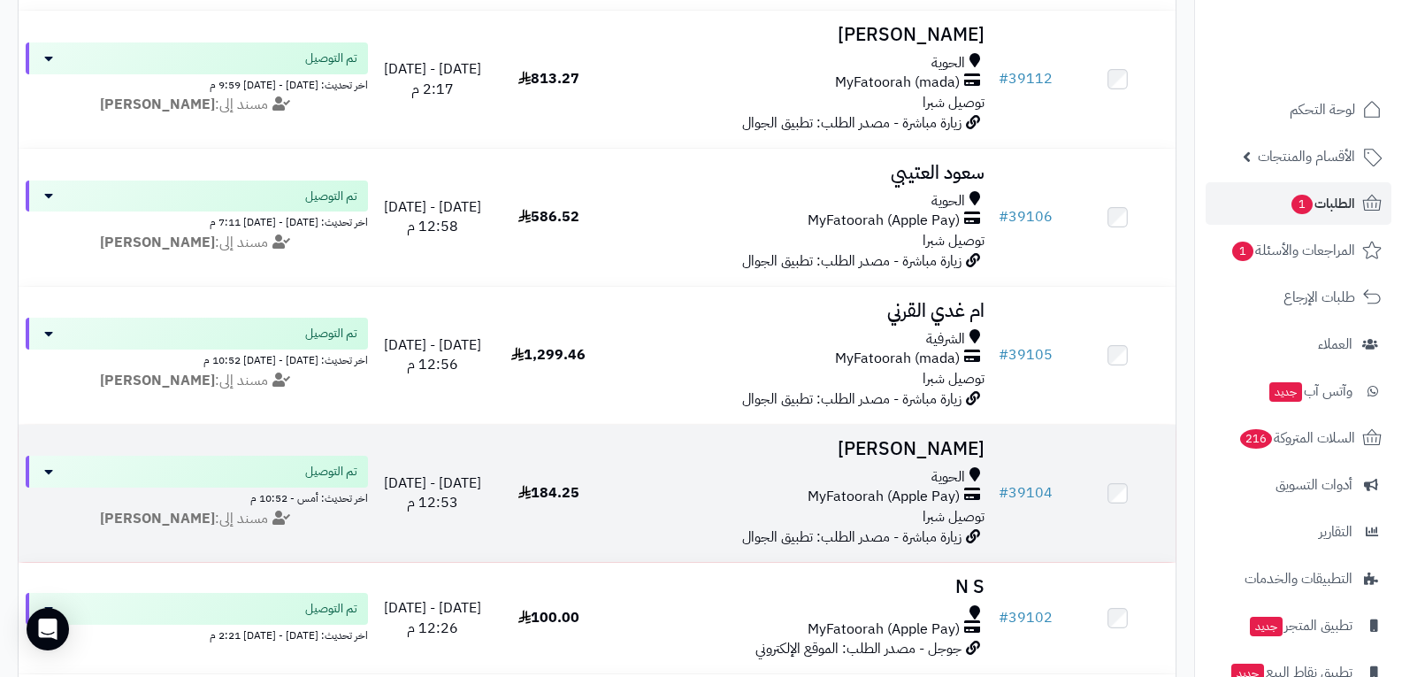
scroll to position [3912, 0]
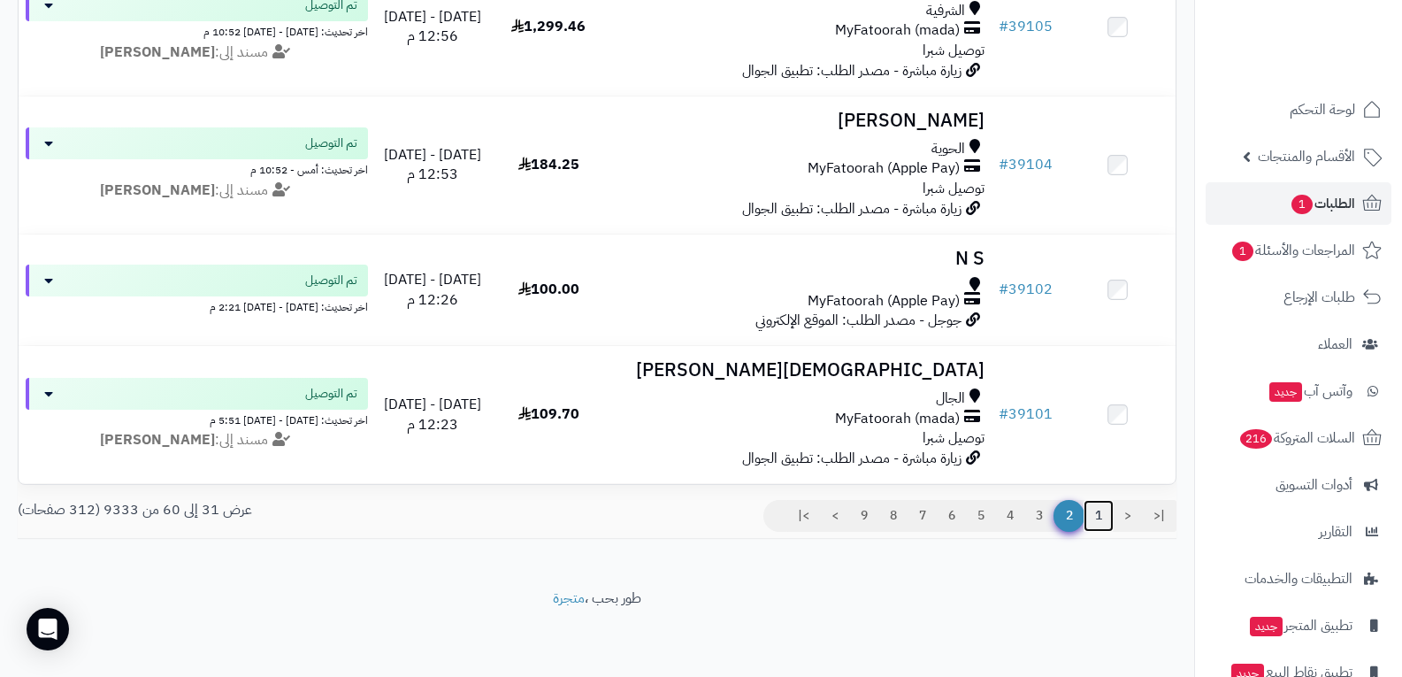
click at [1100, 515] on link "1" at bounding box center [1098, 516] width 30 height 32
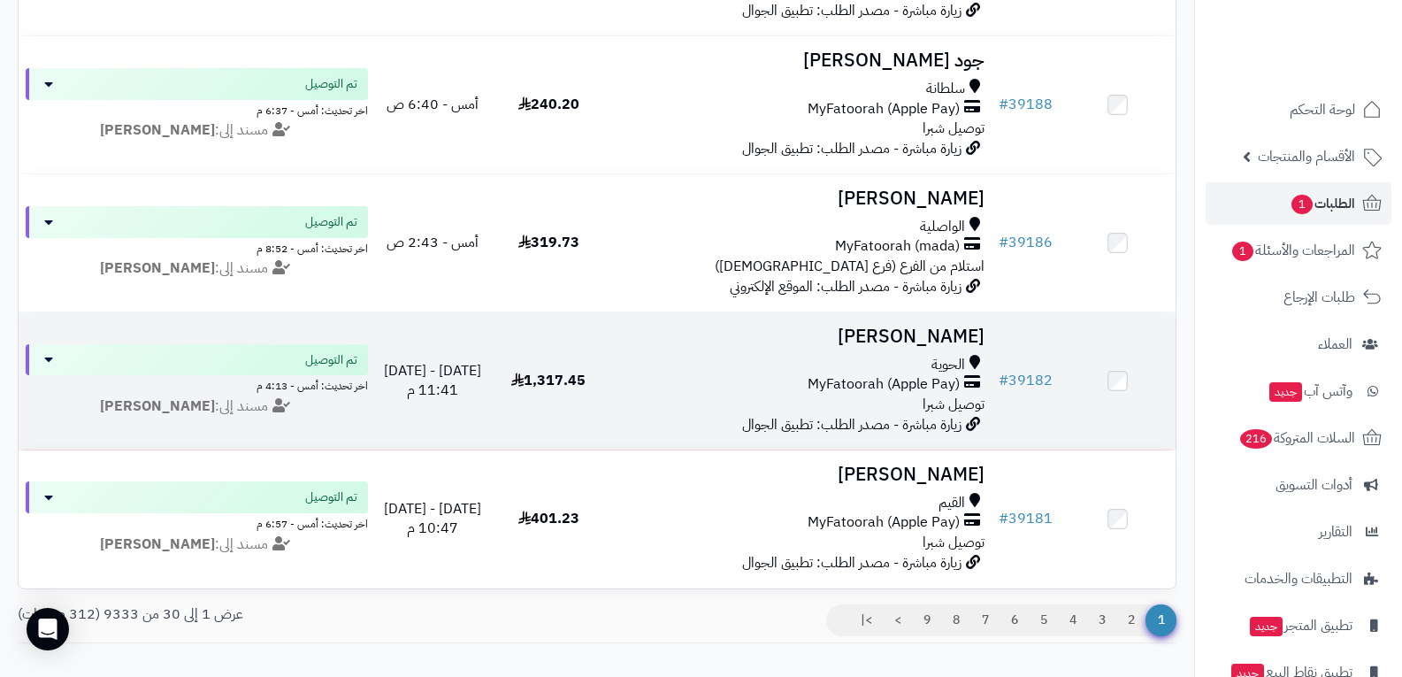
scroll to position [3938, 0]
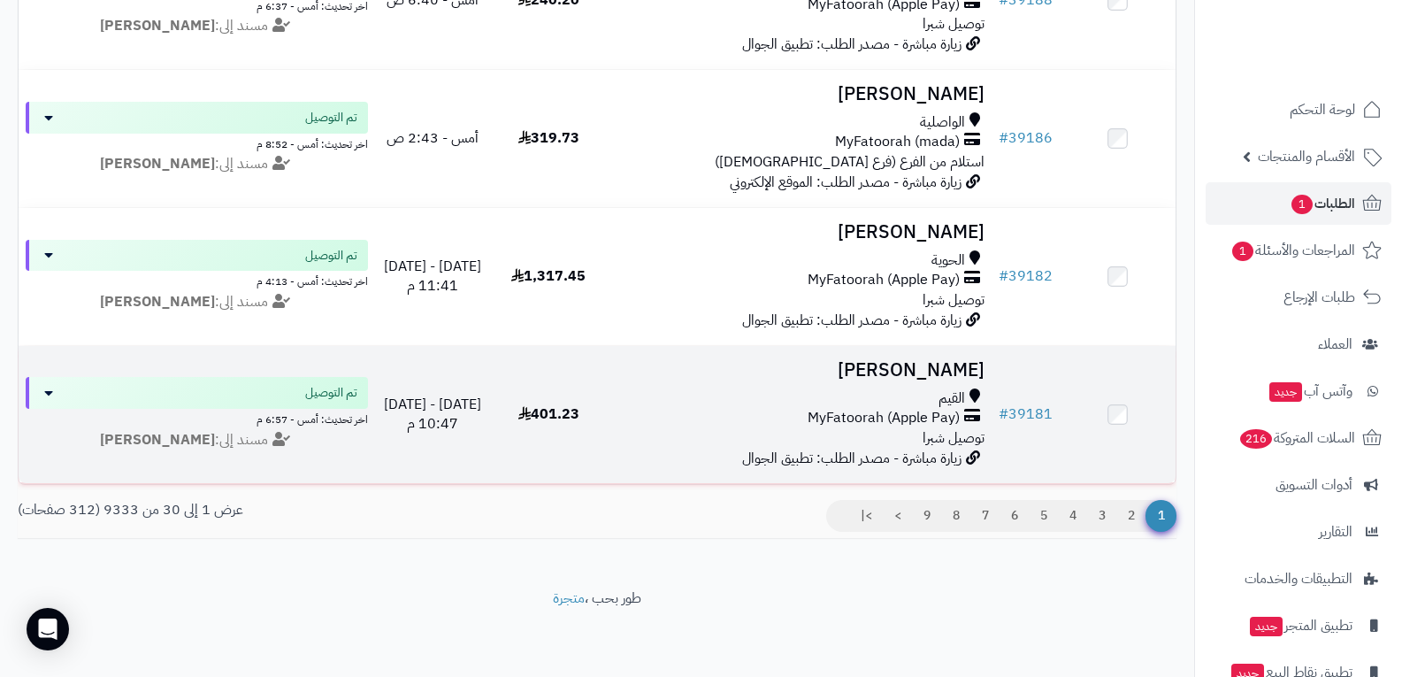
click at [920, 388] on div "القيم" at bounding box center [799, 398] width 371 height 20
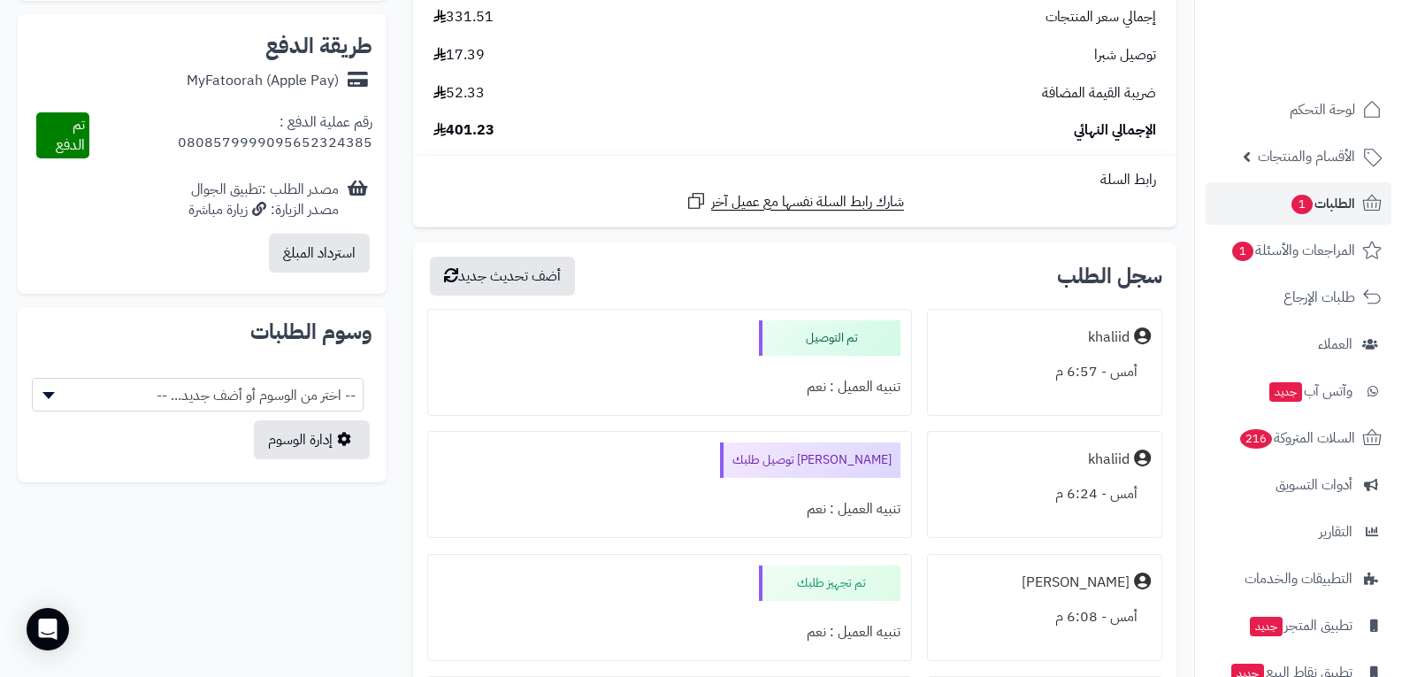
scroll to position [884, 0]
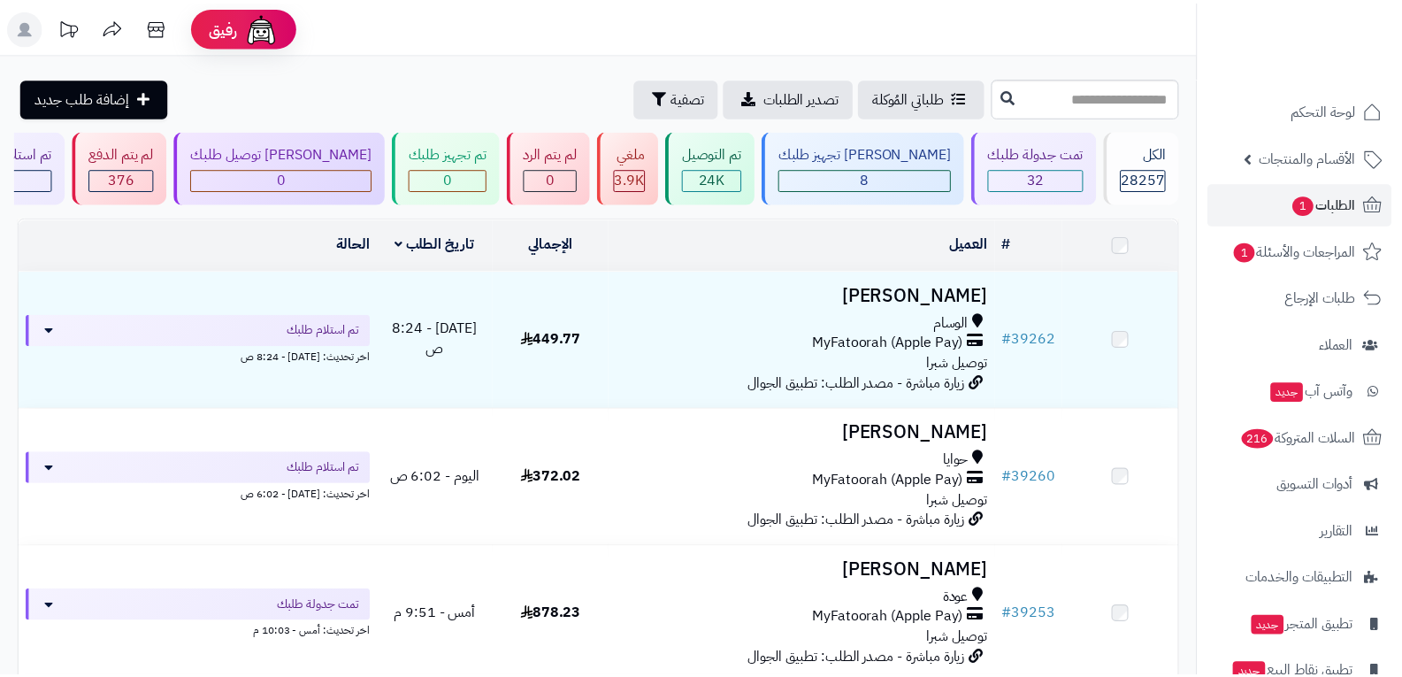
scroll to position [3938, 0]
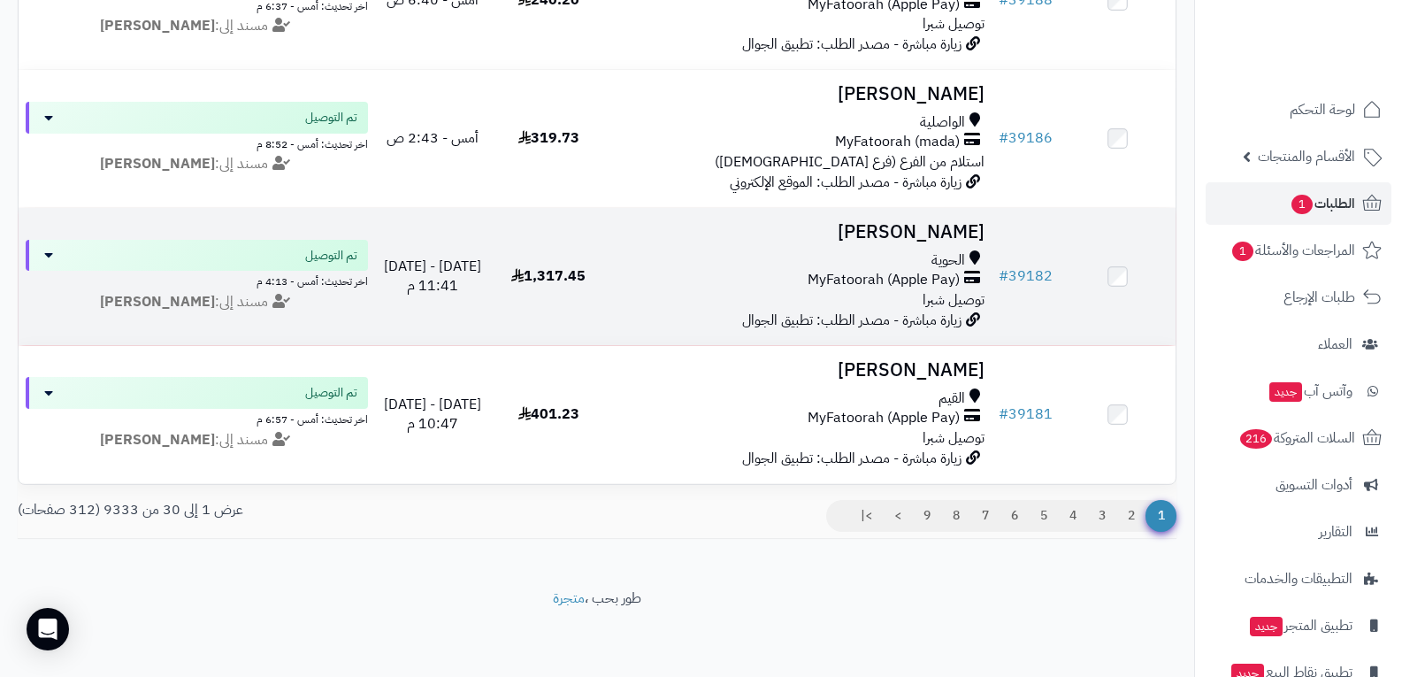
click at [926, 289] on span "توصيل شبرا" at bounding box center [953, 299] width 62 height 21
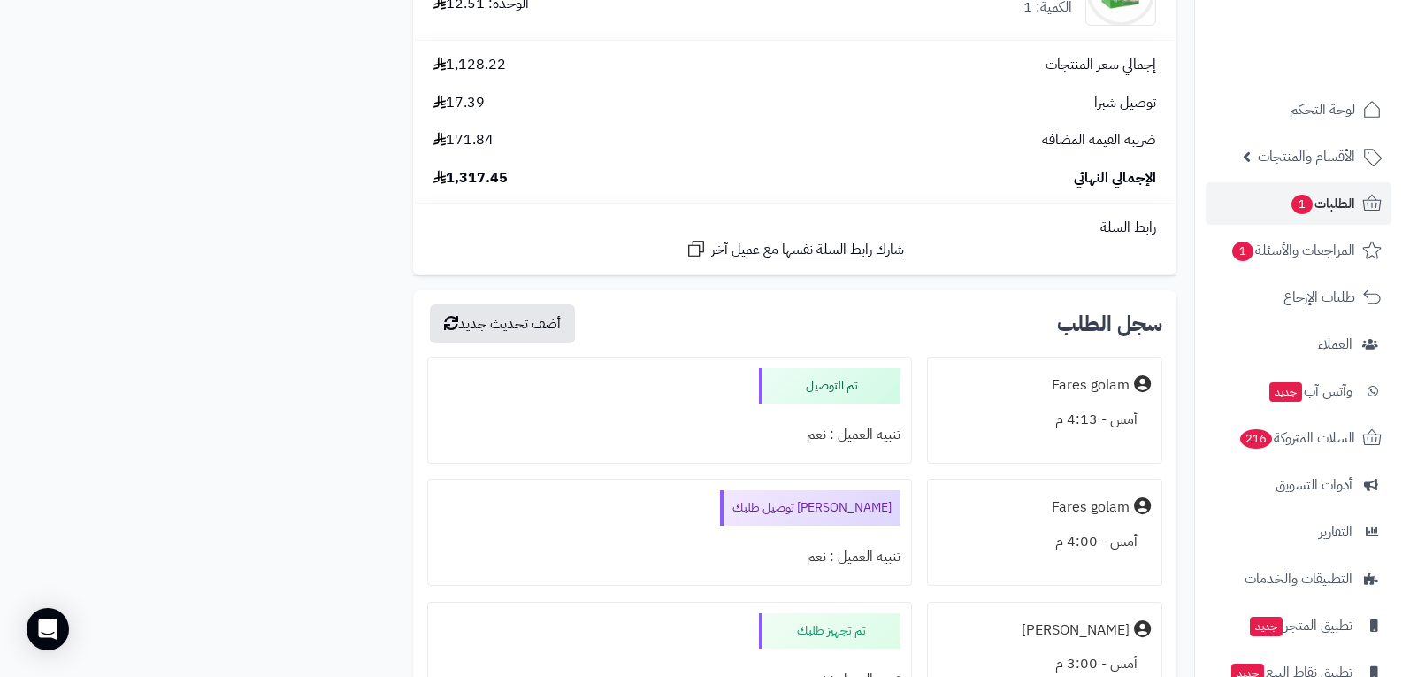
scroll to position [6545, 0]
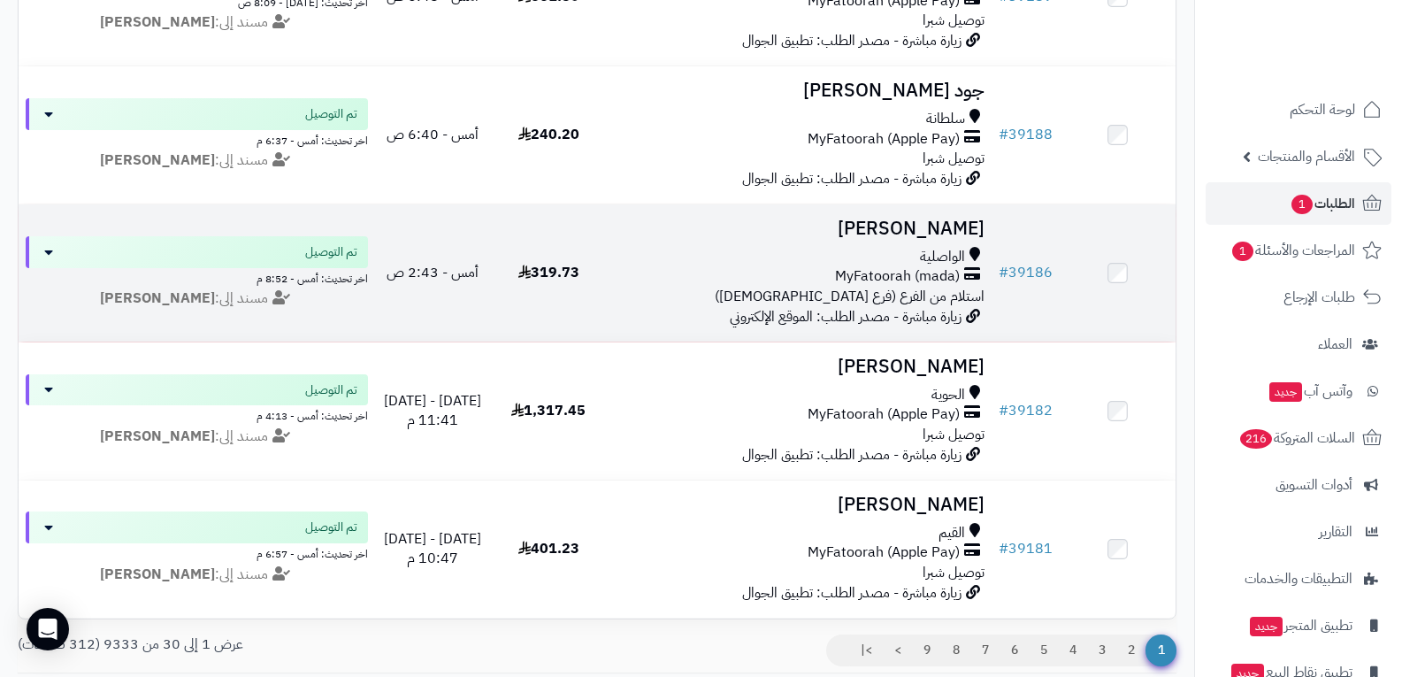
scroll to position [3762, 0]
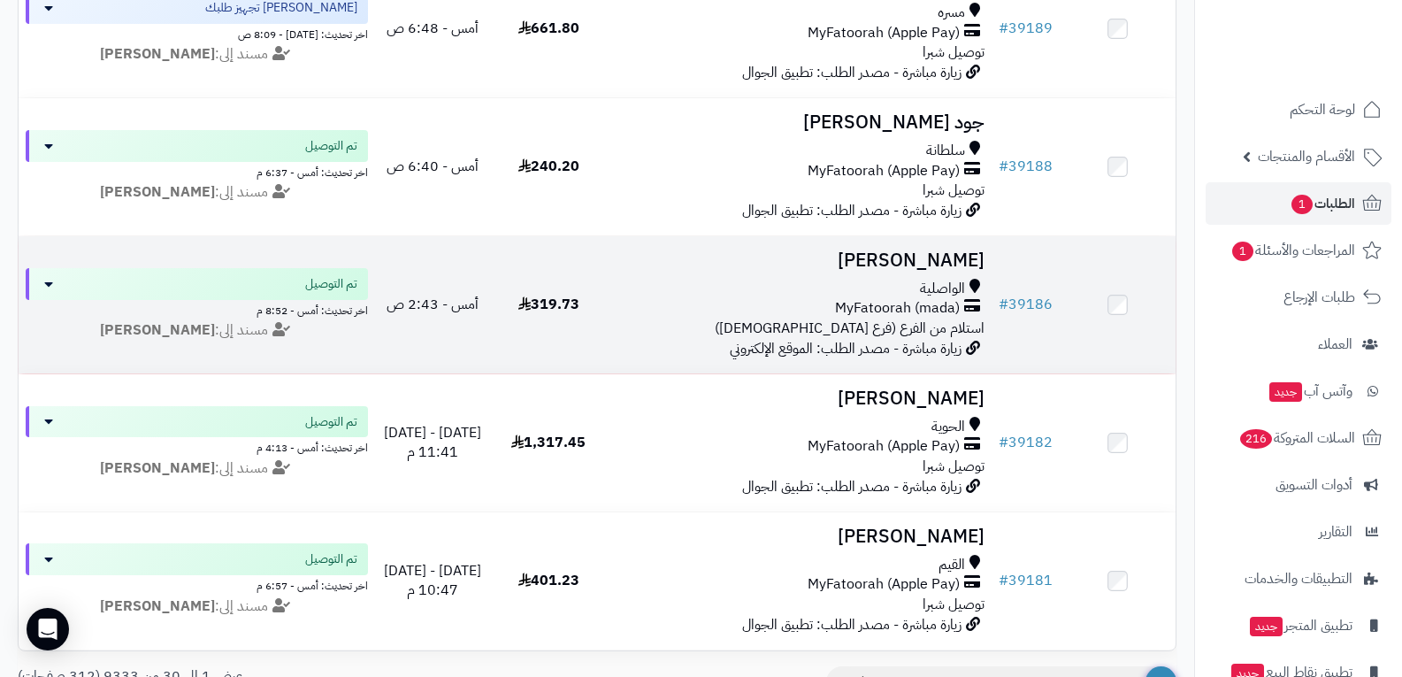
click at [907, 305] on span "MyFatoorah (mada)" at bounding box center [897, 308] width 125 height 20
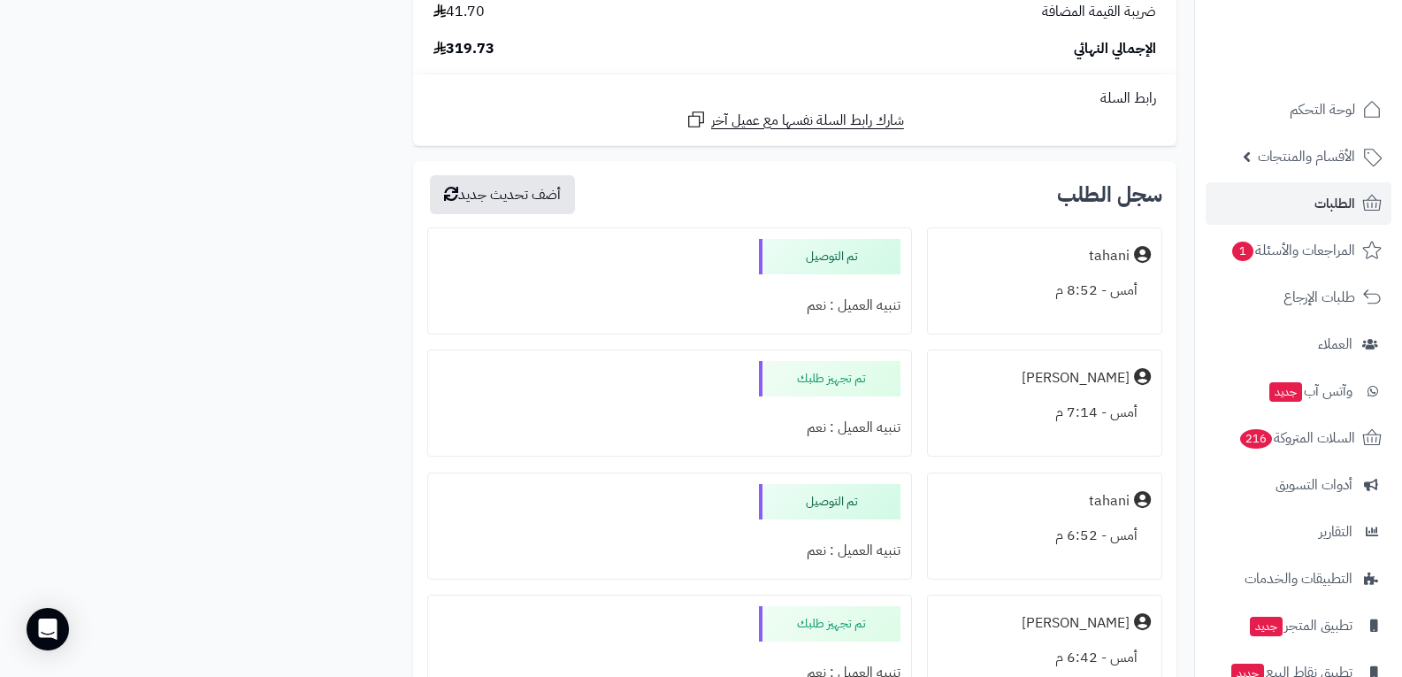
scroll to position [1680, 0]
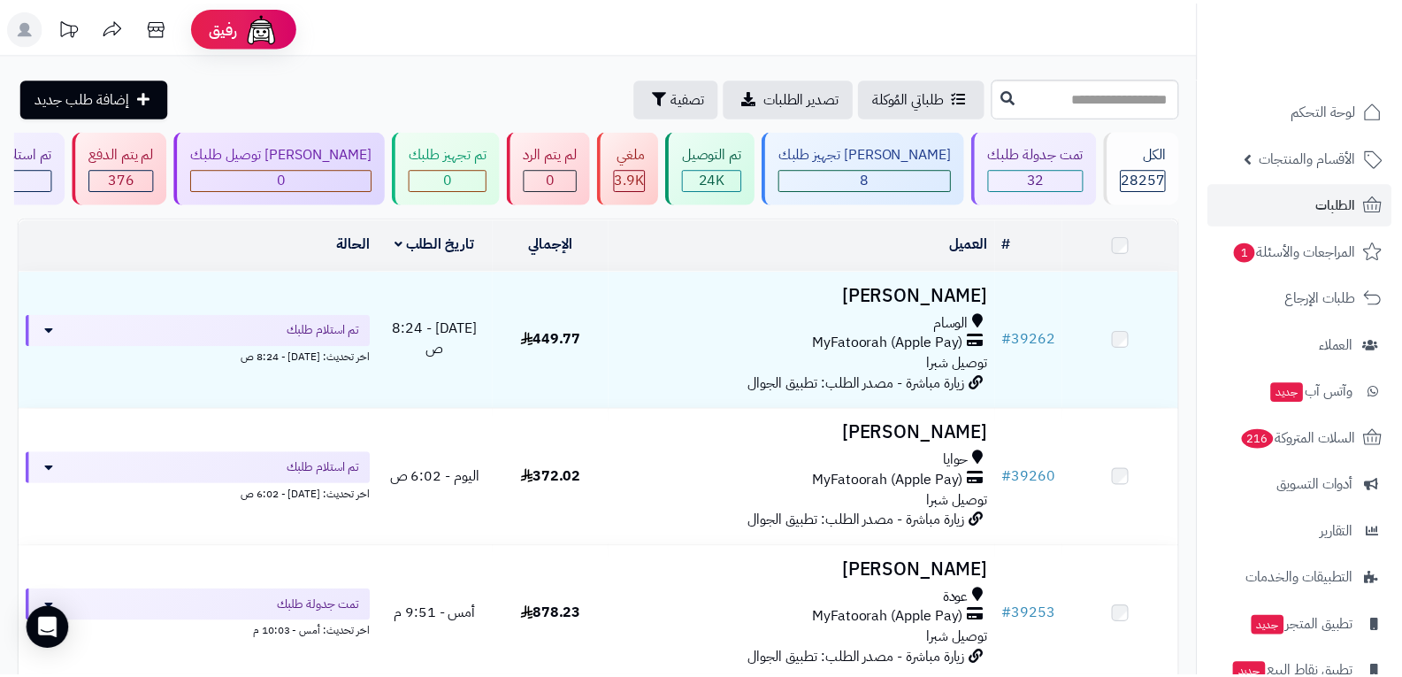
scroll to position [3762, 0]
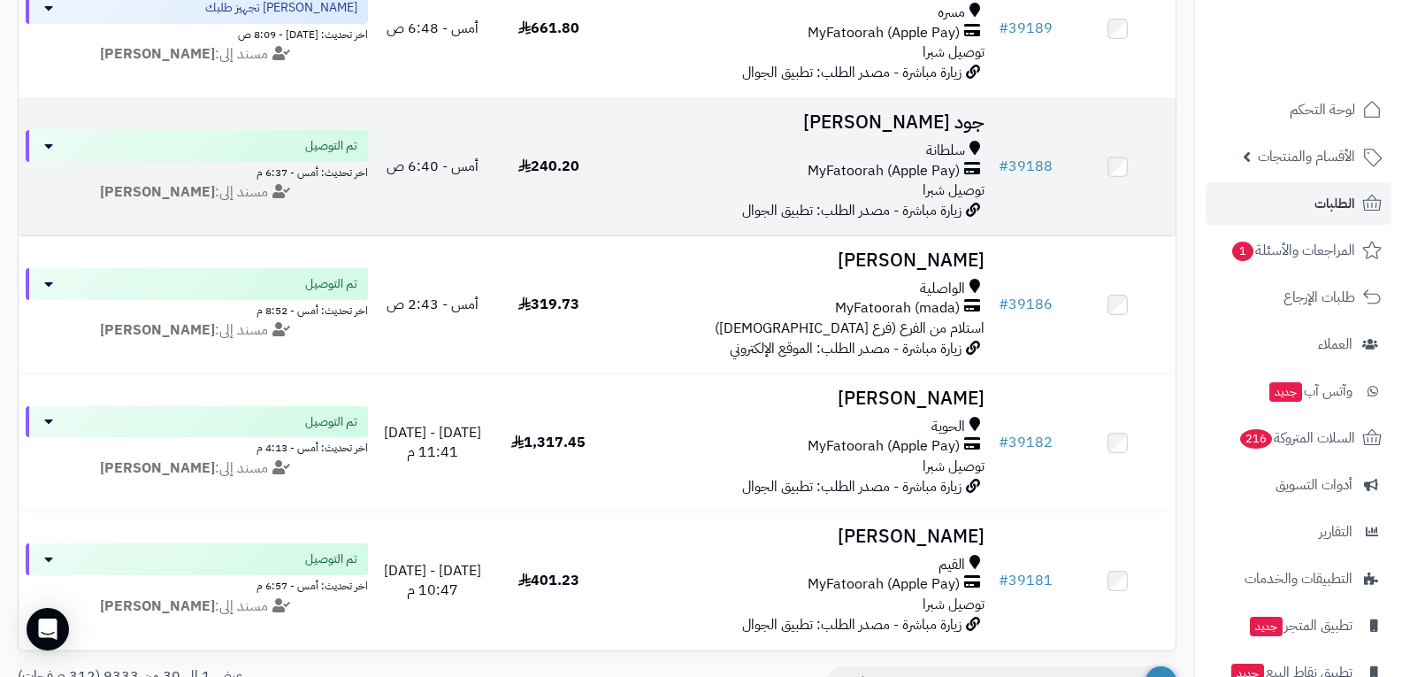
click at [943, 175] on span "MyFatoorah (Apple Pay)" at bounding box center [884, 171] width 152 height 20
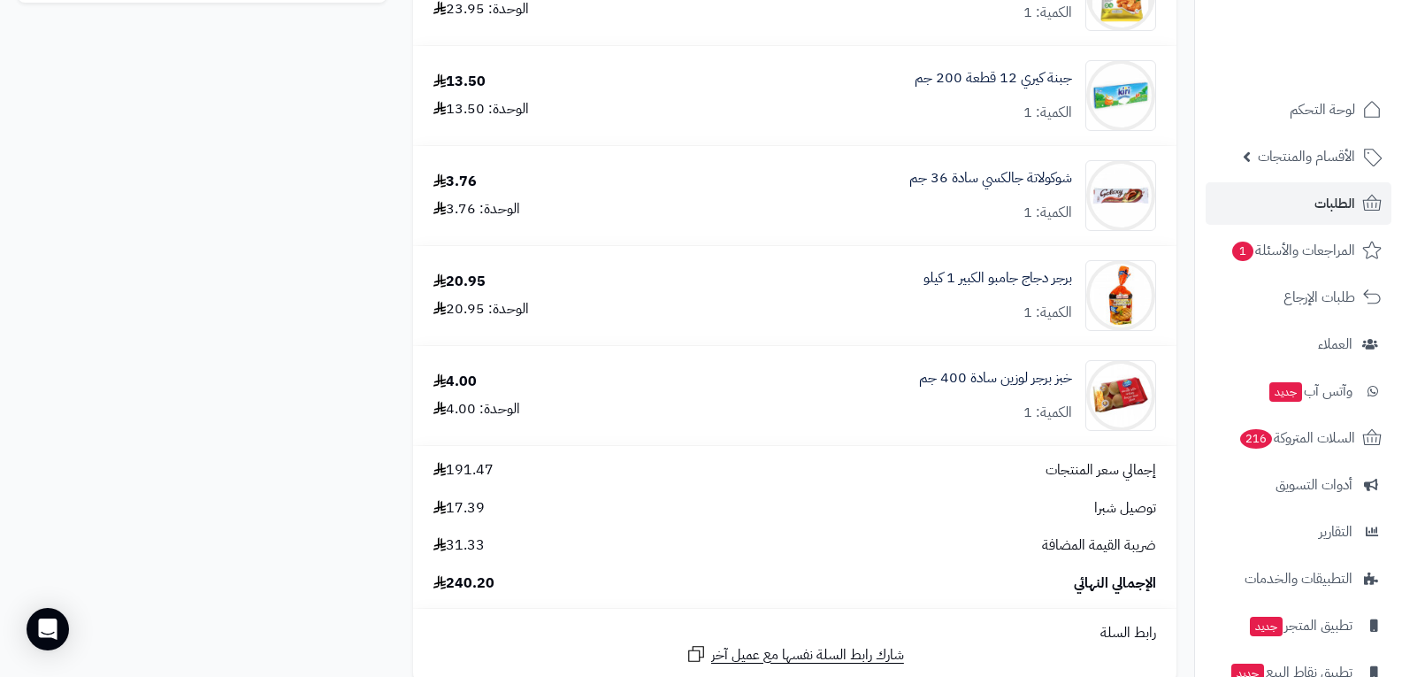
scroll to position [1680, 0]
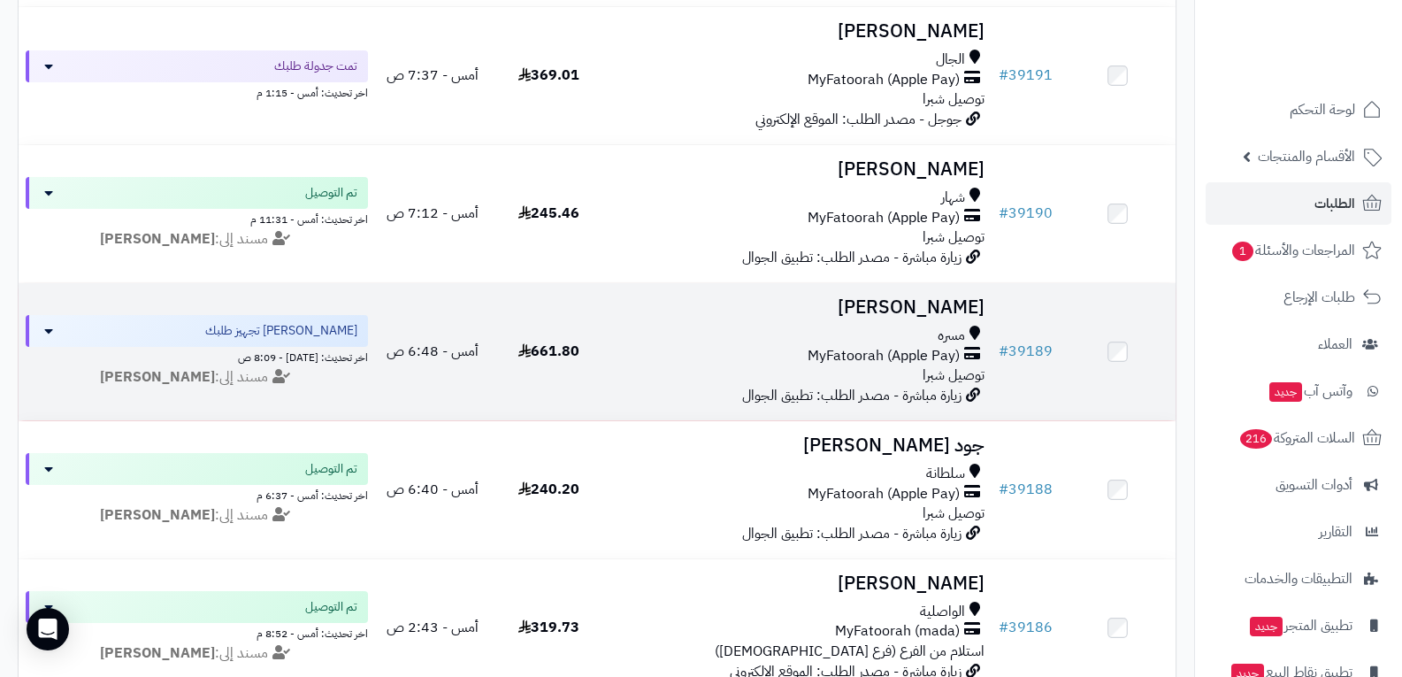
scroll to position [3408, 0]
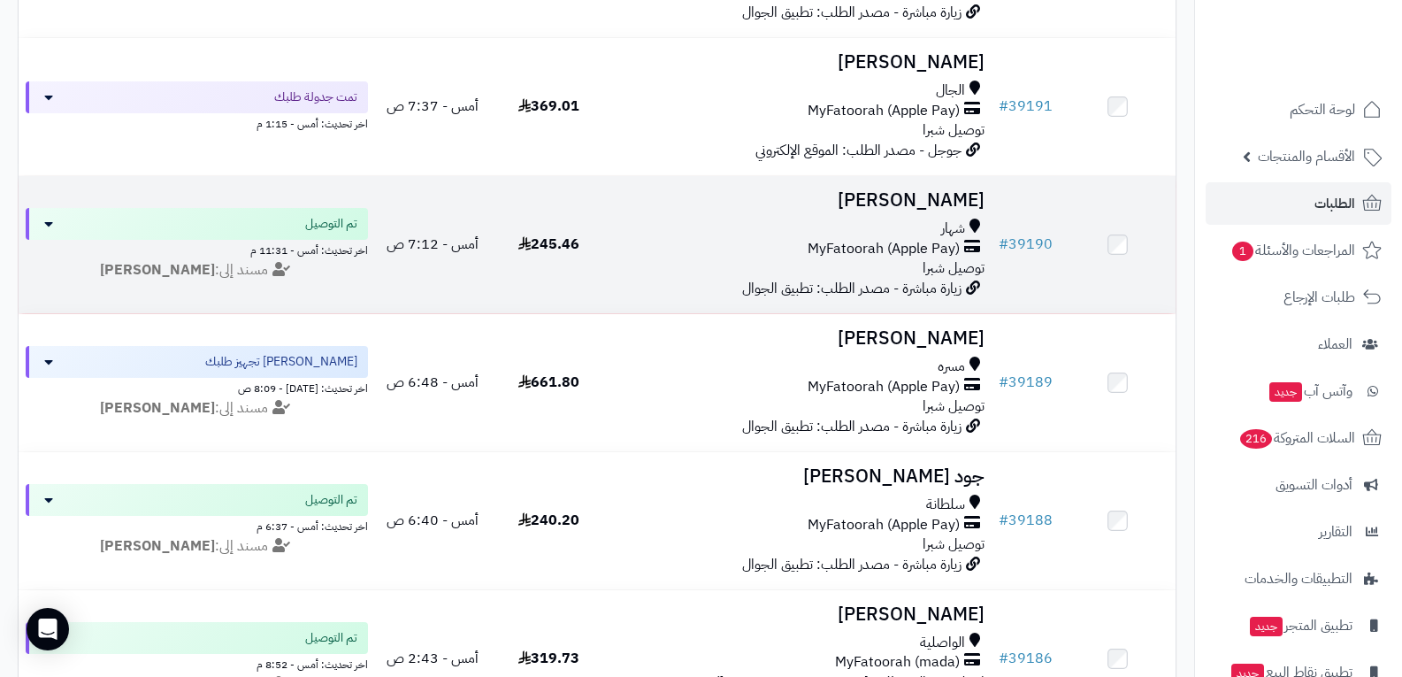
click at [869, 246] on span "MyFatoorah (Apple Pay)" at bounding box center [884, 249] width 152 height 20
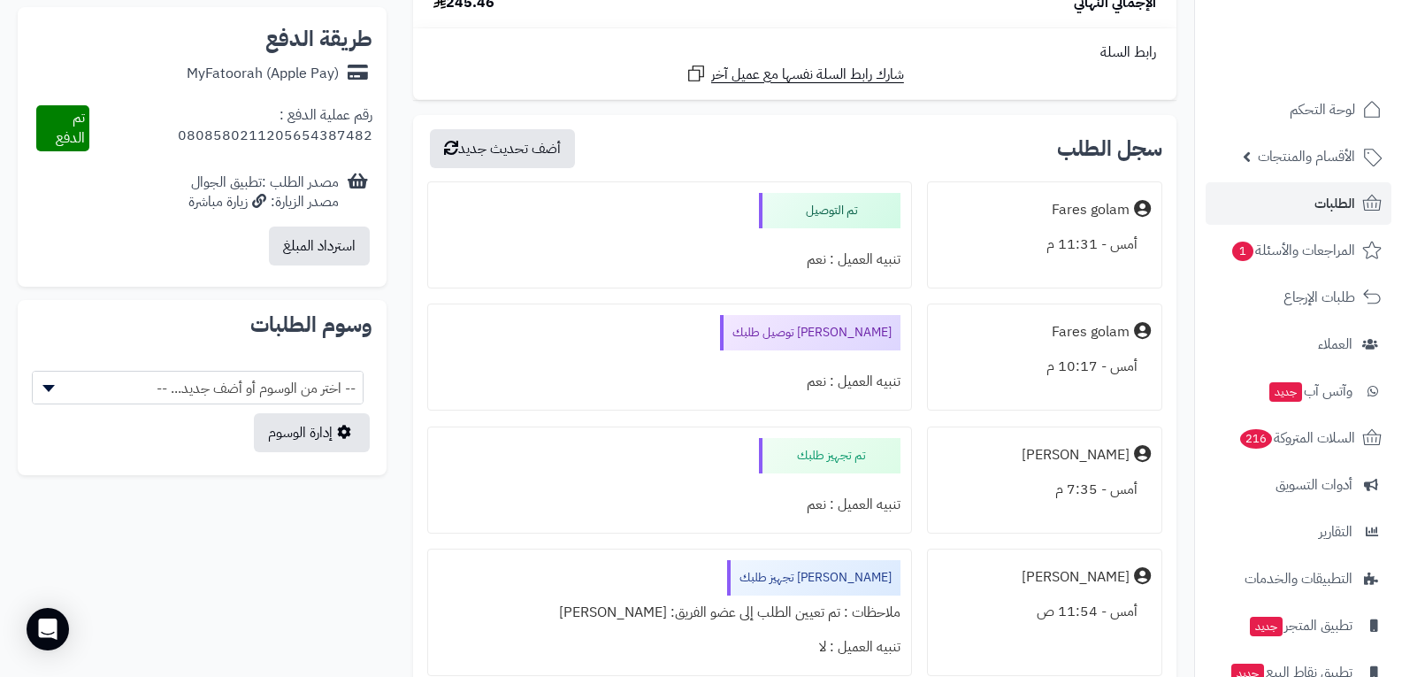
scroll to position [796, 0]
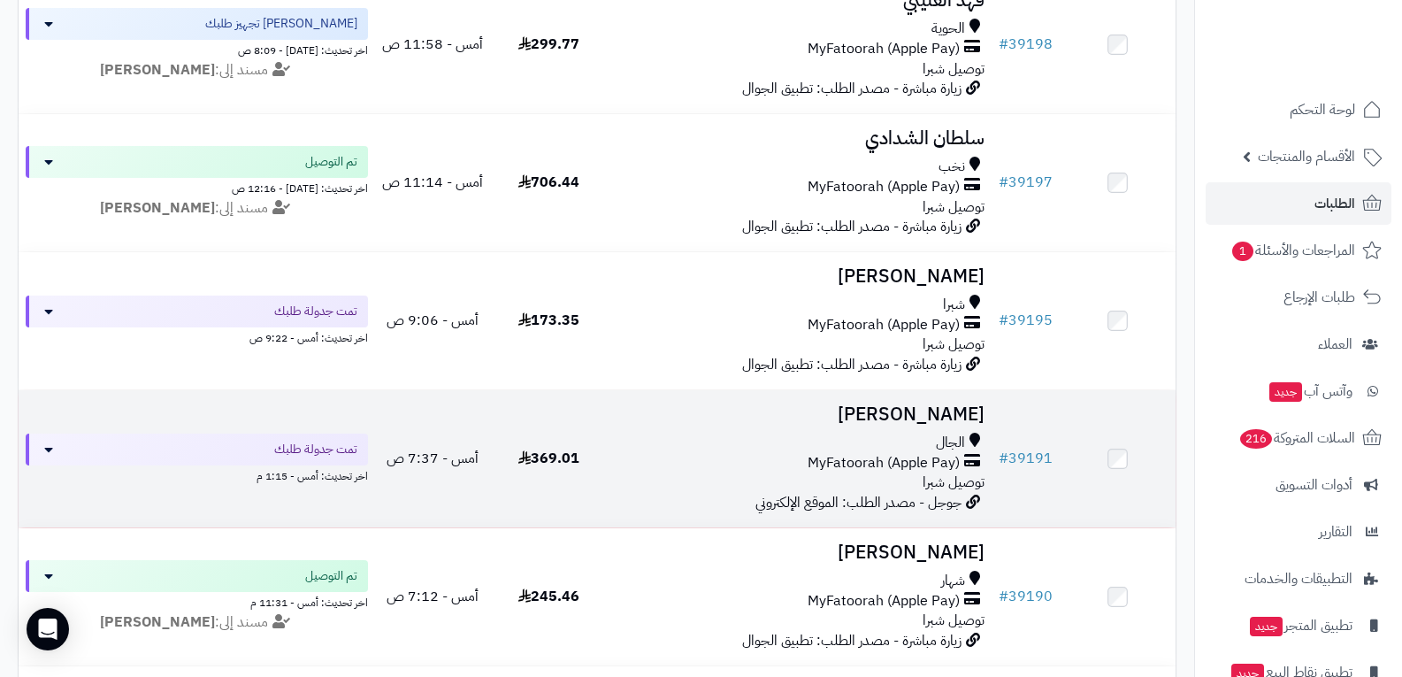
scroll to position [3054, 0]
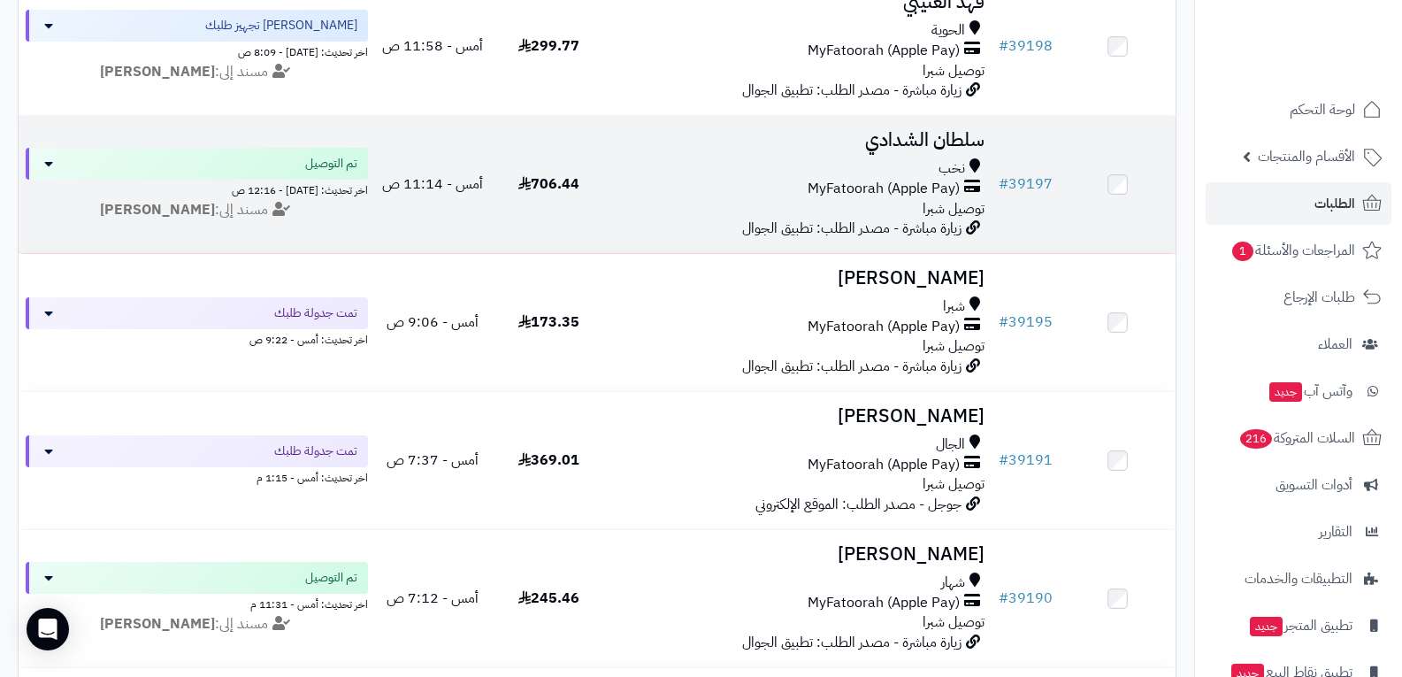
click at [915, 166] on div "نخب" at bounding box center [799, 168] width 371 height 20
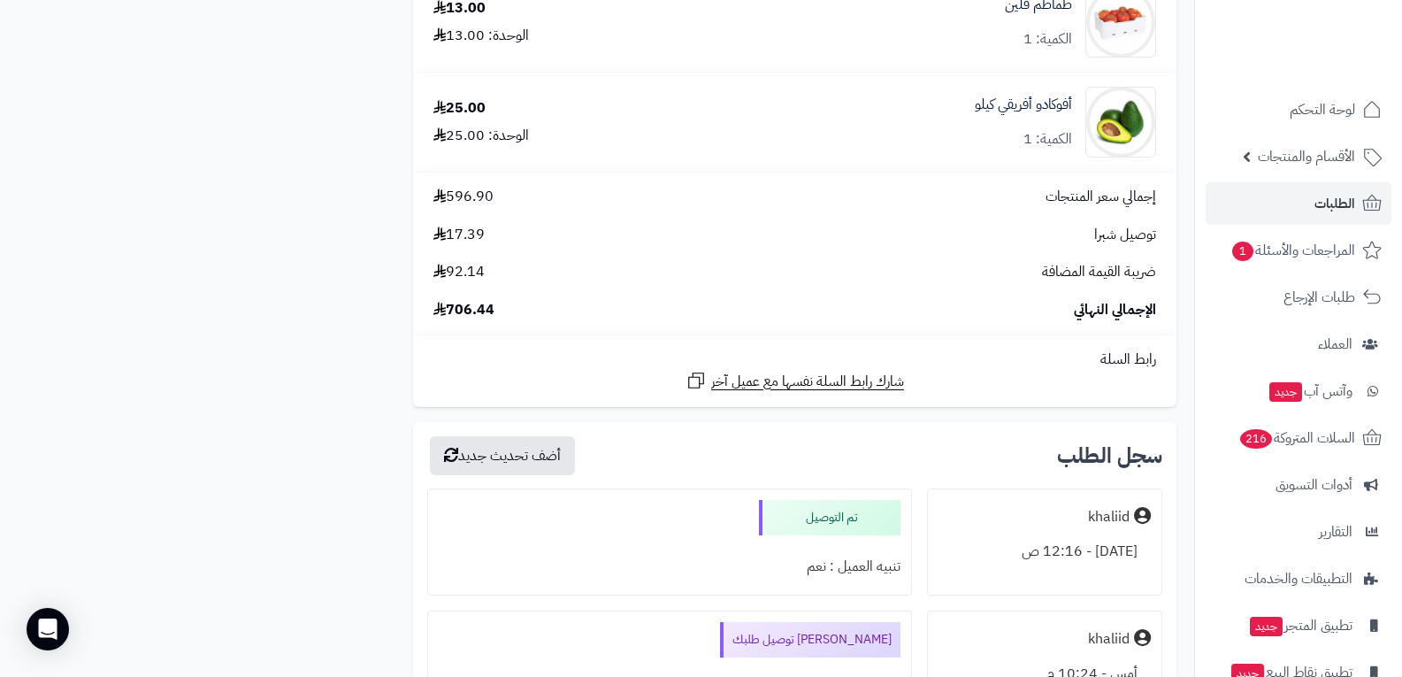
scroll to position [3626, 0]
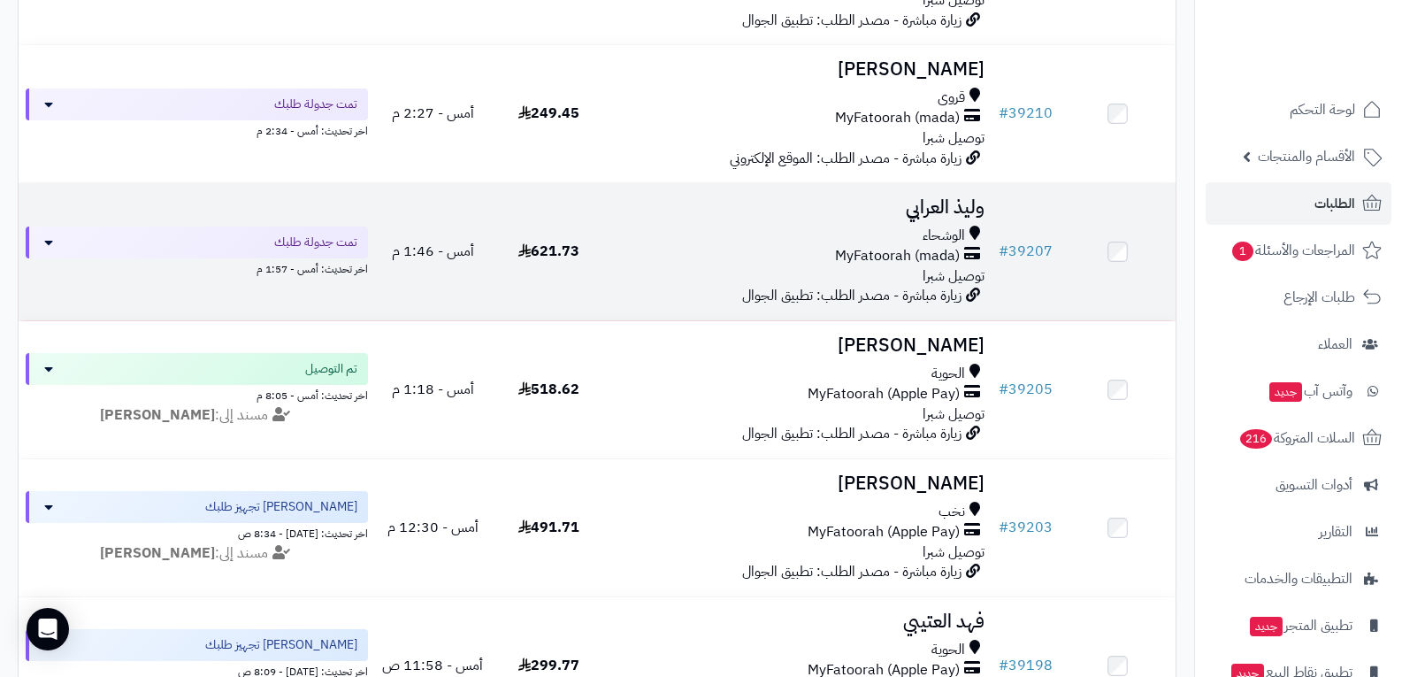
scroll to position [2346, 0]
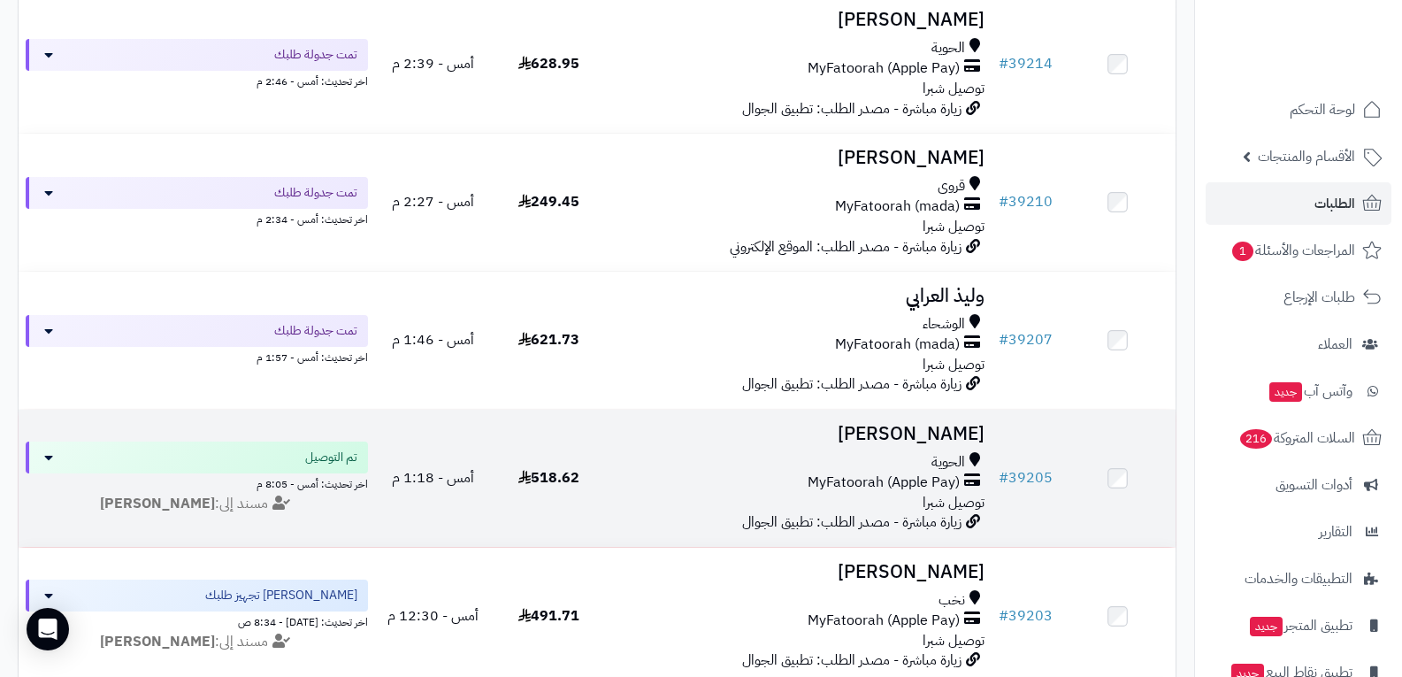
click at [911, 466] on div "الحوية" at bounding box center [799, 462] width 371 height 20
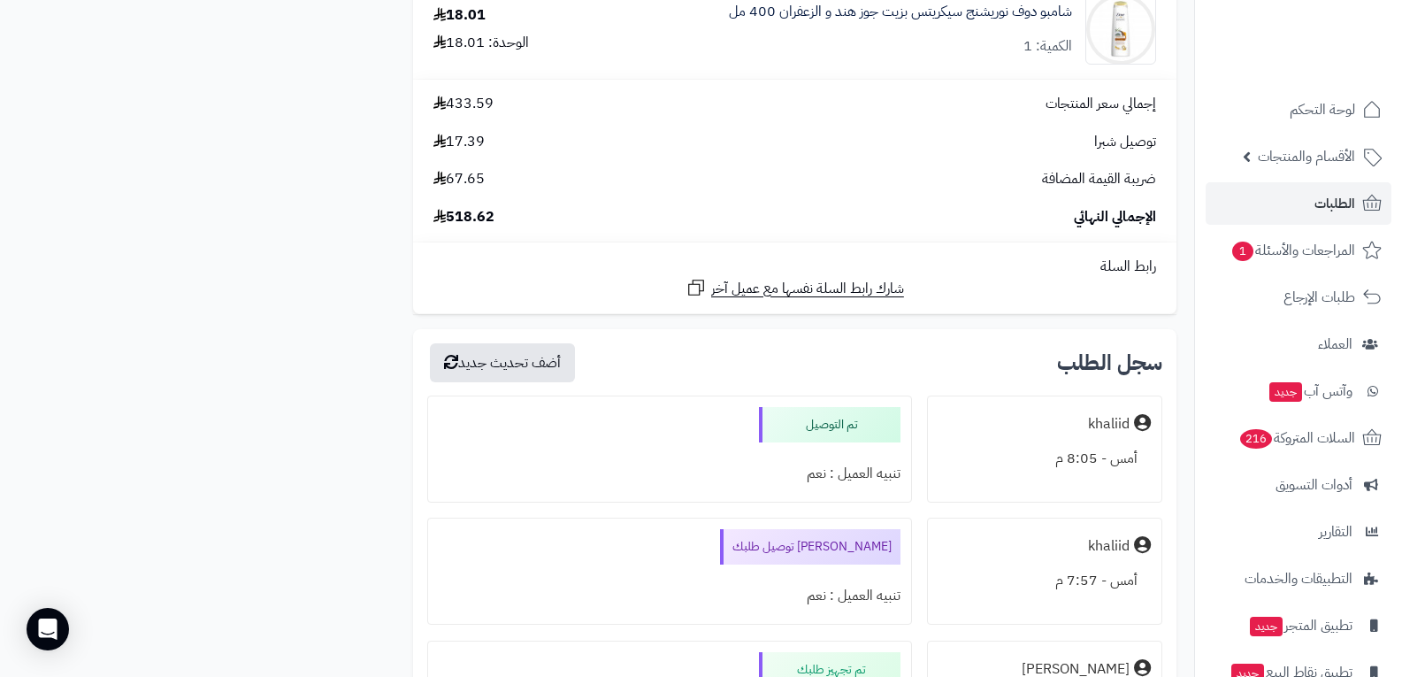
scroll to position [2300, 0]
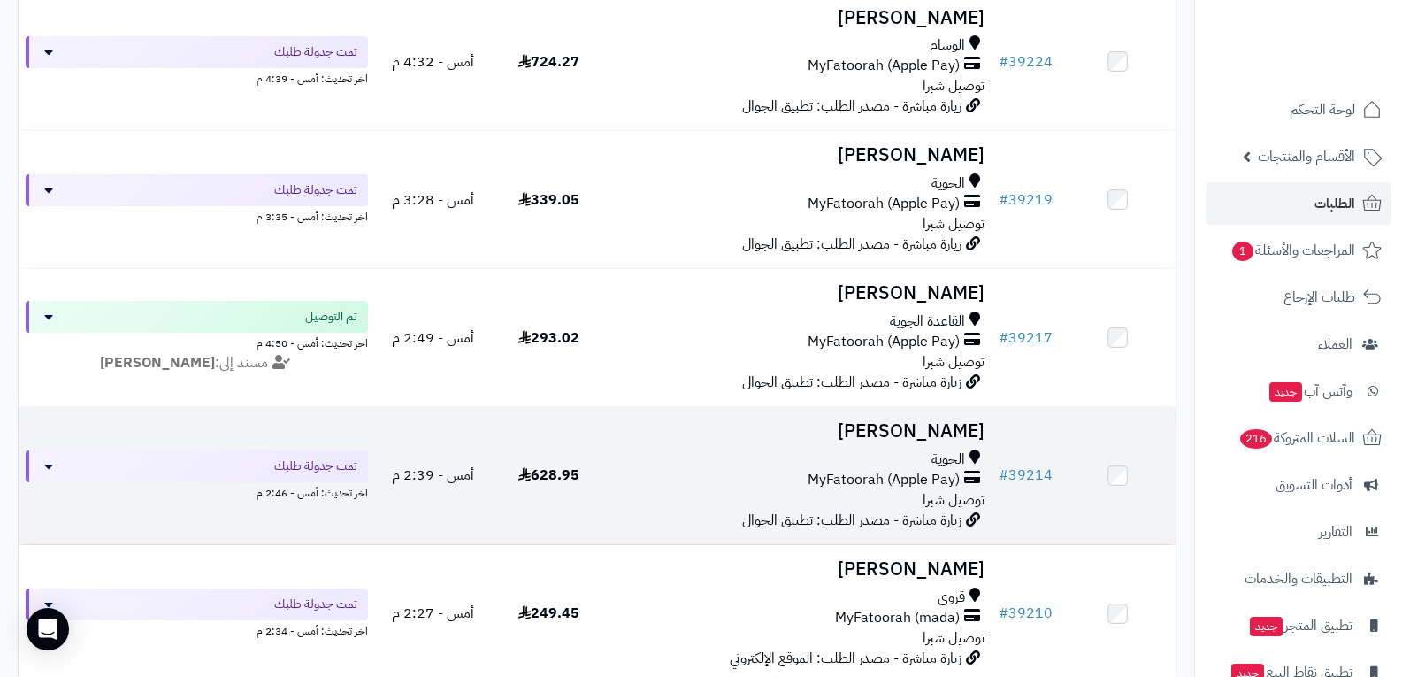
scroll to position [1904, 0]
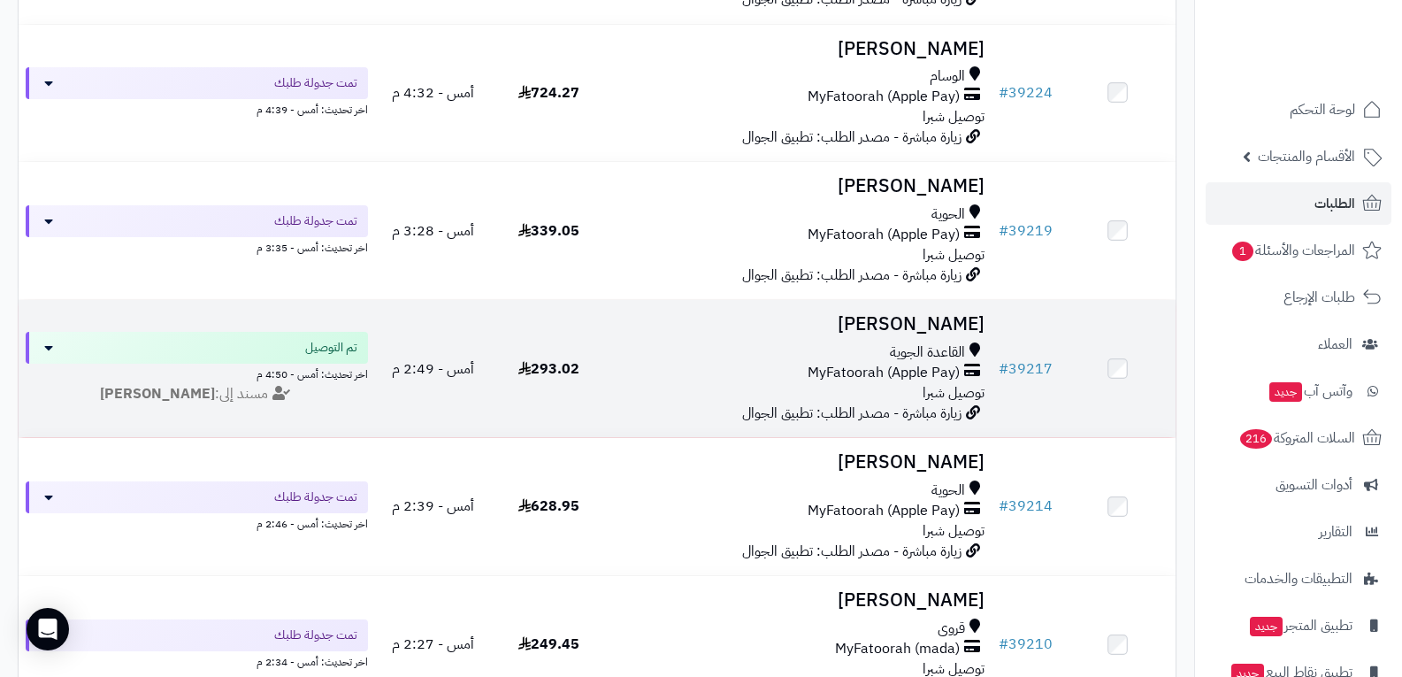
click at [846, 363] on span "MyFatoorah (Apple Pay)" at bounding box center [884, 373] width 152 height 20
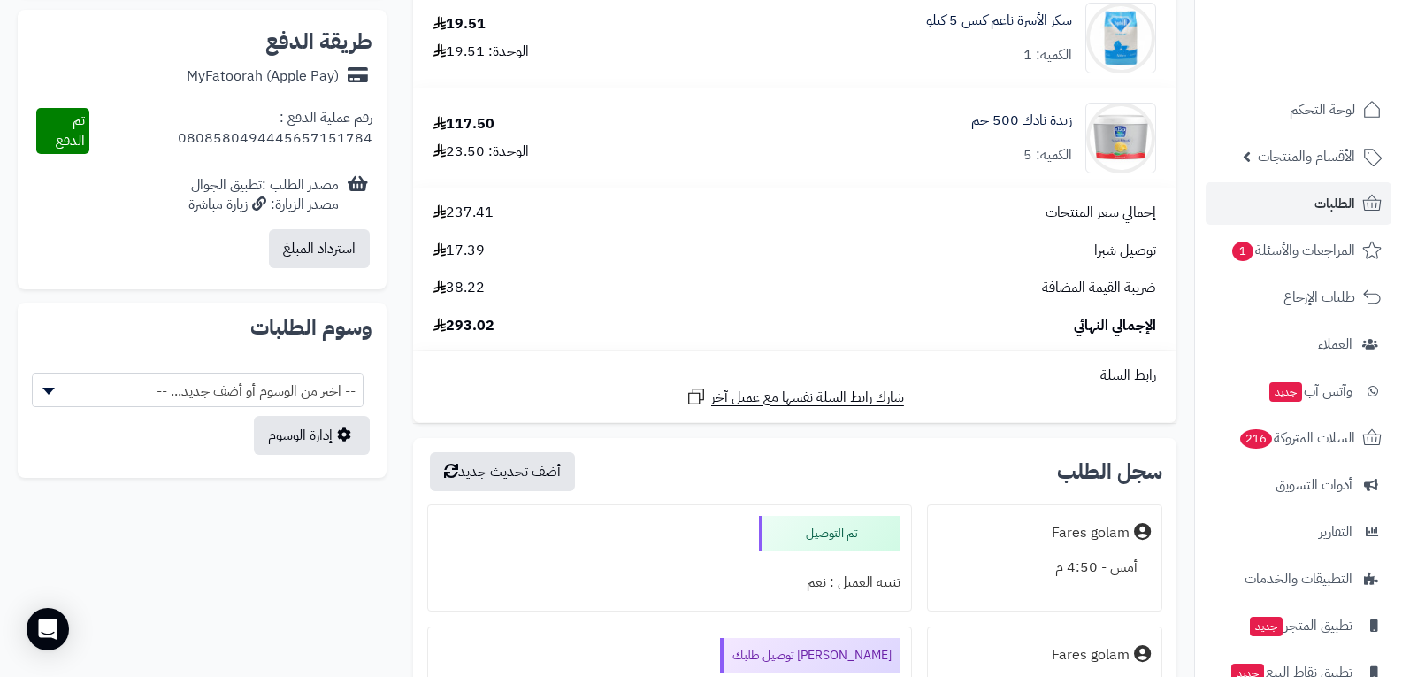
scroll to position [1150, 0]
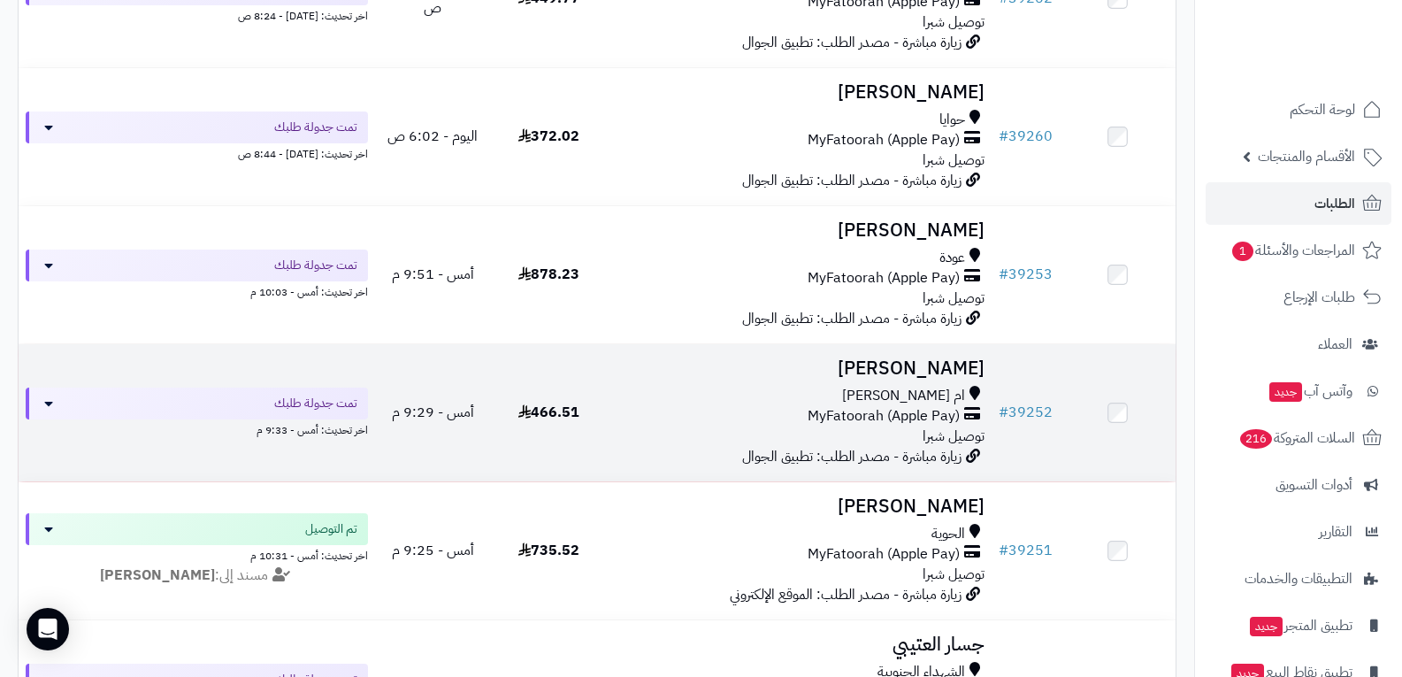
scroll to position [312, 0]
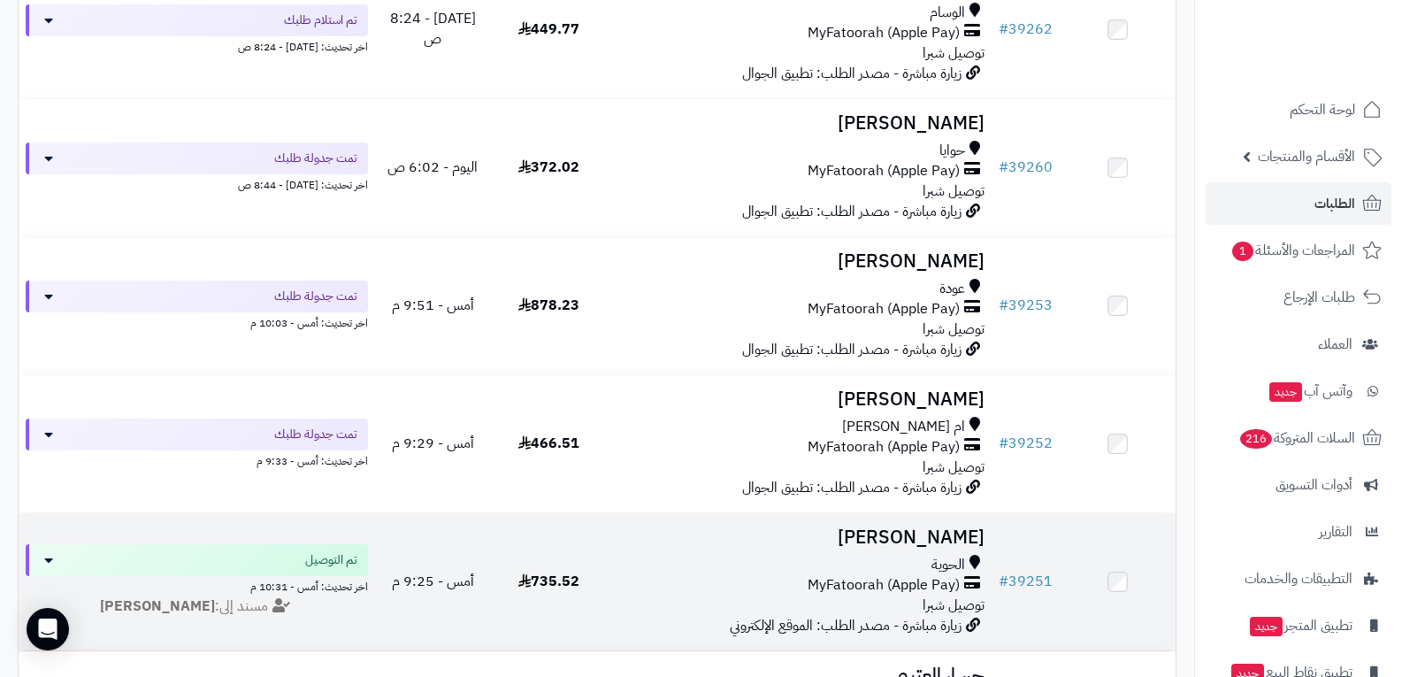
click at [825, 604] on div "الحوية MyFatoorah (Apple Pay) توصيل شبرا" at bounding box center [799, 585] width 371 height 61
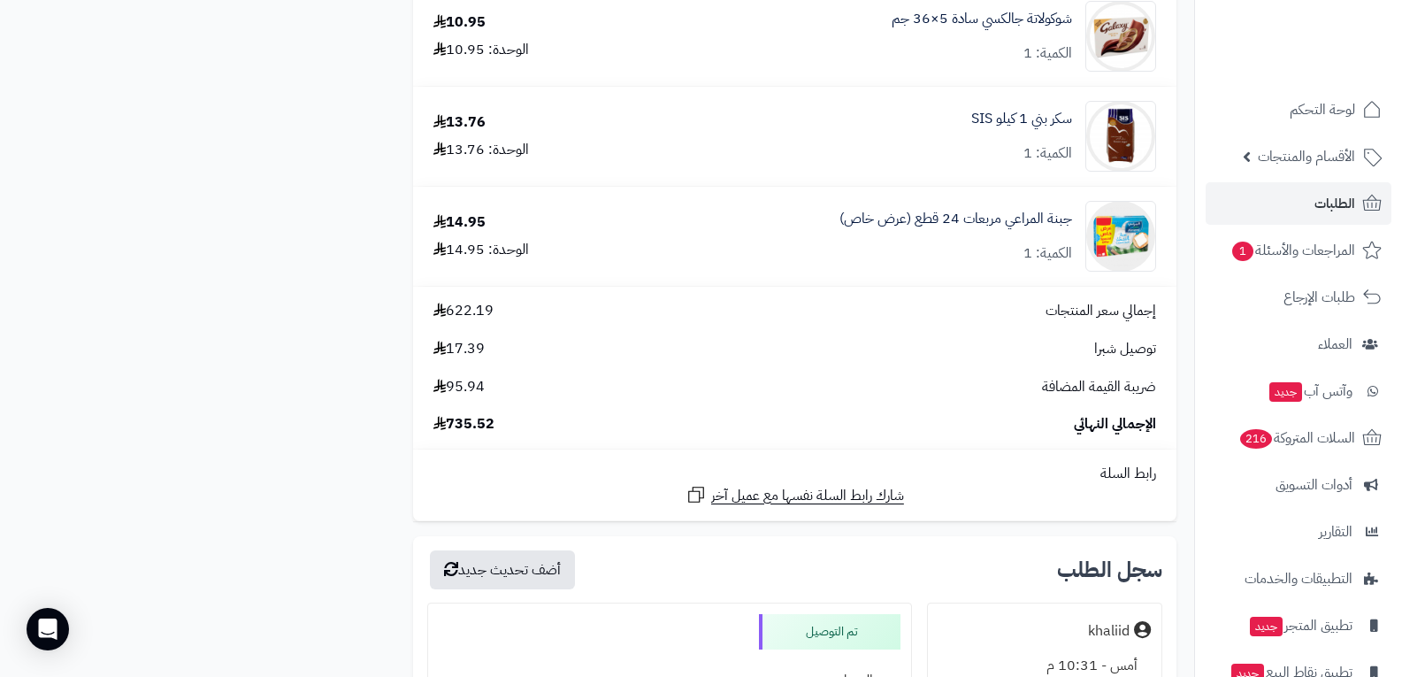
scroll to position [3272, 0]
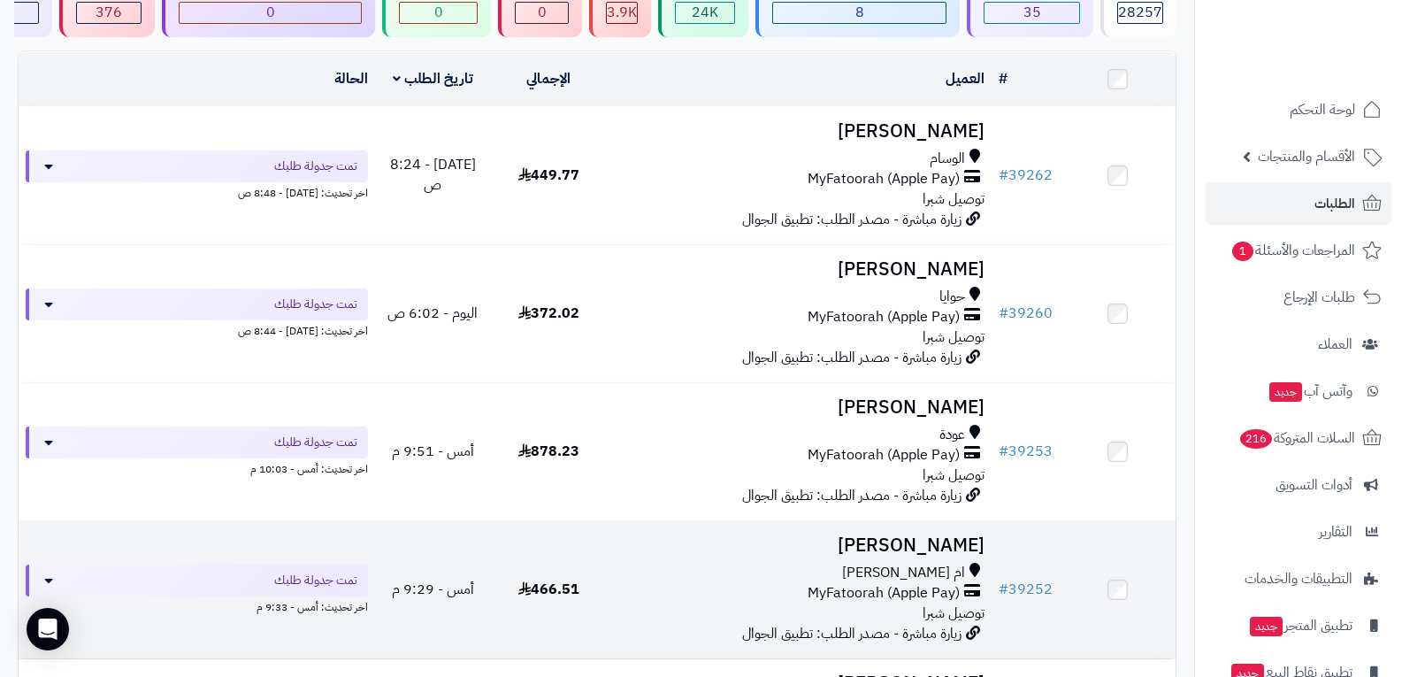
scroll to position [135, 0]
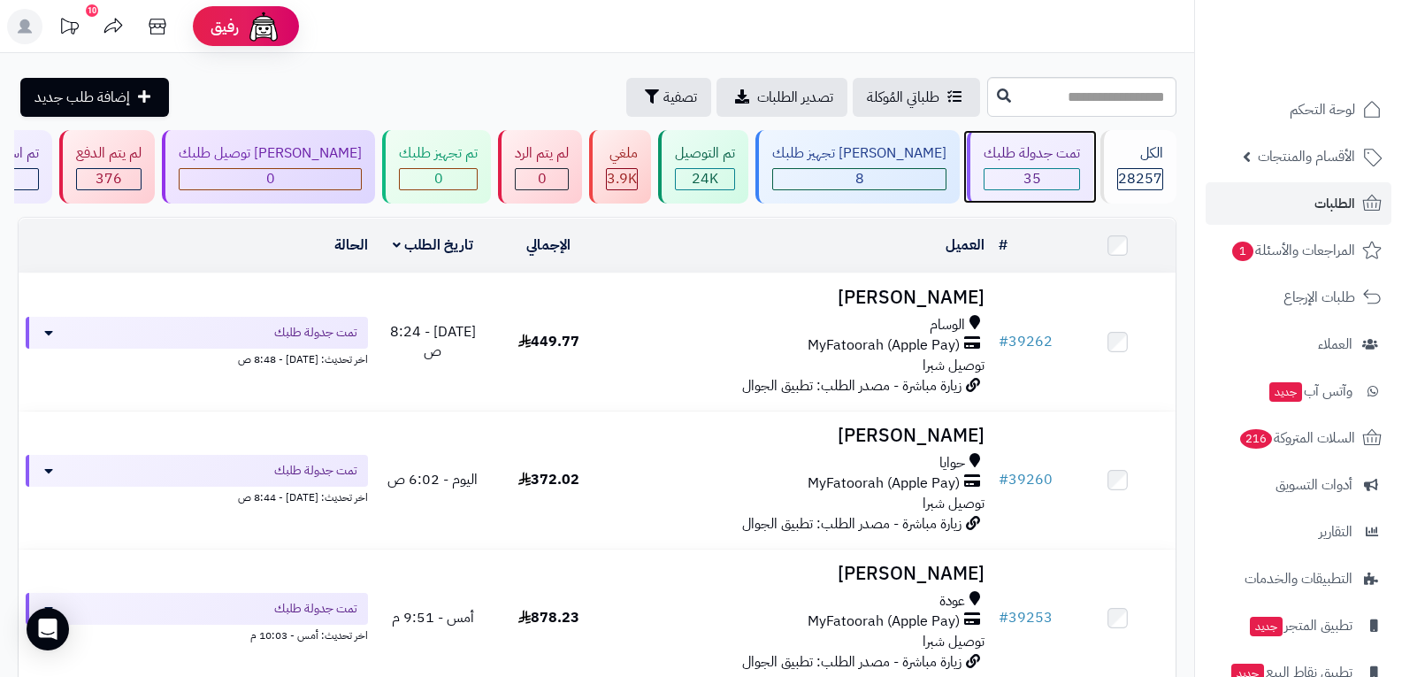
click at [1037, 180] on div "35" at bounding box center [1031, 179] width 95 height 20
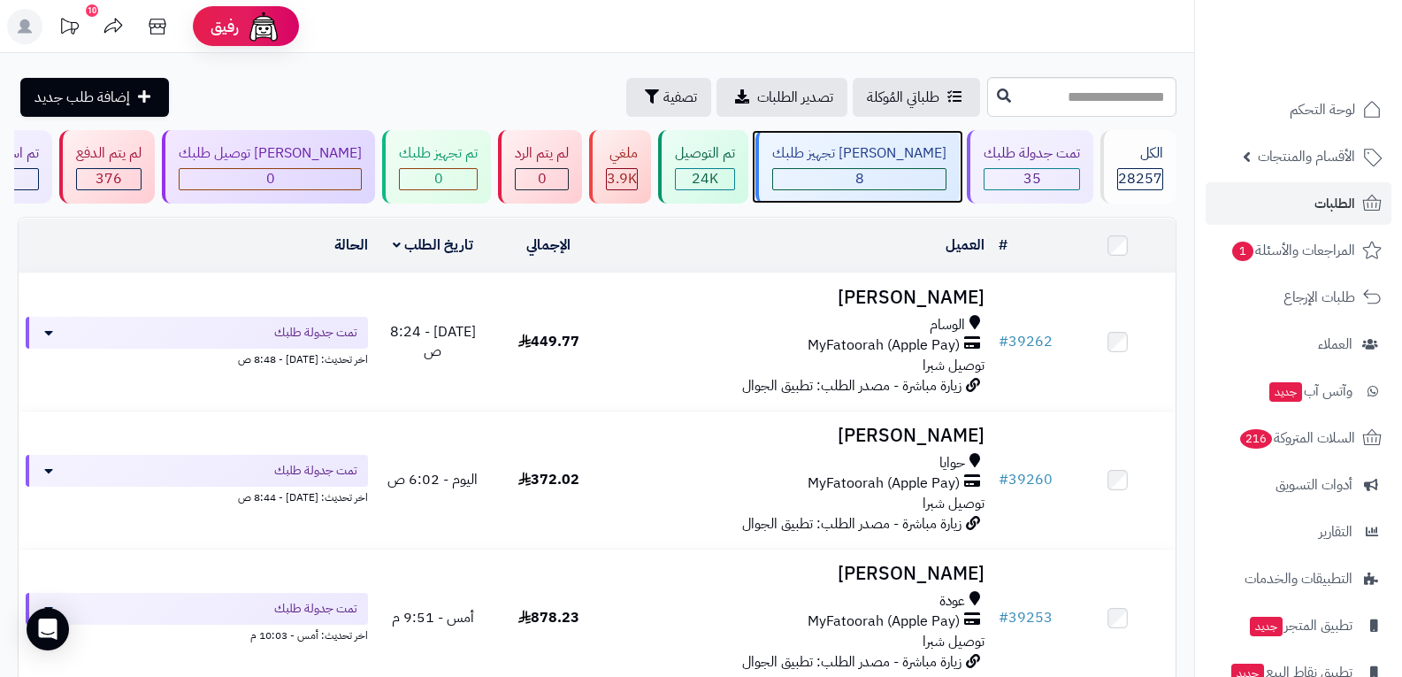
click at [869, 169] on div "8" at bounding box center [859, 179] width 172 height 20
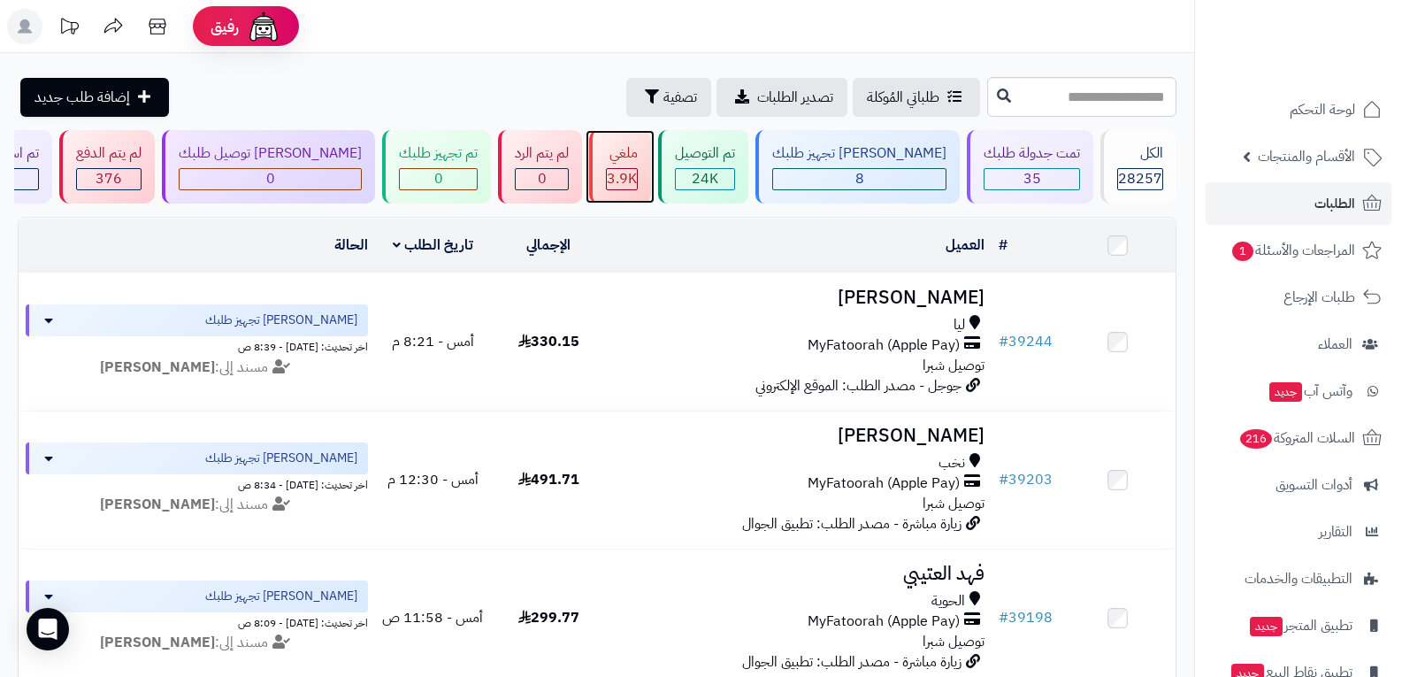
click at [637, 173] on span "3.9K" at bounding box center [622, 178] width 30 height 21
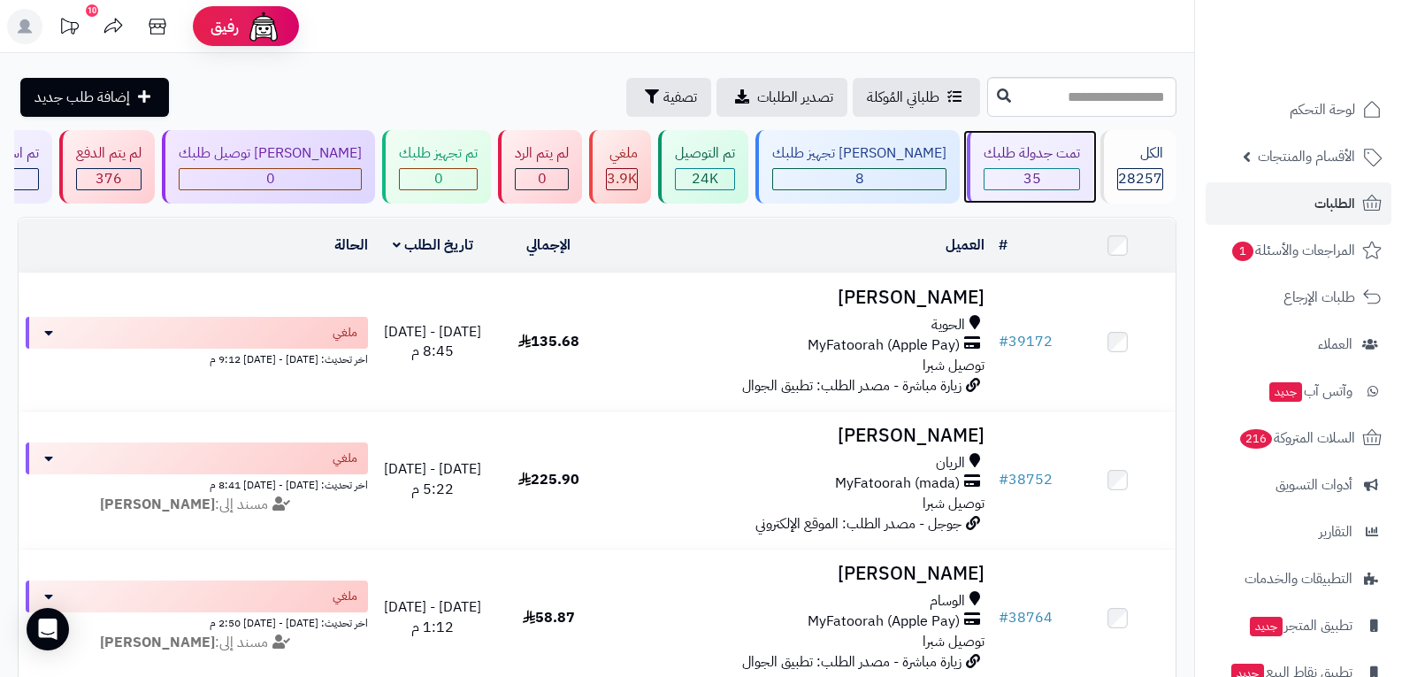
click at [1023, 175] on span "35" at bounding box center [1032, 178] width 18 height 21
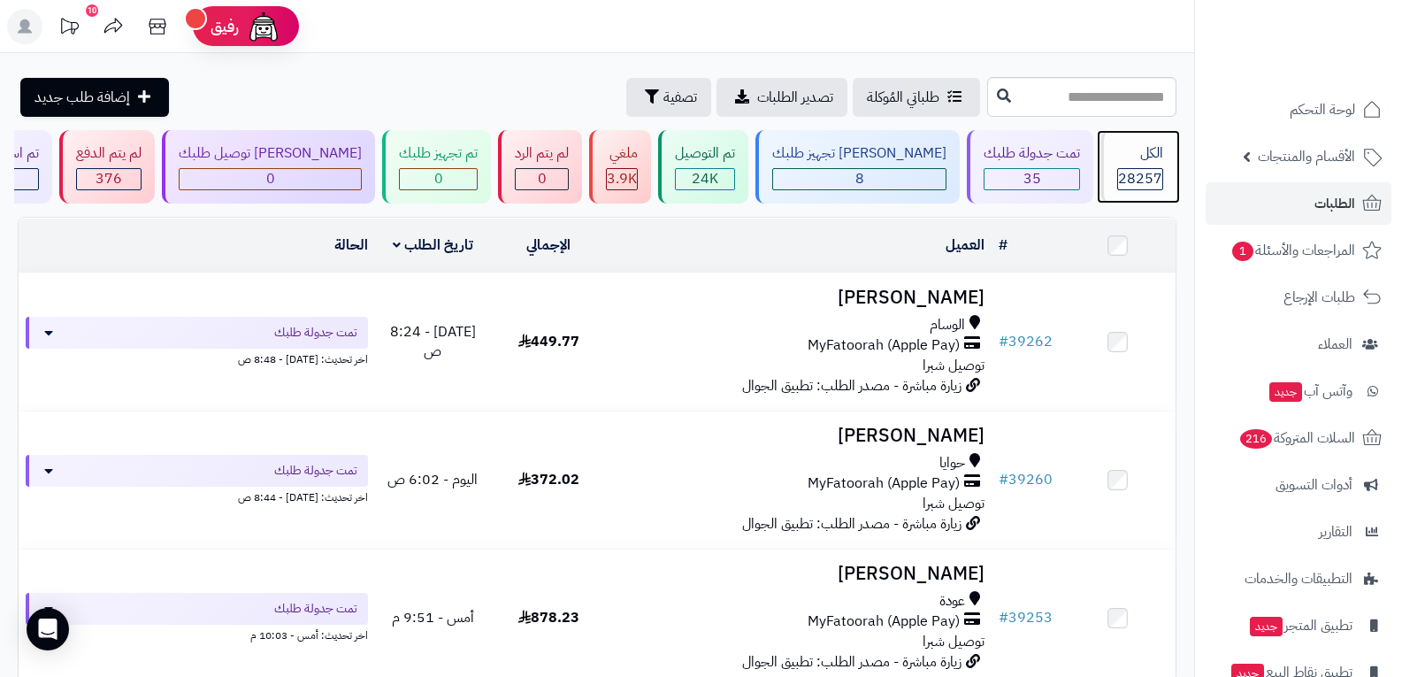
click at [1141, 183] on span "28257" at bounding box center [1140, 178] width 44 height 21
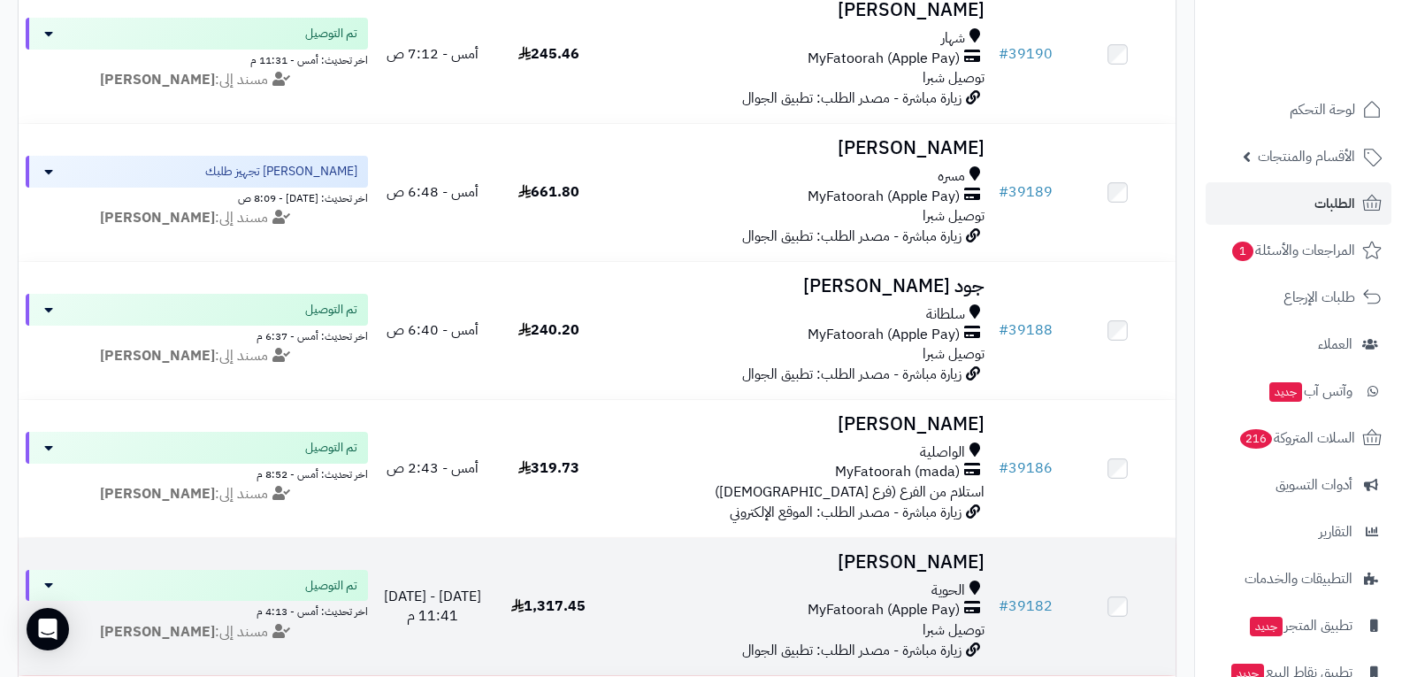
scroll to position [3803, 0]
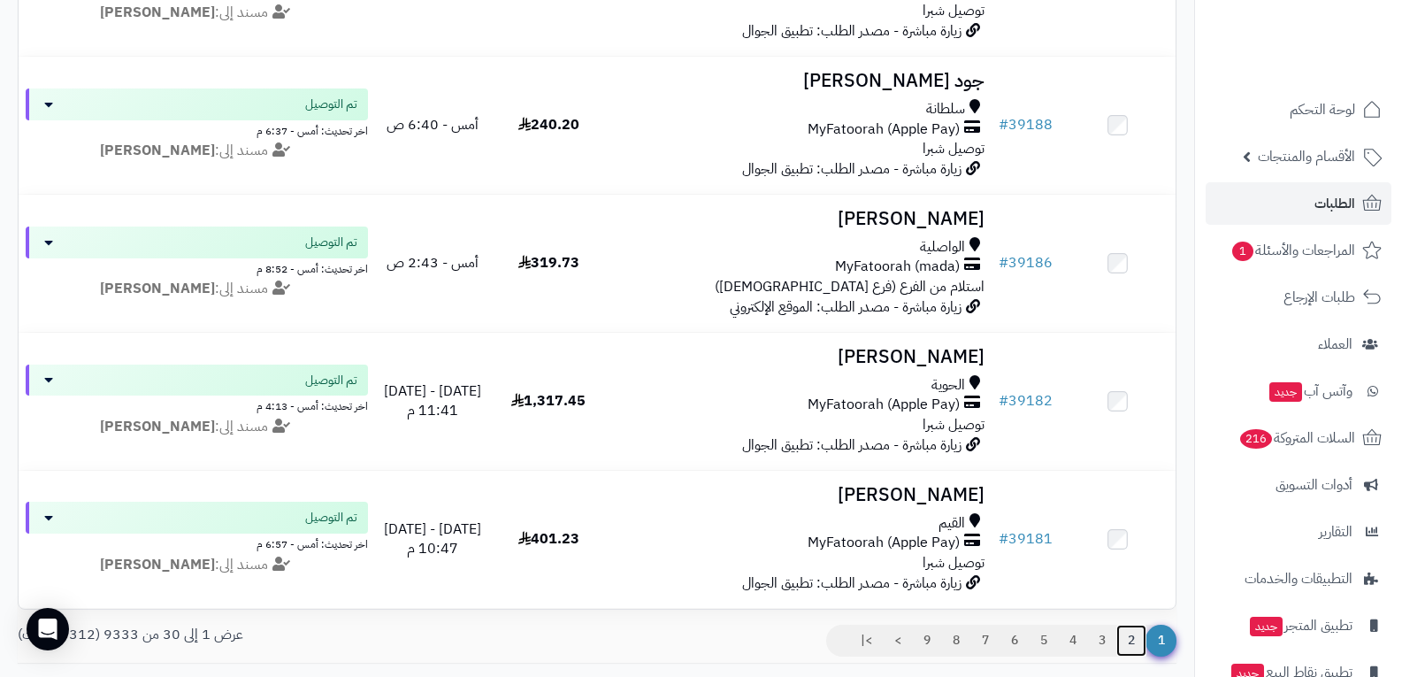
click at [1135, 652] on link "2" at bounding box center [1131, 640] width 30 height 32
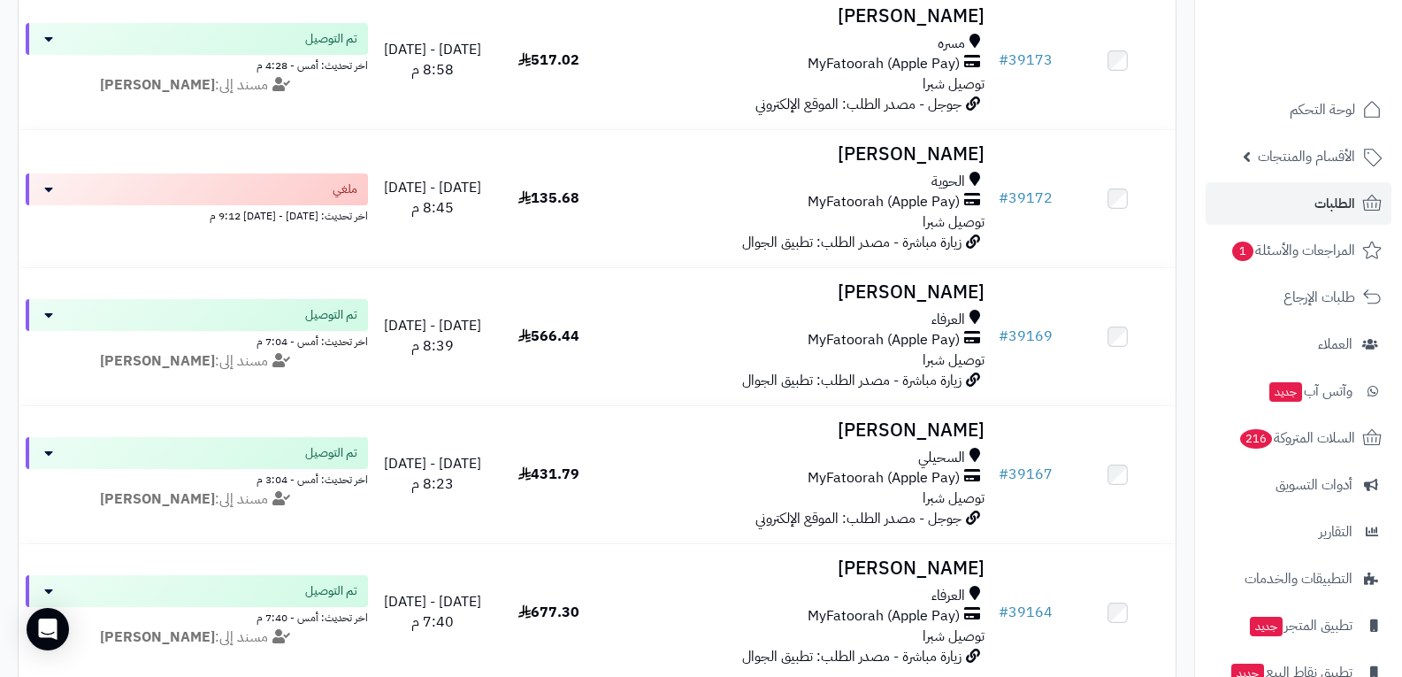
scroll to position [1150, 0]
